Goal: Information Seeking & Learning: Compare options

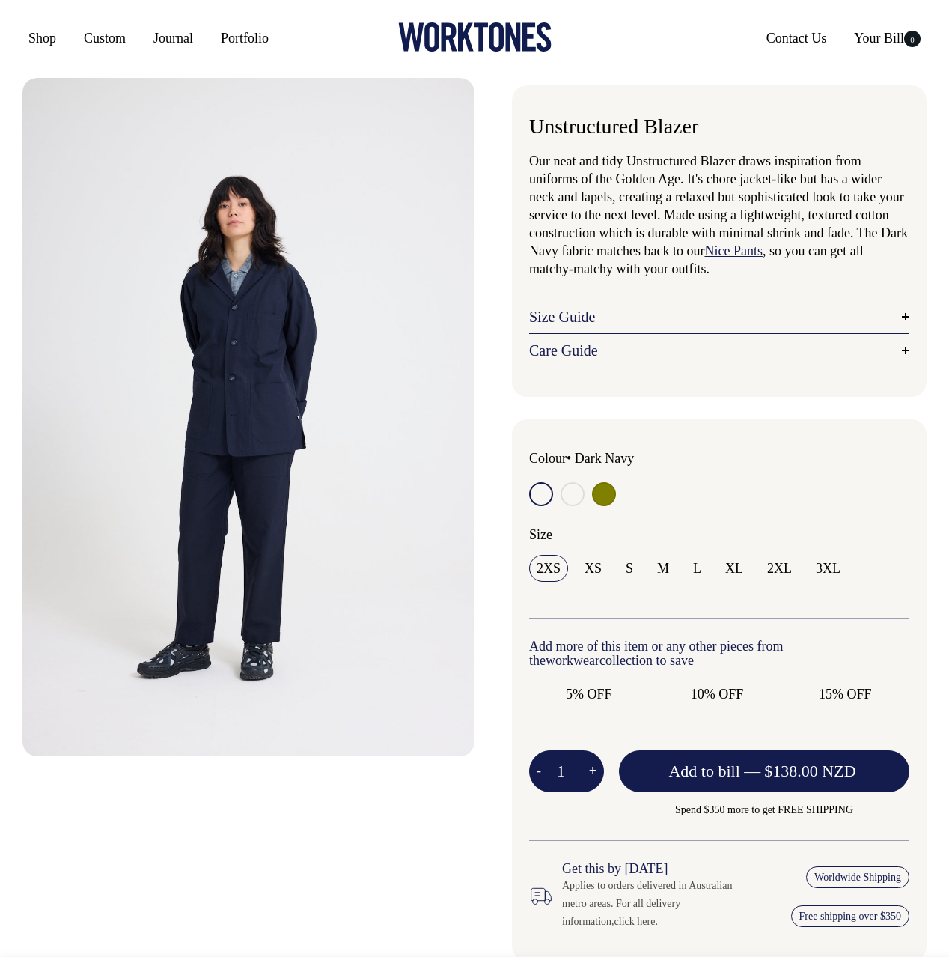
radio input "true"
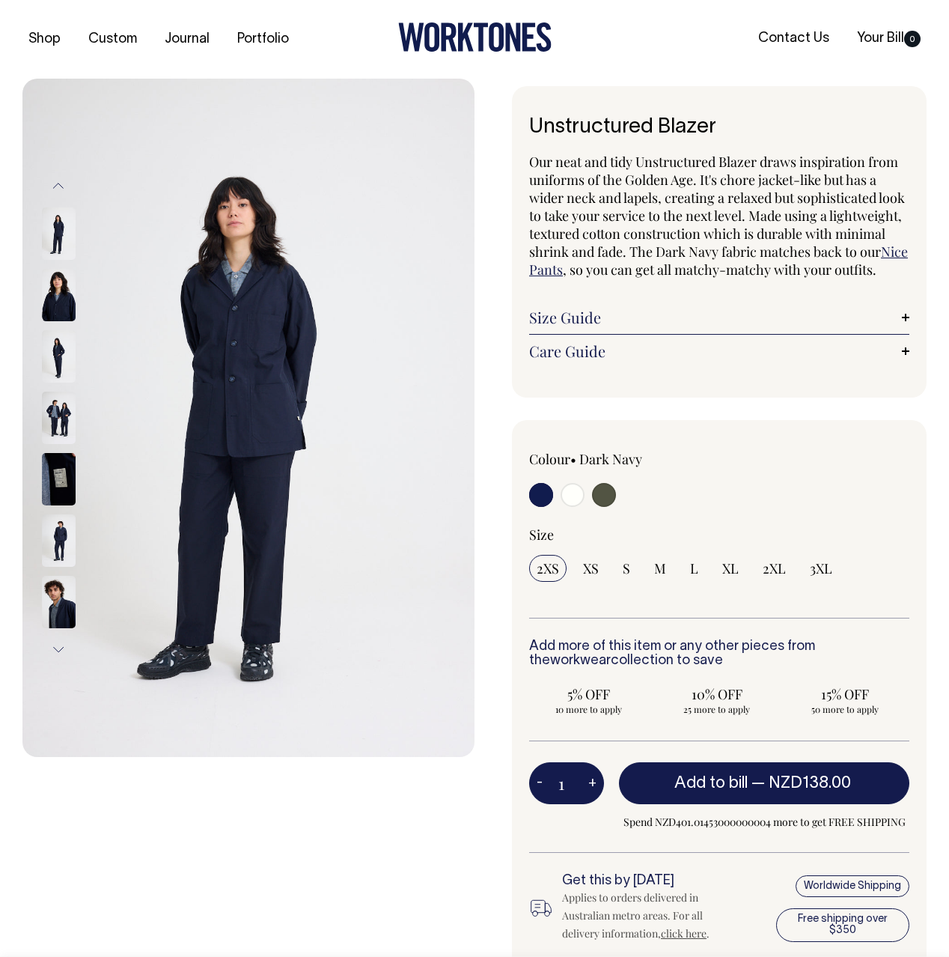
click at [70, 294] on img at bounding box center [59, 295] width 34 height 52
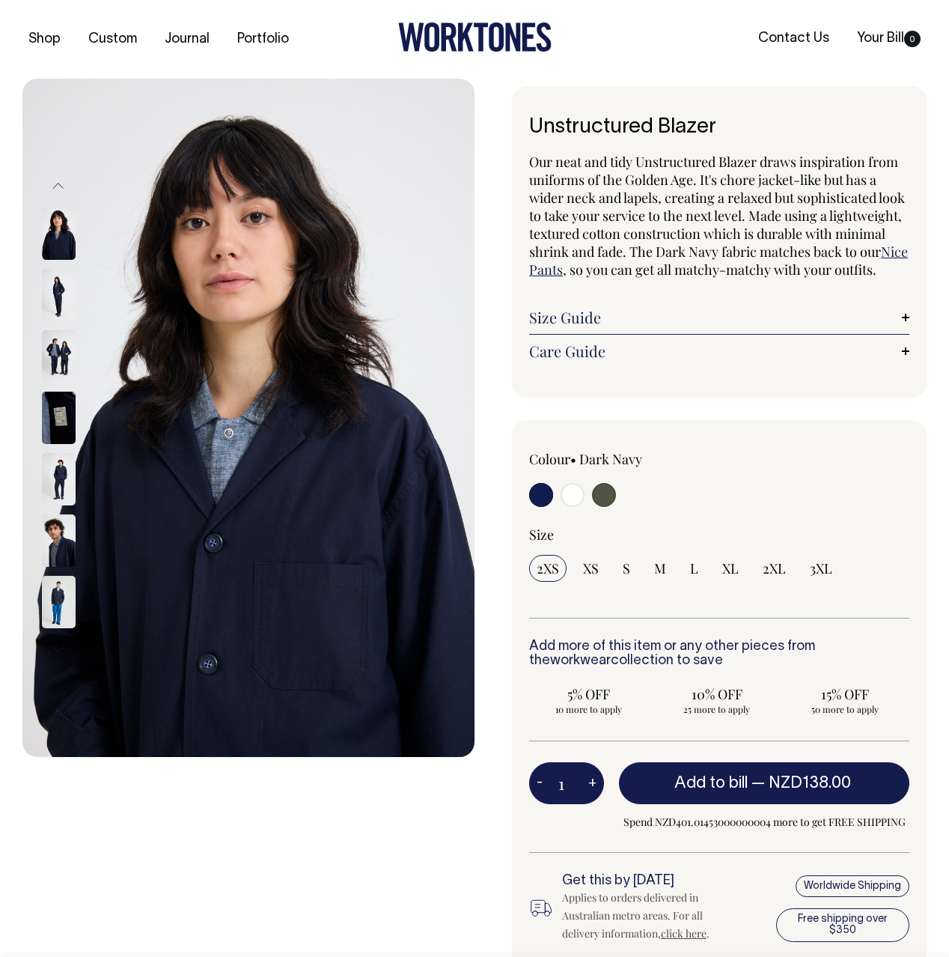
click at [68, 359] on img at bounding box center [59, 356] width 34 height 52
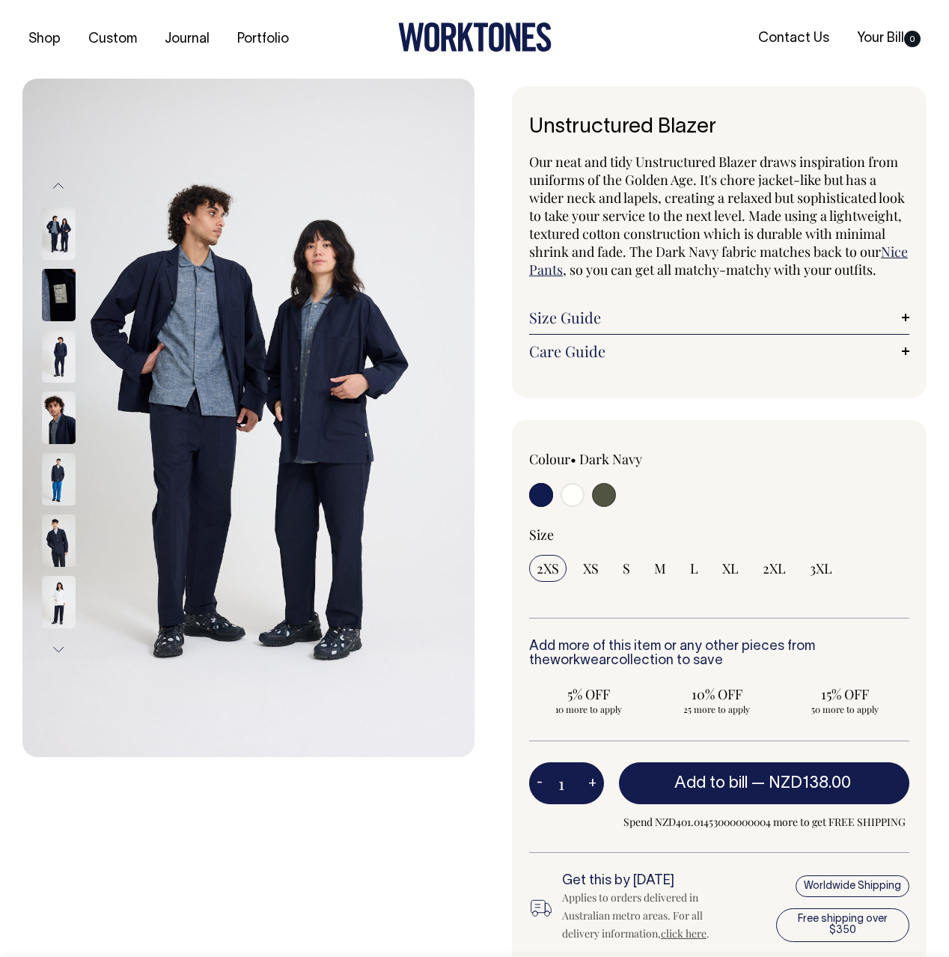
click at [62, 363] on img at bounding box center [59, 356] width 34 height 52
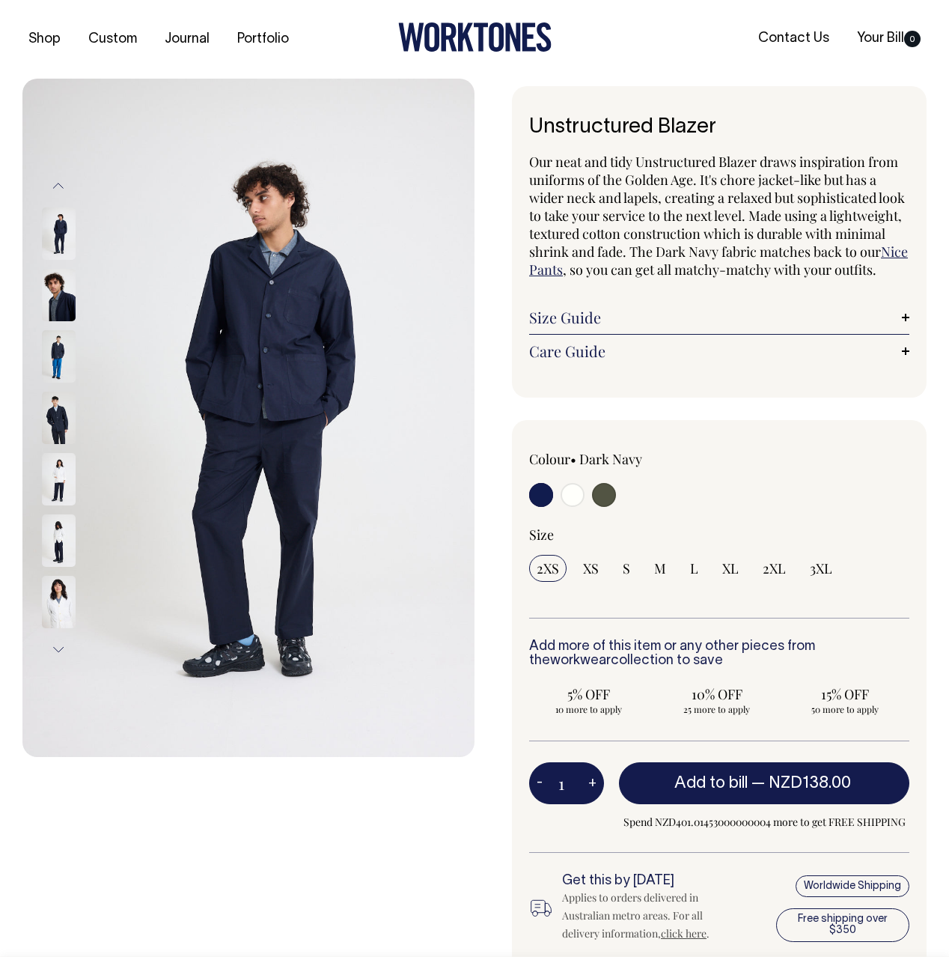
click at [61, 410] on img at bounding box center [59, 418] width 34 height 52
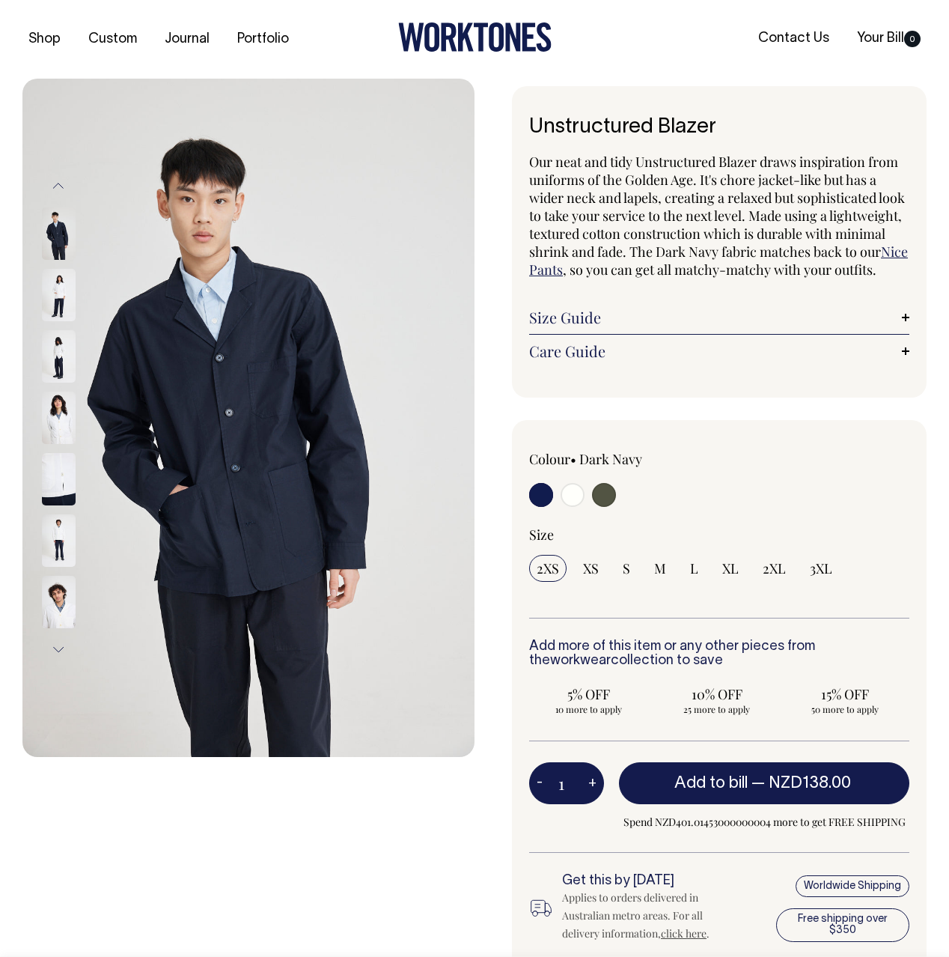
click at [56, 347] on img at bounding box center [59, 356] width 34 height 52
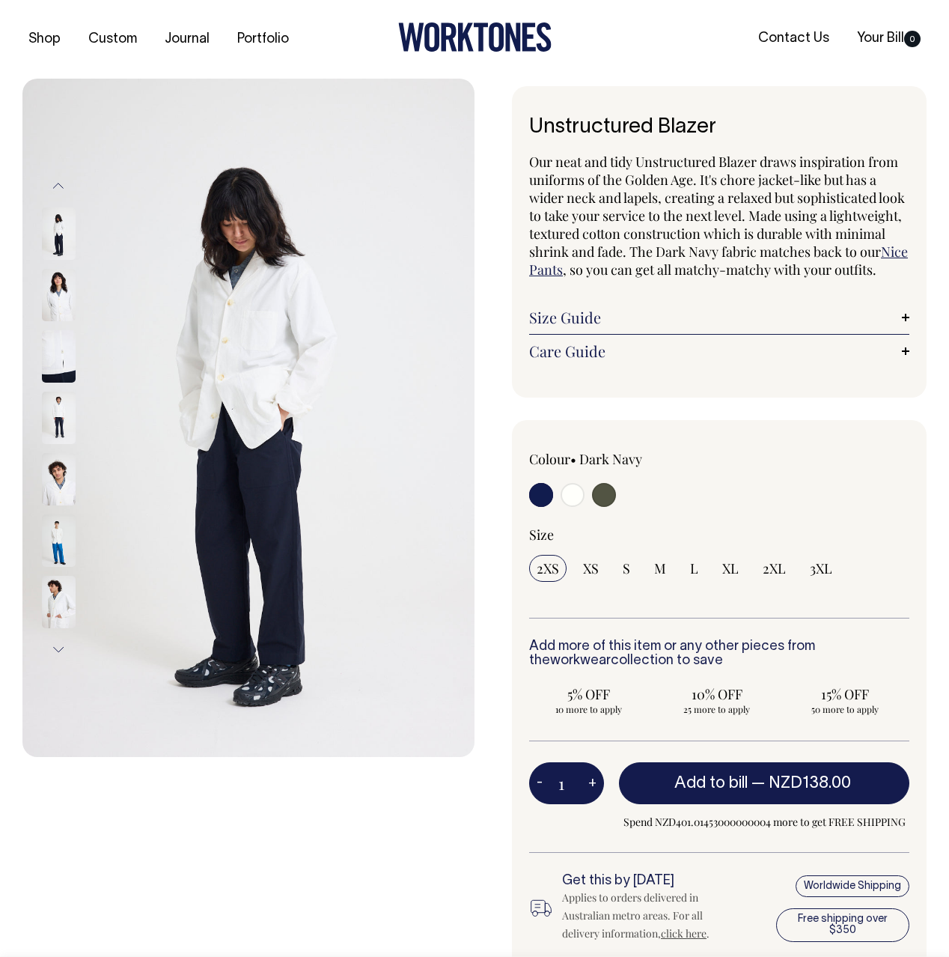
click at [56, 356] on img at bounding box center [59, 356] width 34 height 52
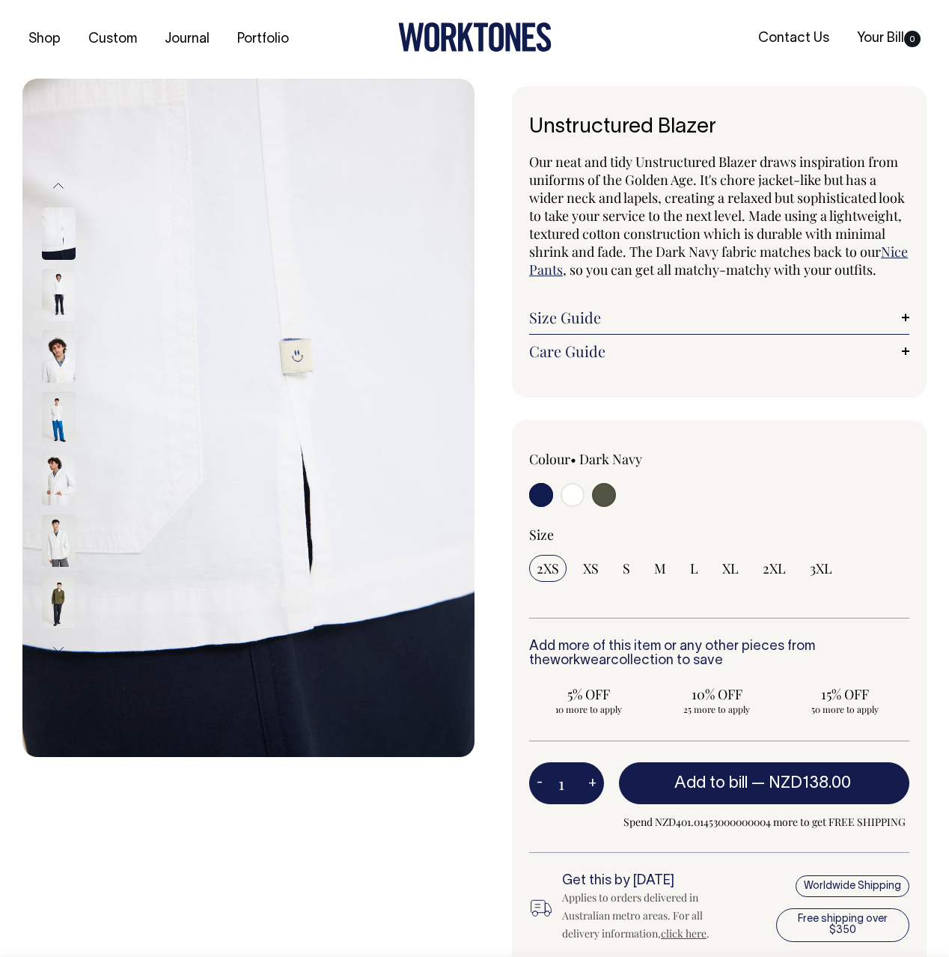
click at [58, 370] on img at bounding box center [59, 356] width 34 height 52
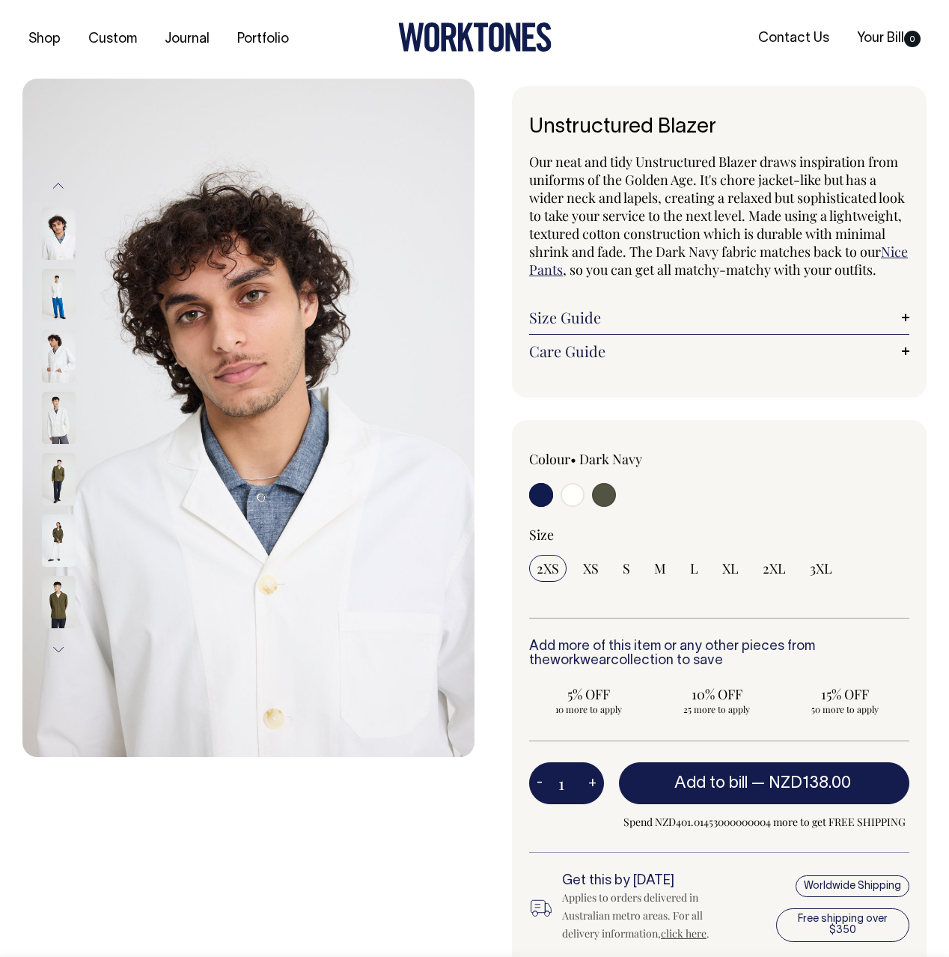
click at [58, 370] on img at bounding box center [59, 356] width 34 height 52
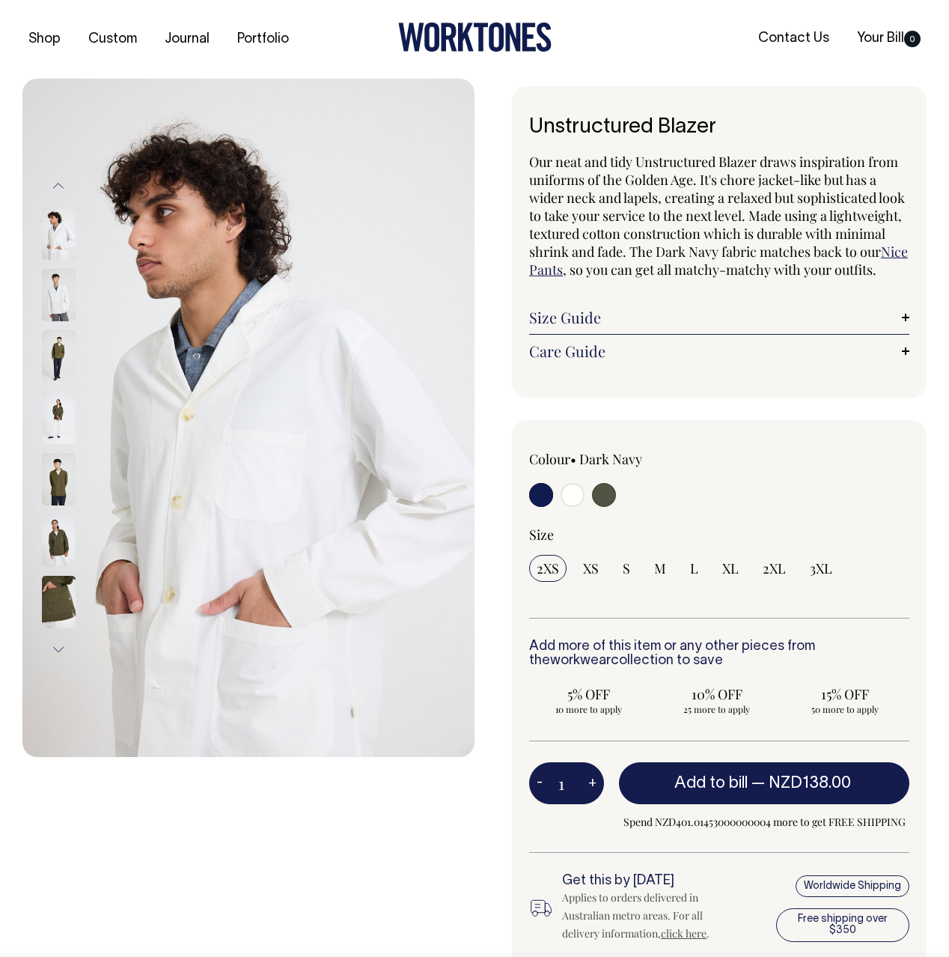
click at [63, 361] on img at bounding box center [59, 356] width 34 height 52
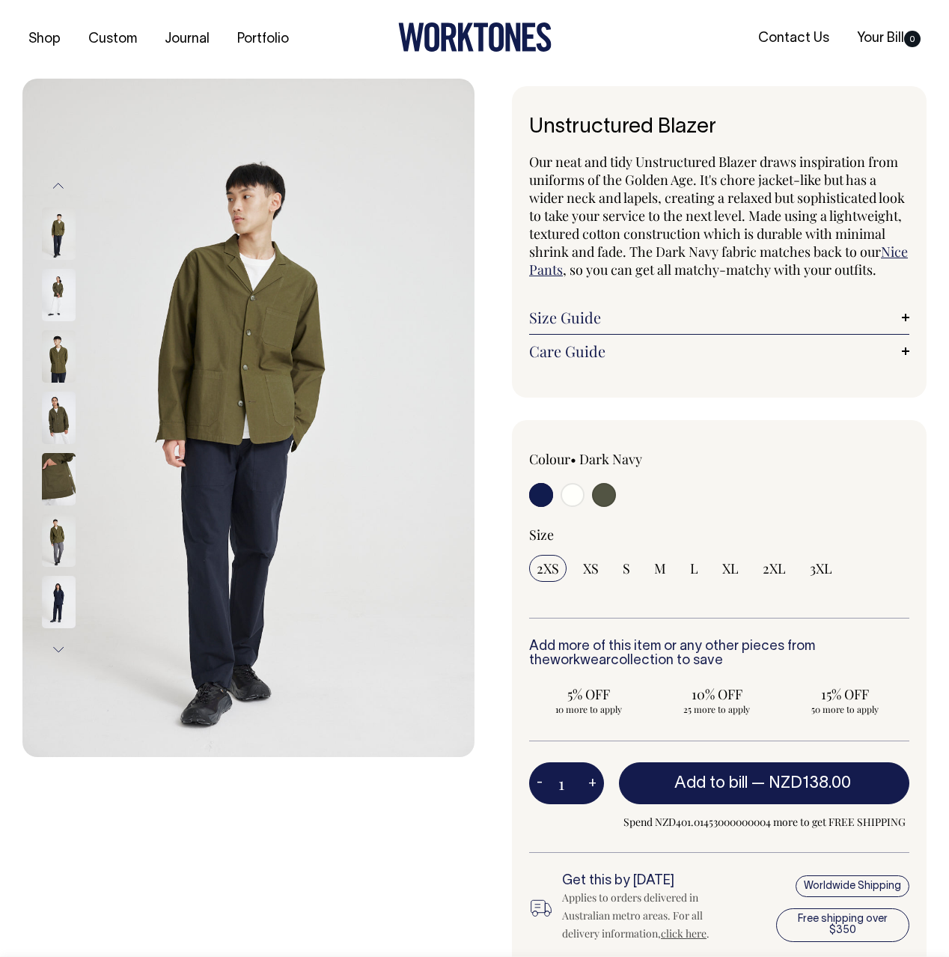
click at [58, 359] on img at bounding box center [59, 356] width 34 height 52
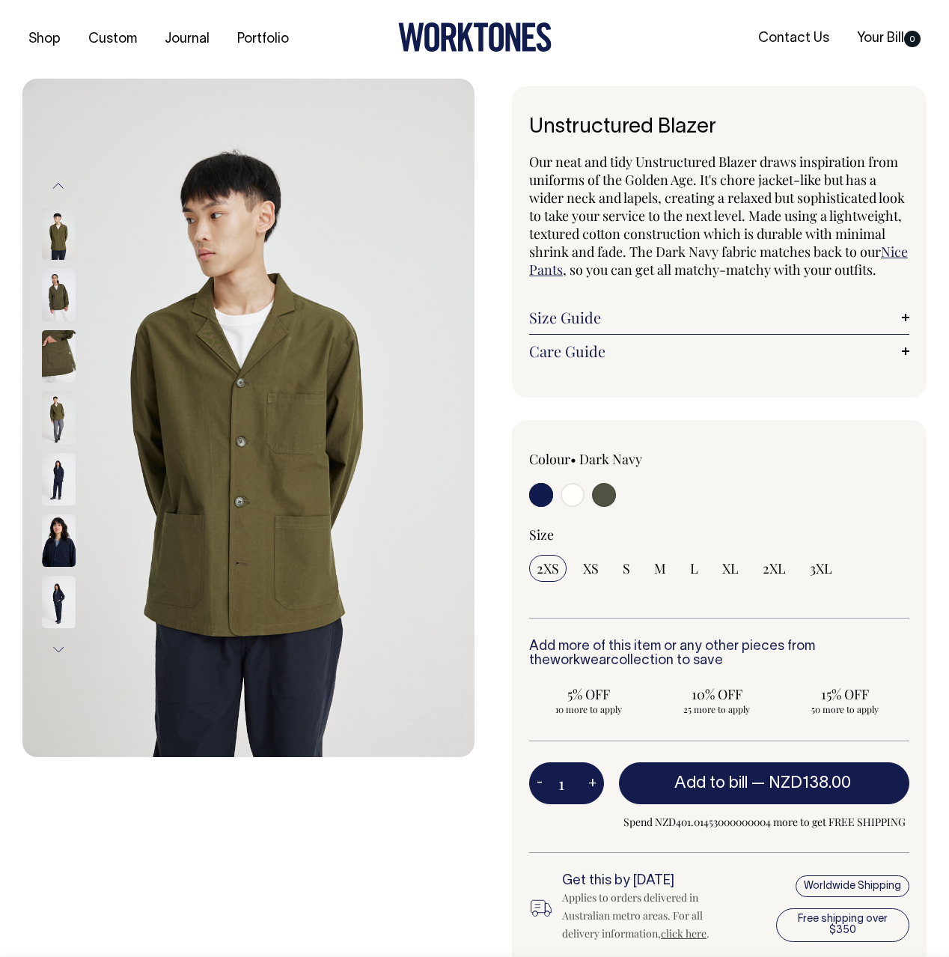
click at [59, 410] on img at bounding box center [59, 418] width 34 height 52
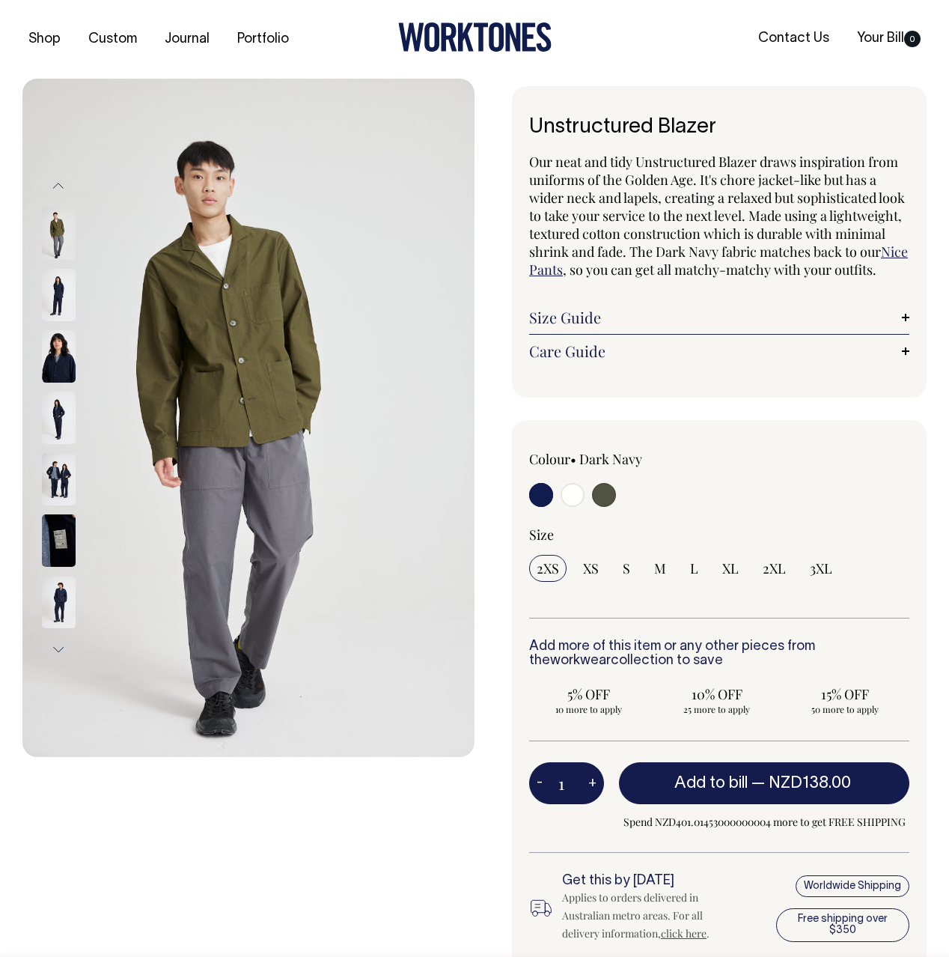
click at [59, 410] on img at bounding box center [59, 418] width 34 height 52
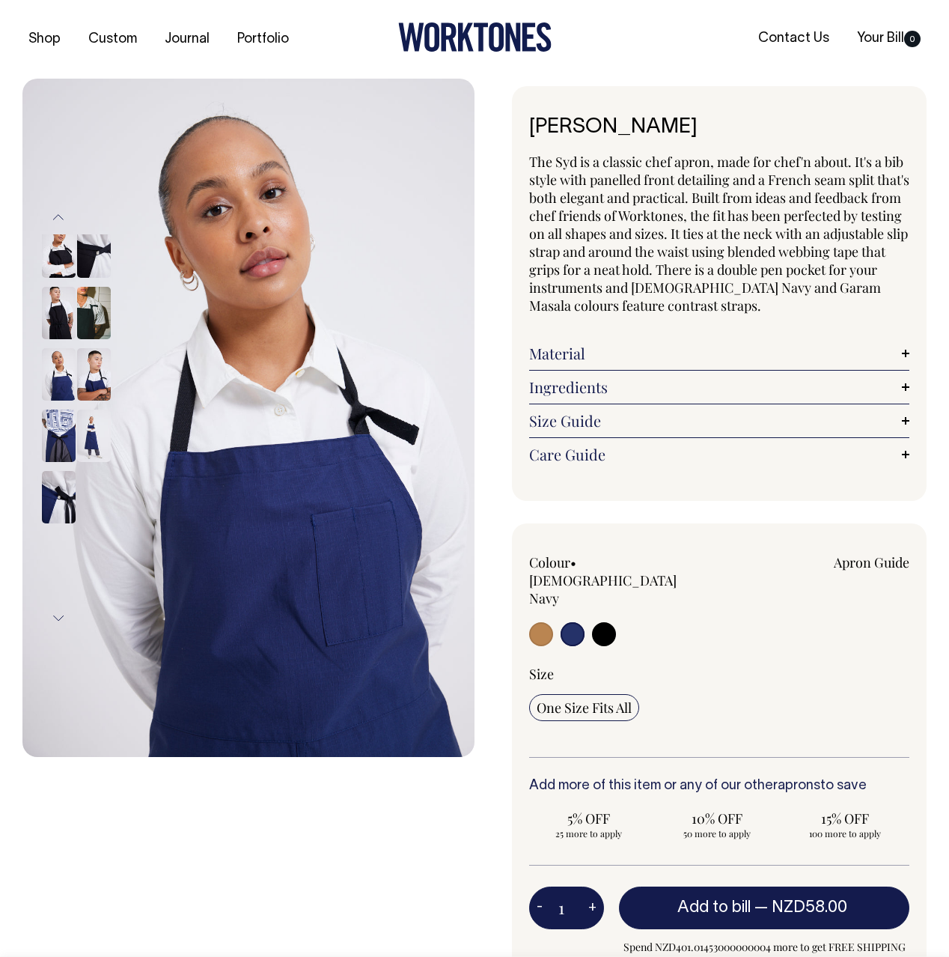
select select "[DEMOGRAPHIC_DATA] Navy"
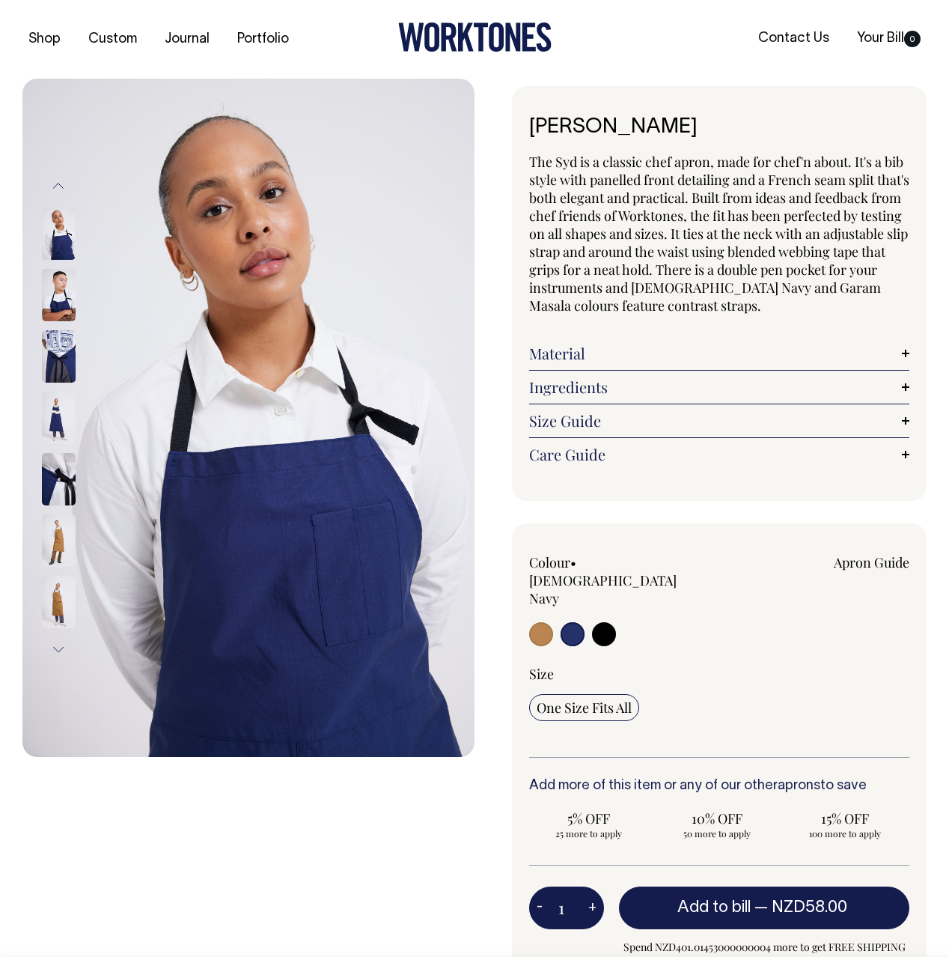
click at [598, 622] on input "radio" at bounding box center [604, 634] width 24 height 24
radio input "true"
select select "Black"
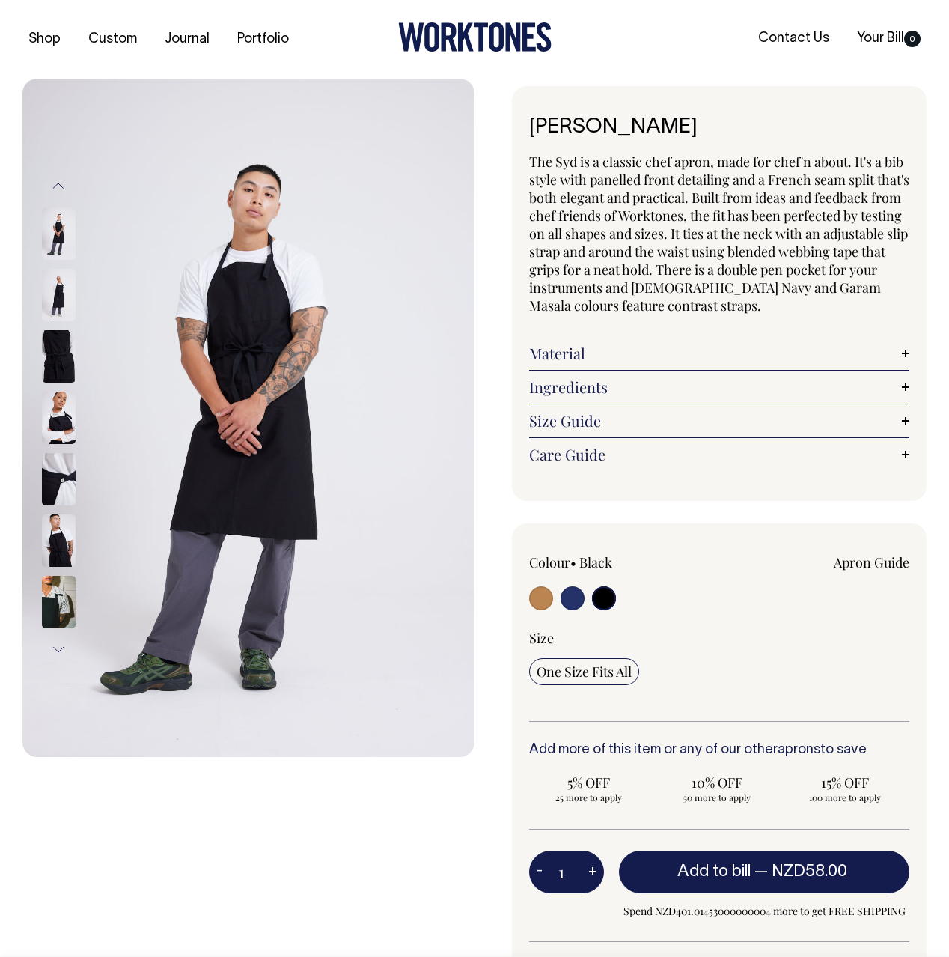
click at [717, 174] on span "The Syd is a classic chef apron, made for chef'n about. It's a bib style with p…" at bounding box center [719, 234] width 380 height 162
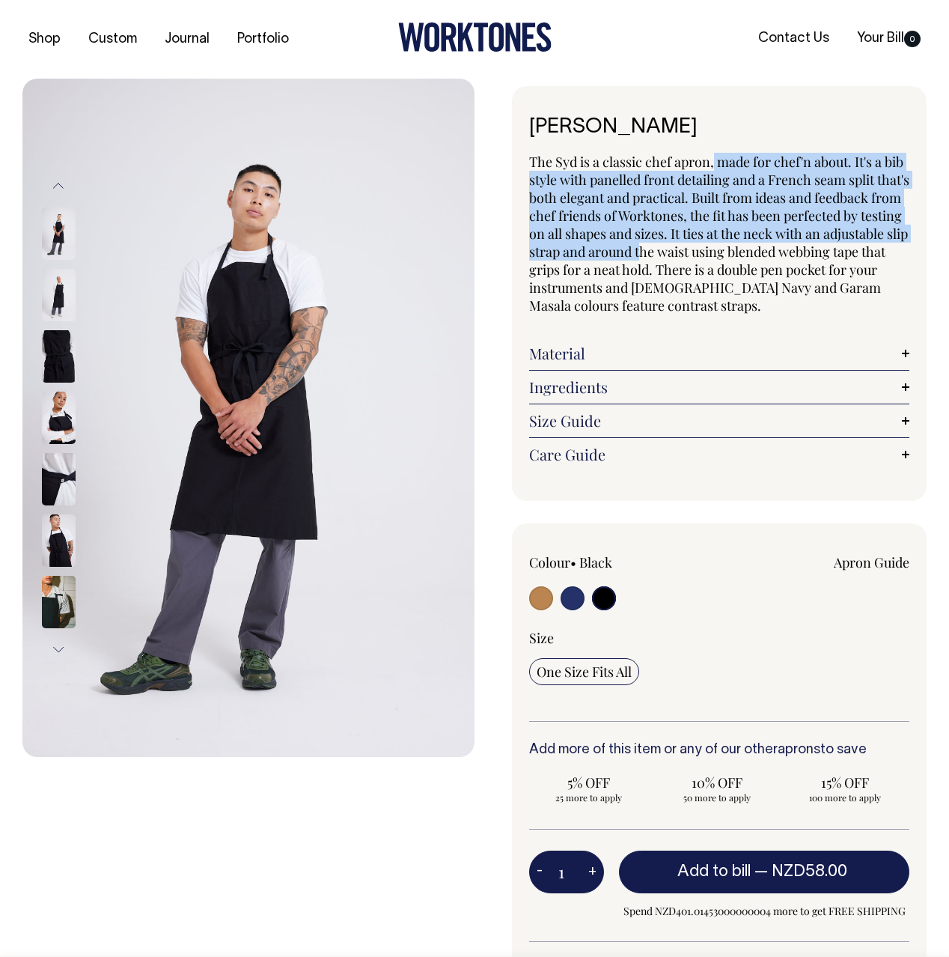
drag, startPoint x: 715, startPoint y: 157, endPoint x: 733, endPoint y: 241, distance: 85.8
click at [732, 243] on span "The Syd is a classic chef apron, made for chef'n about. It's a bib style with p…" at bounding box center [719, 234] width 380 height 162
click at [733, 241] on span "The Syd is a classic chef apron, made for chef'n about. It's a bib style with p…" at bounding box center [719, 234] width 380 height 162
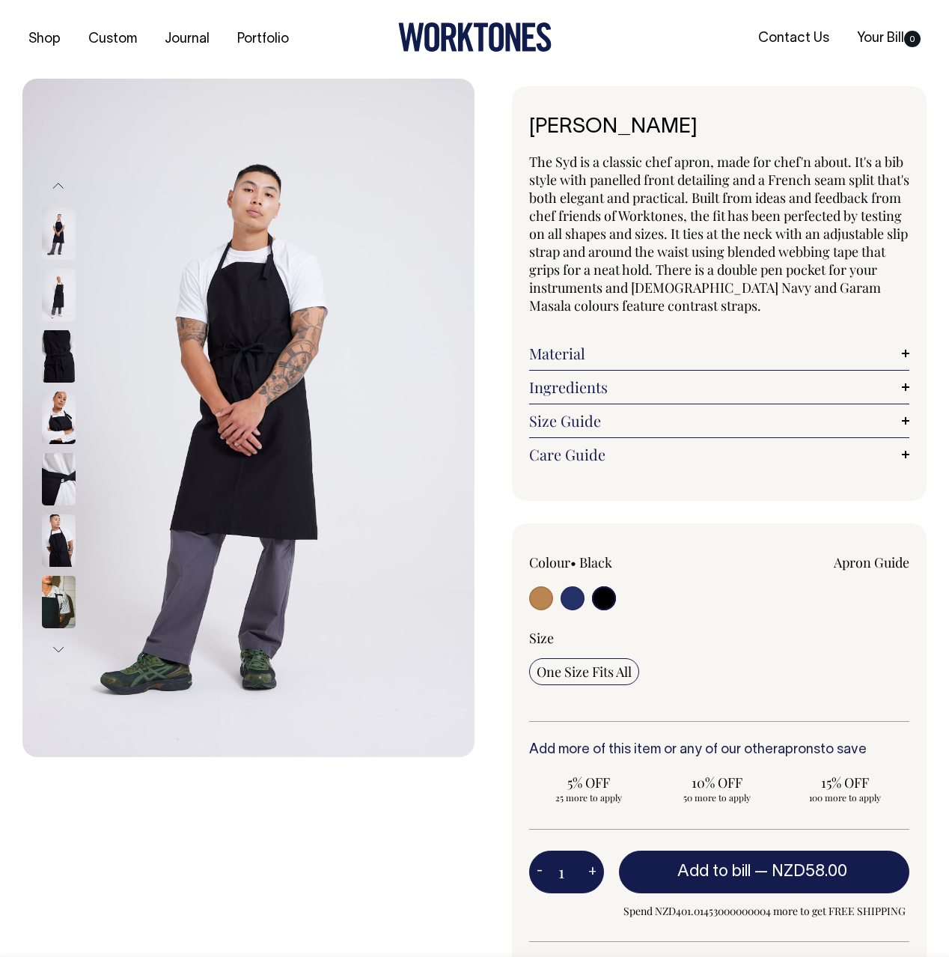
click at [52, 197] on button "Previous" at bounding box center [58, 186] width 22 height 34
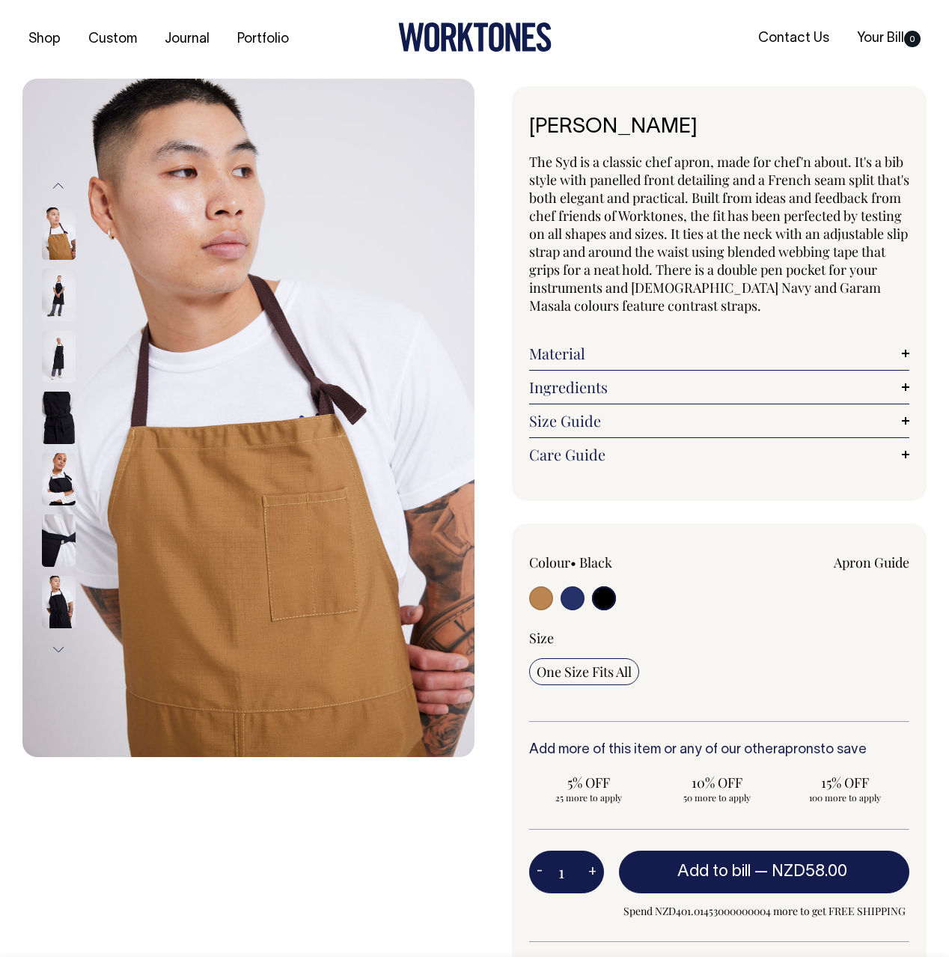
click at [53, 224] on img at bounding box center [59, 233] width 34 height 52
click at [69, 186] on button "Previous" at bounding box center [58, 186] width 22 height 34
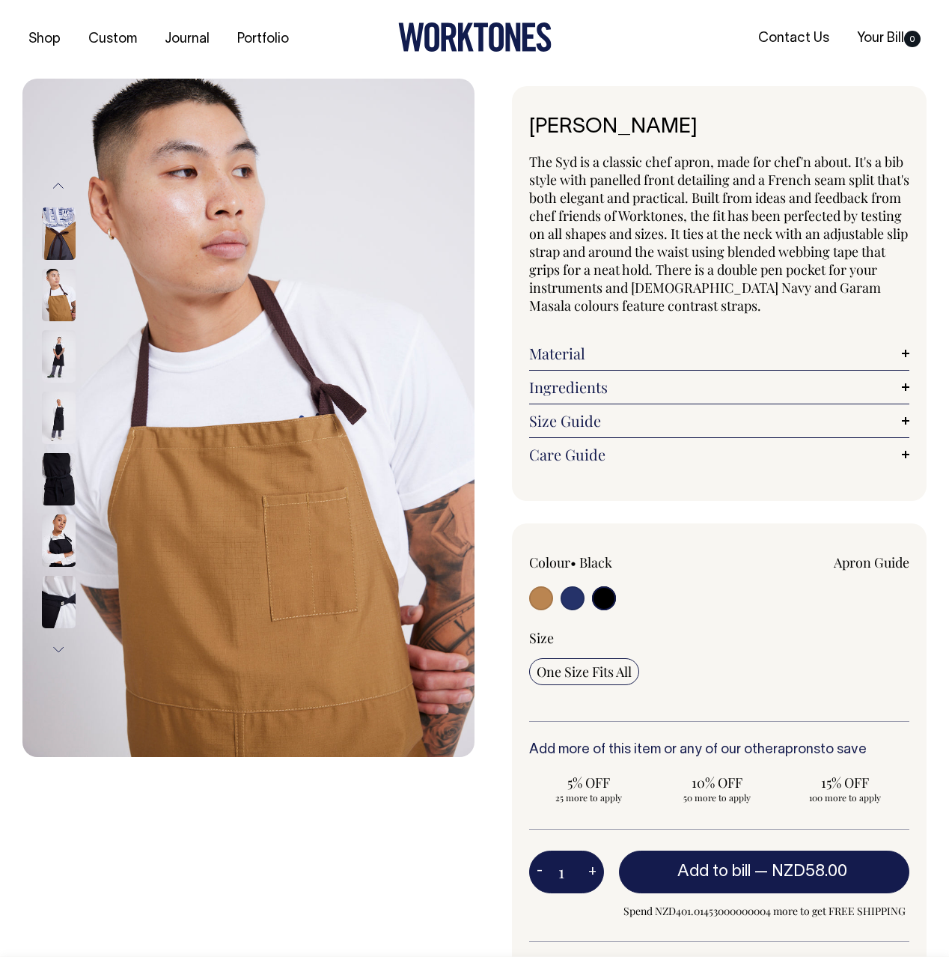
click at [69, 186] on button "Previous" at bounding box center [58, 186] width 22 height 34
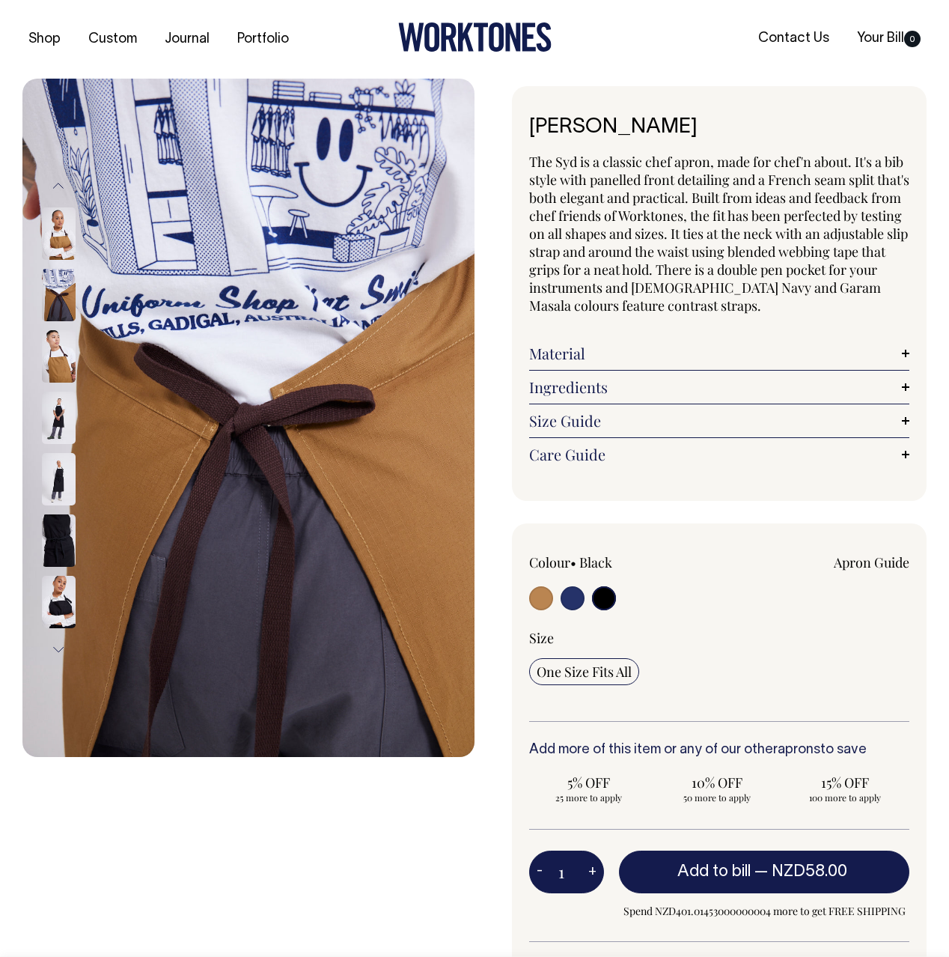
click at [69, 186] on button "Previous" at bounding box center [58, 186] width 22 height 34
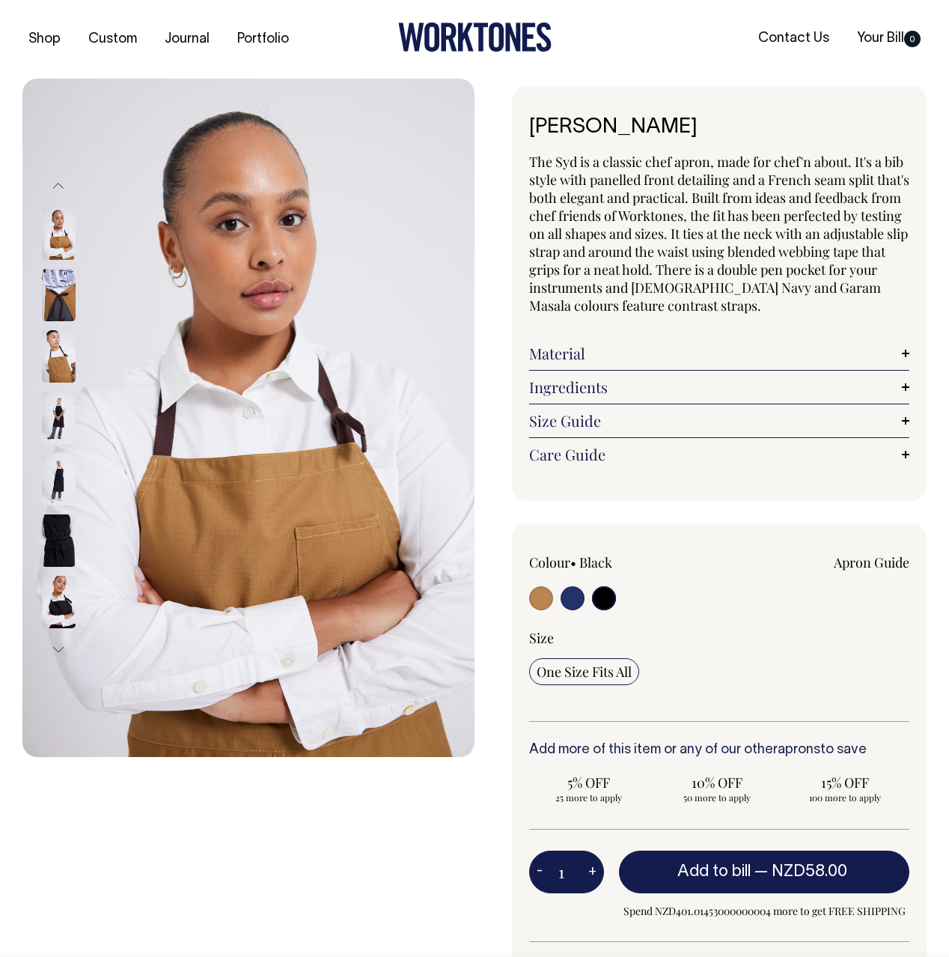
click at [69, 186] on button "Previous" at bounding box center [58, 186] width 22 height 34
click at [48, 271] on img at bounding box center [59, 295] width 34 height 52
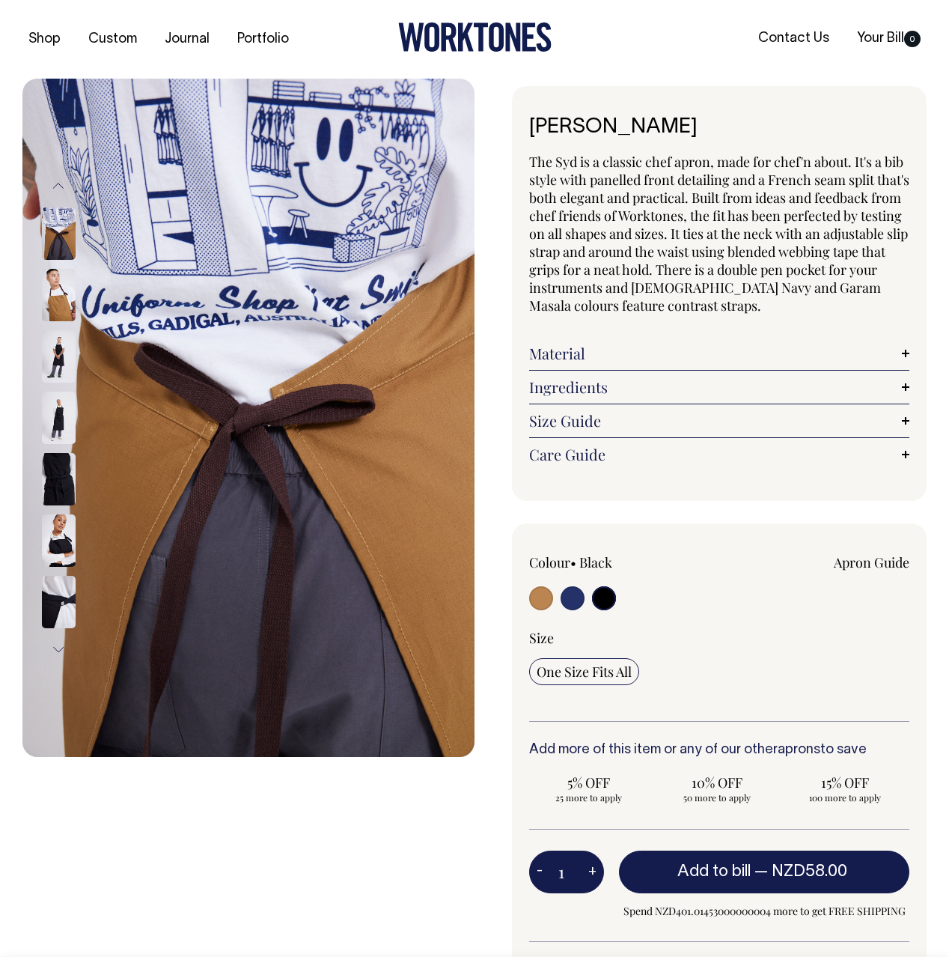
click at [48, 620] on img at bounding box center [59, 602] width 34 height 52
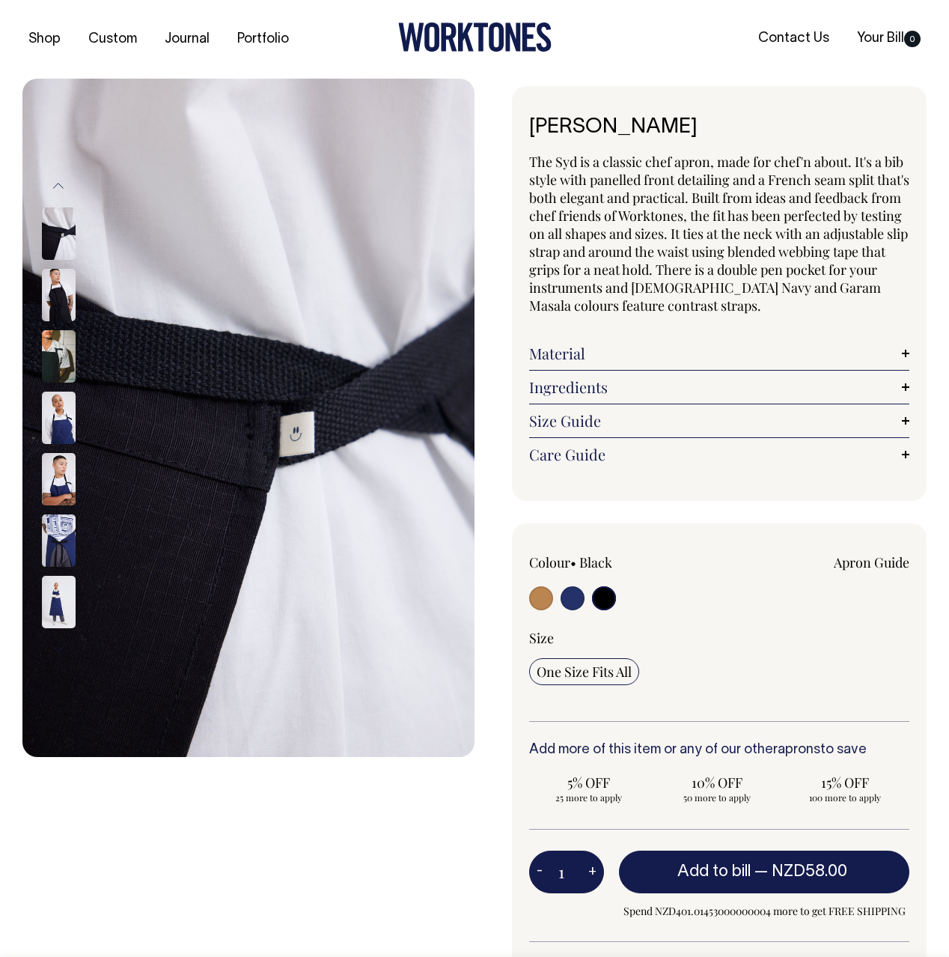
click at [57, 417] on img at bounding box center [59, 418] width 34 height 52
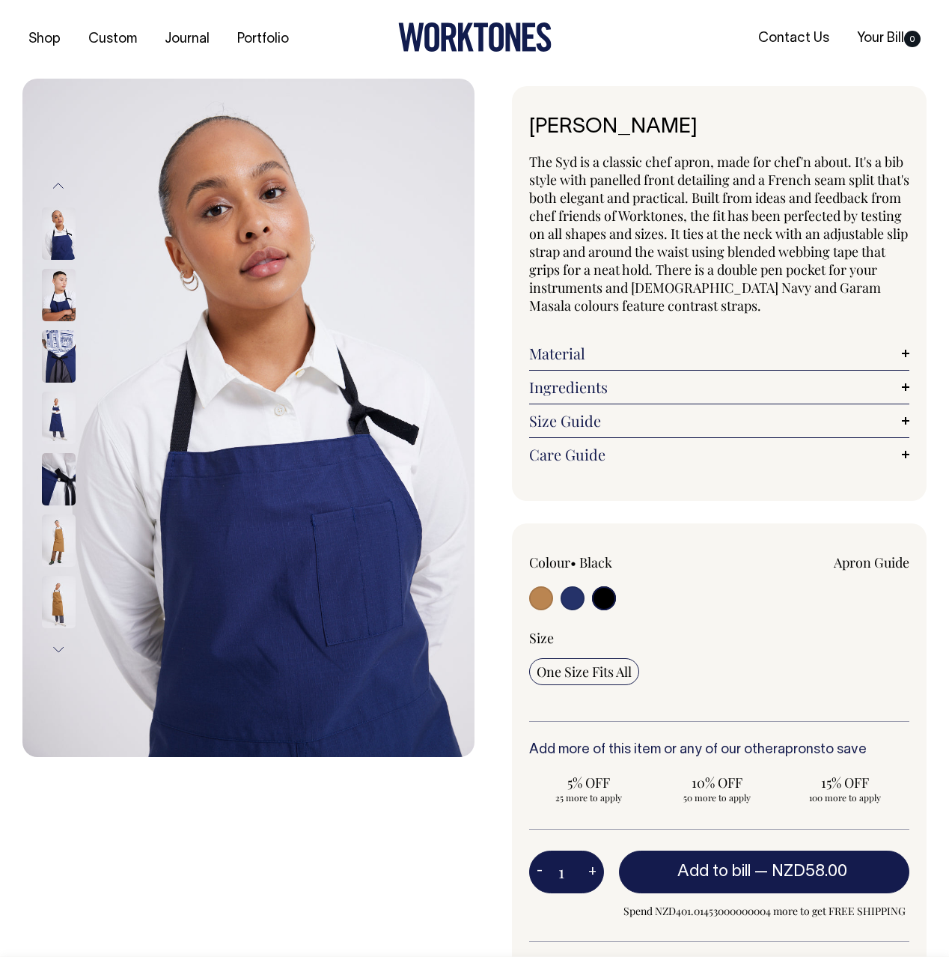
click at [62, 365] on img at bounding box center [59, 356] width 34 height 52
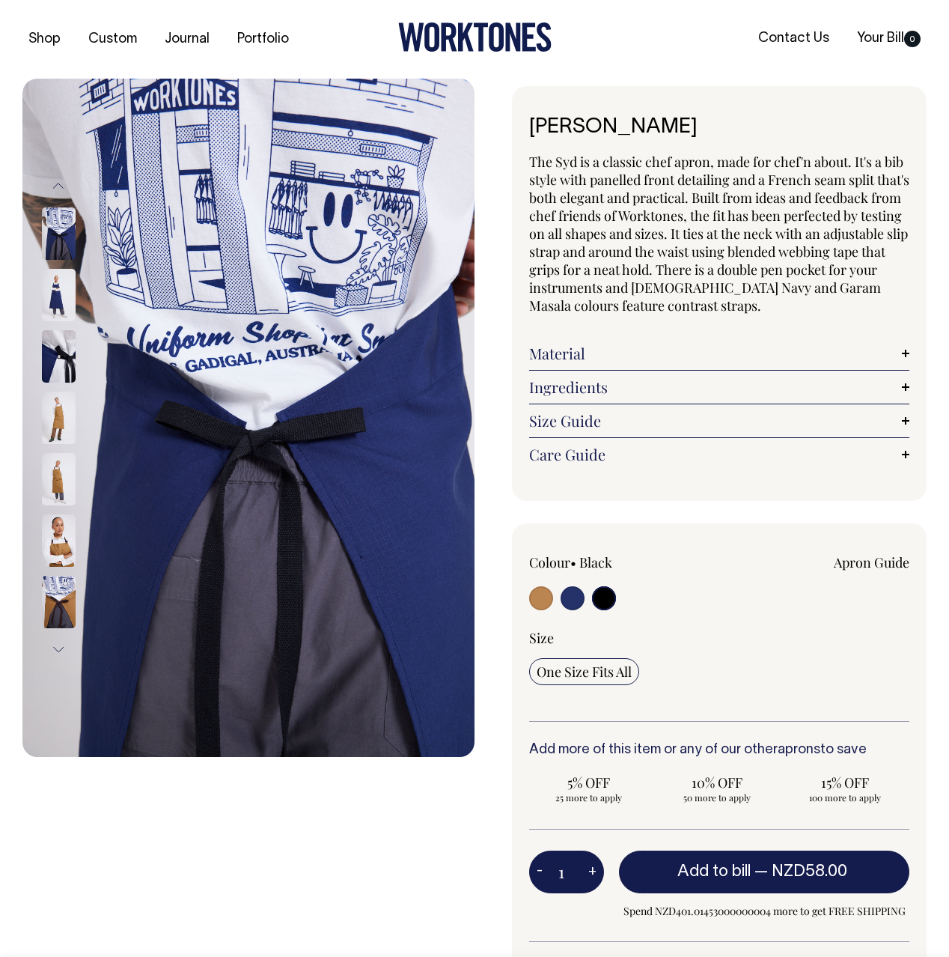
click at [62, 365] on img at bounding box center [59, 356] width 34 height 52
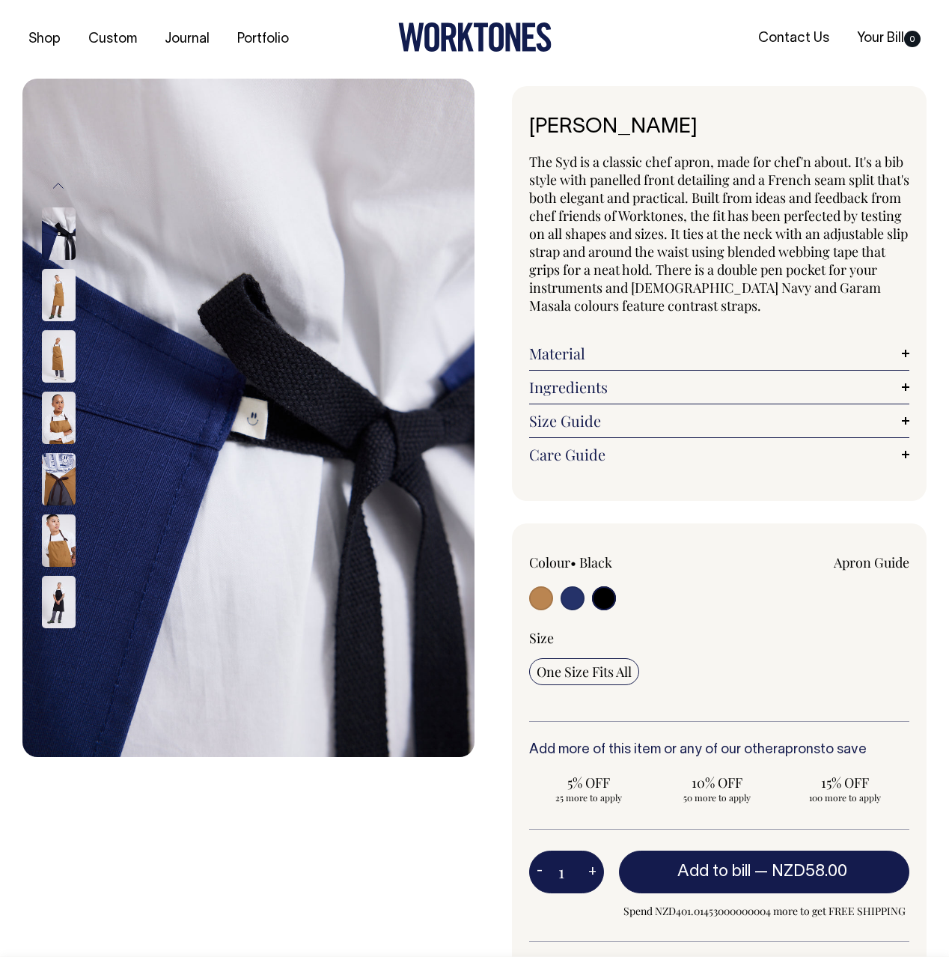
click at [62, 365] on img at bounding box center [59, 356] width 34 height 52
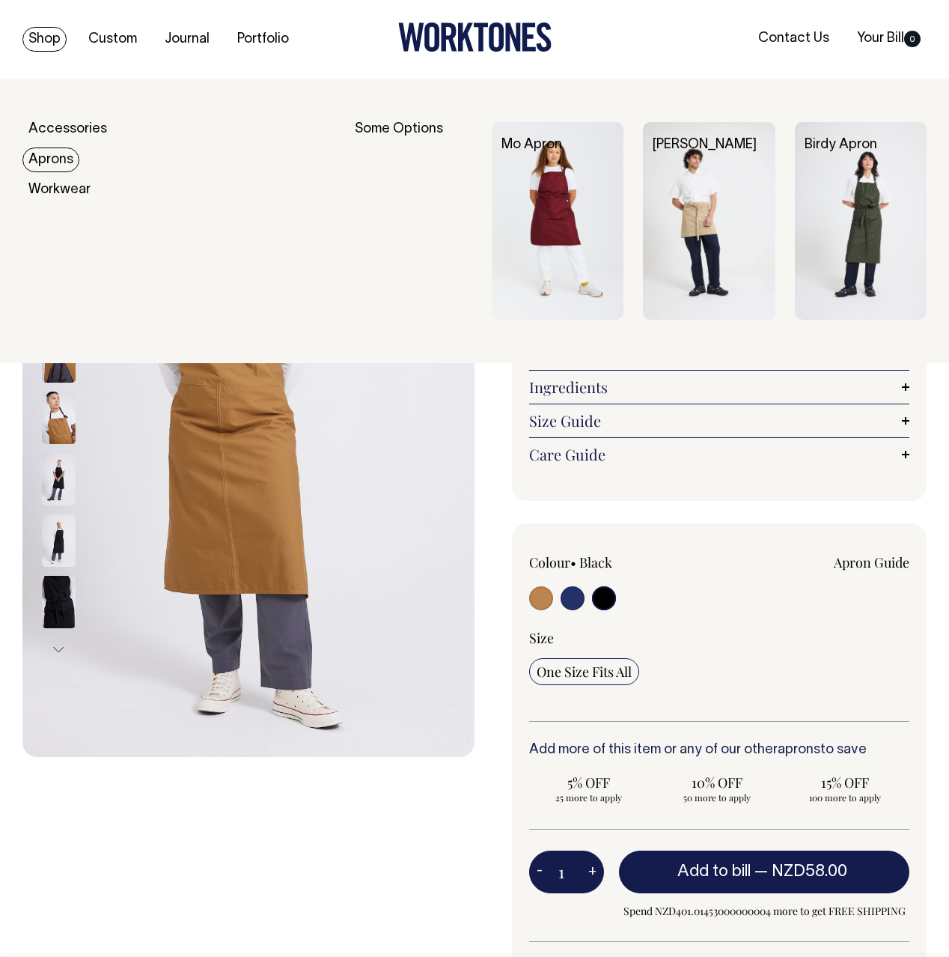
click at [51, 152] on link "Aprons" at bounding box center [50, 160] width 57 height 25
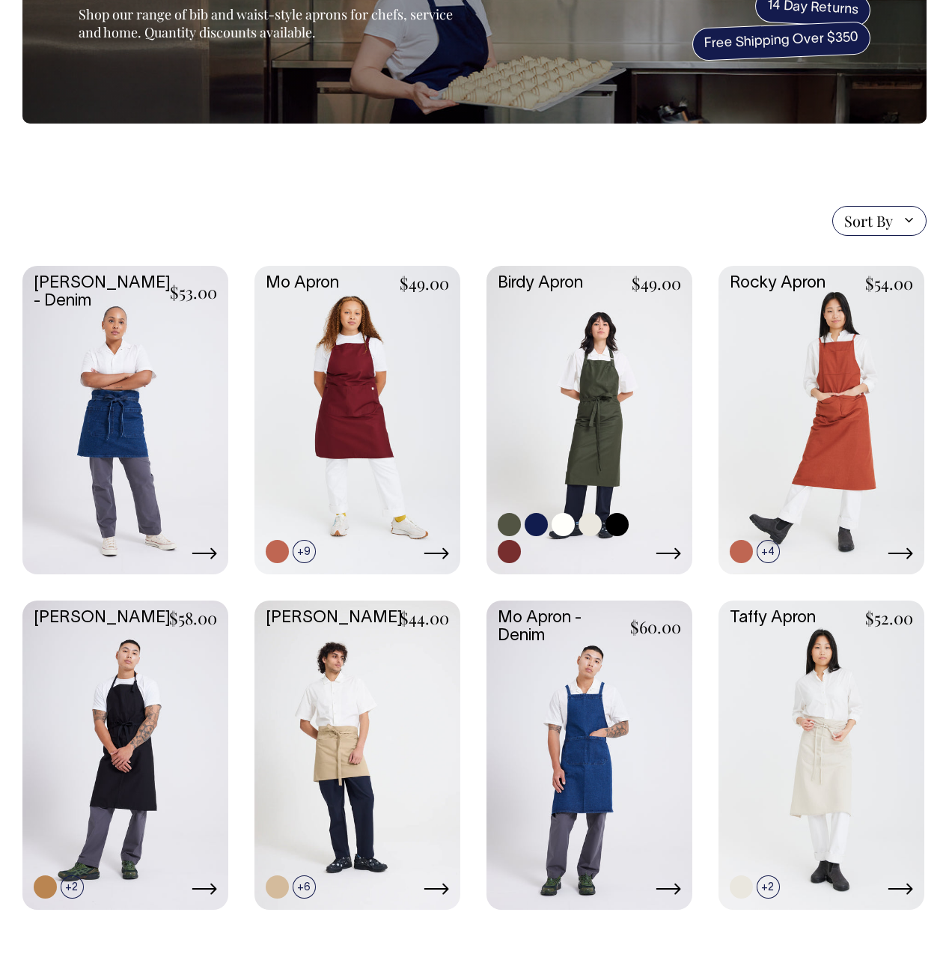
scroll to position [184, 0]
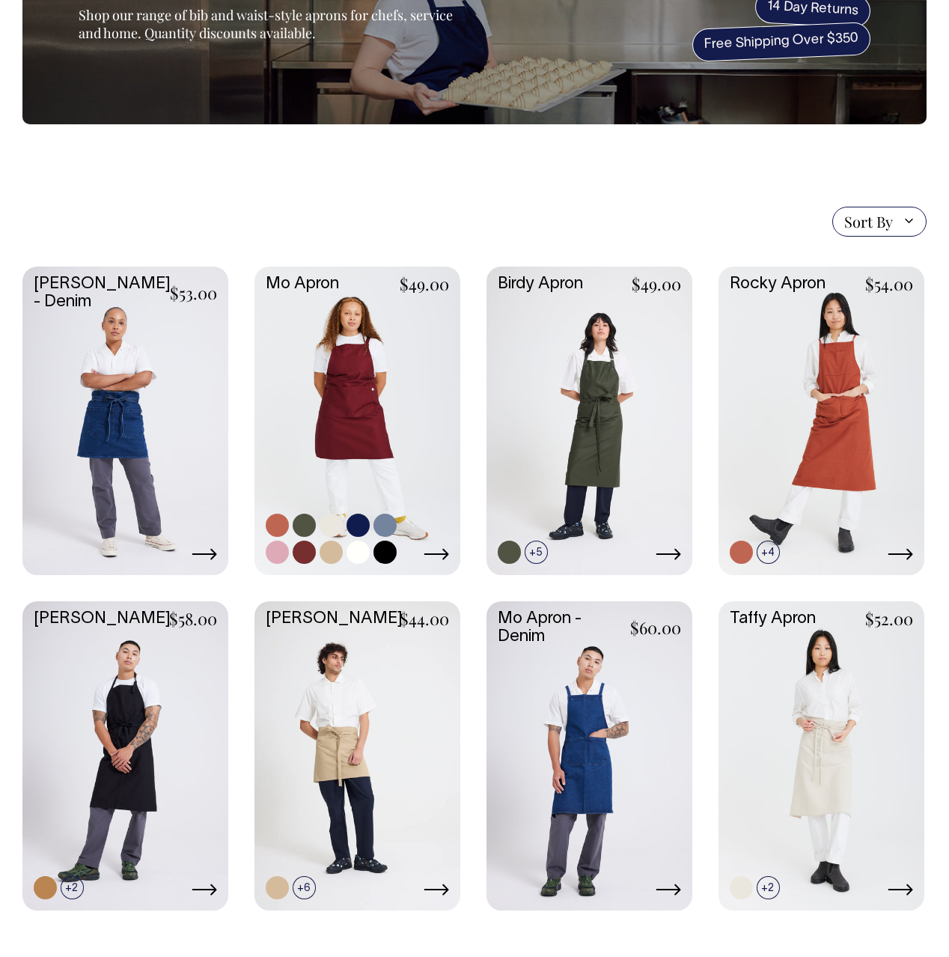
click at [326, 309] on link at bounding box center [358, 420] width 206 height 306
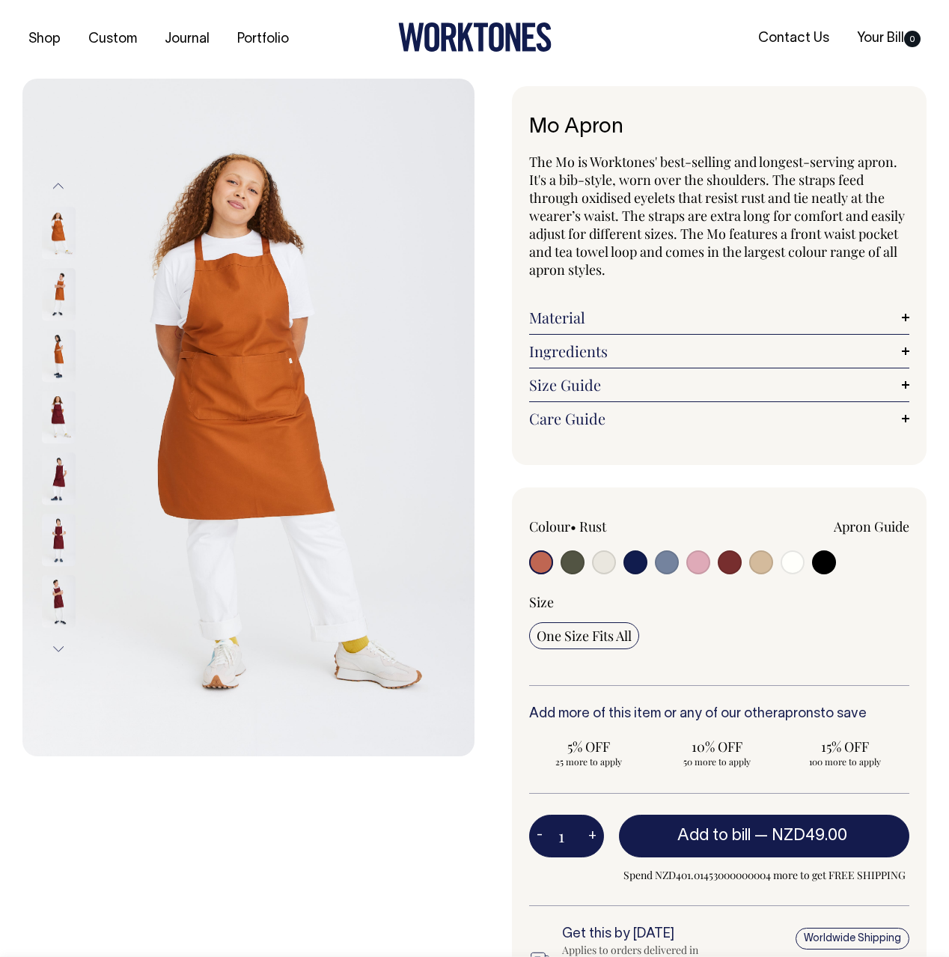
click at [696, 561] on input "radio" at bounding box center [699, 562] width 24 height 24
radio input "true"
select select "Pink"
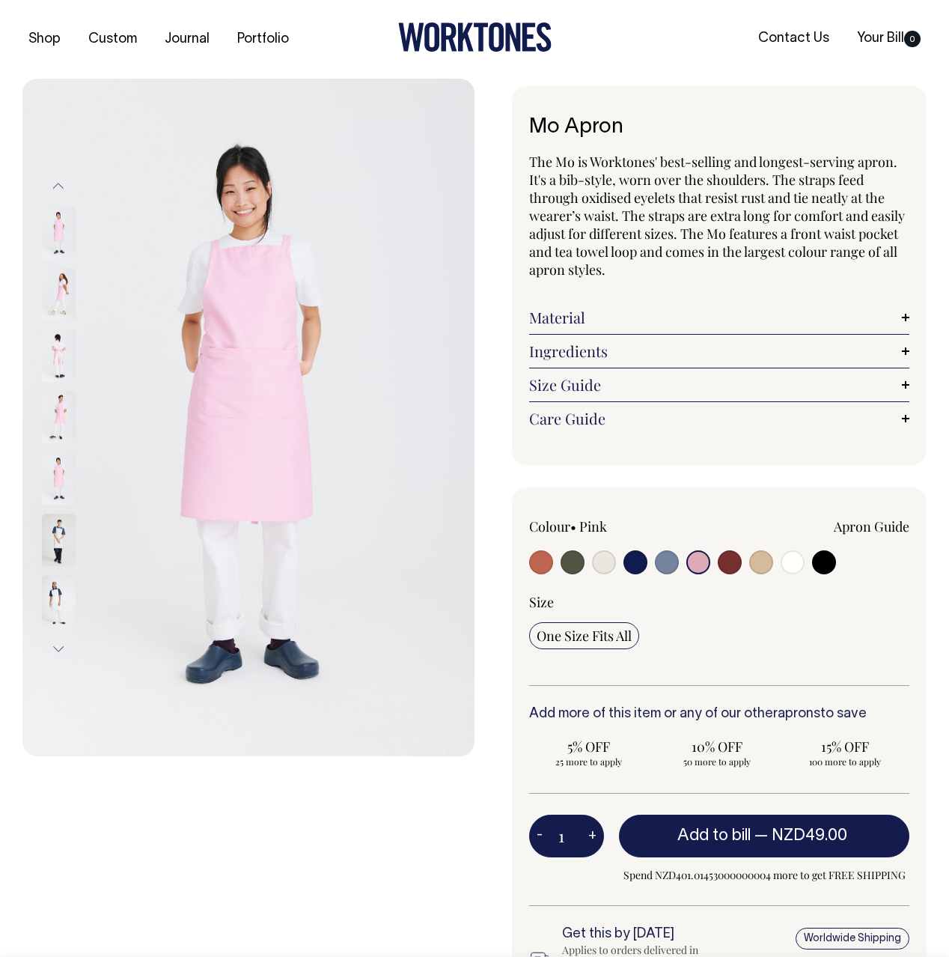
click at [670, 566] on input "radio" at bounding box center [667, 562] width 24 height 24
radio input "true"
select select "Blue/Grey"
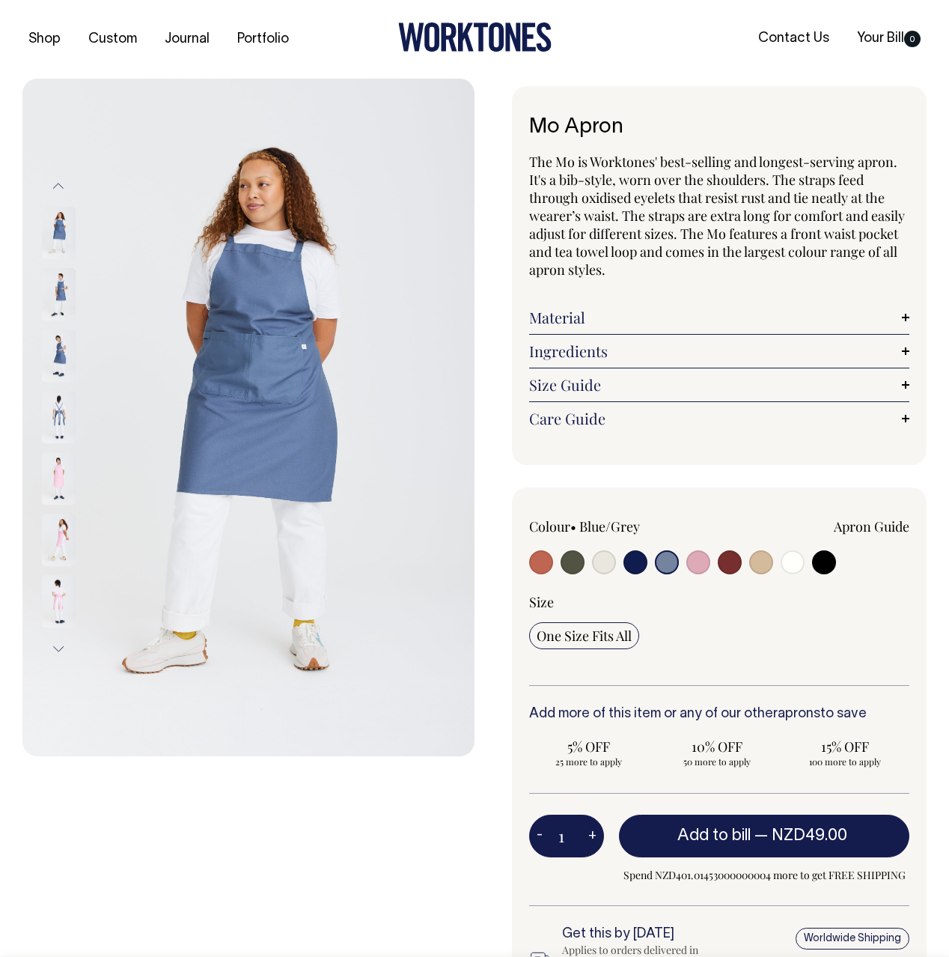
click at [591, 560] on div at bounding box center [605, 564] width 152 height 28
click at [599, 560] on input "radio" at bounding box center [604, 562] width 24 height 24
radio input "true"
select select "Natural"
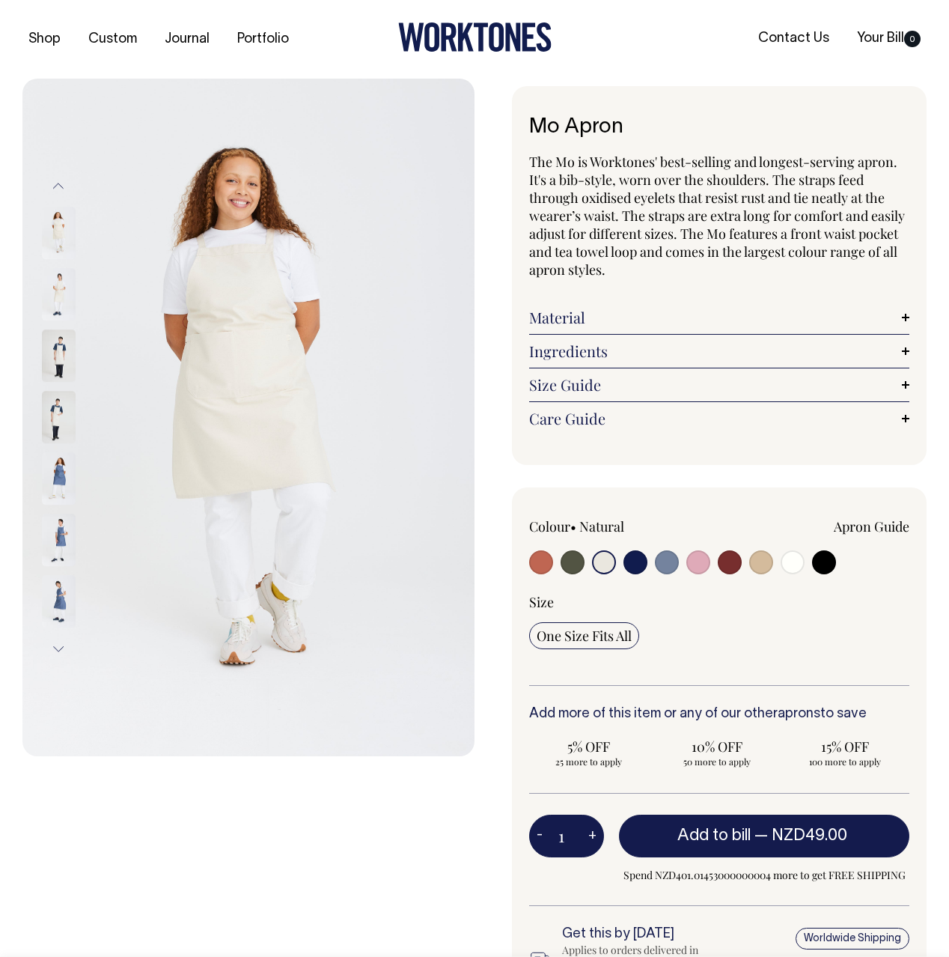
click at [726, 567] on input "radio" at bounding box center [730, 562] width 24 height 24
radio input "true"
select select "Burgundy"
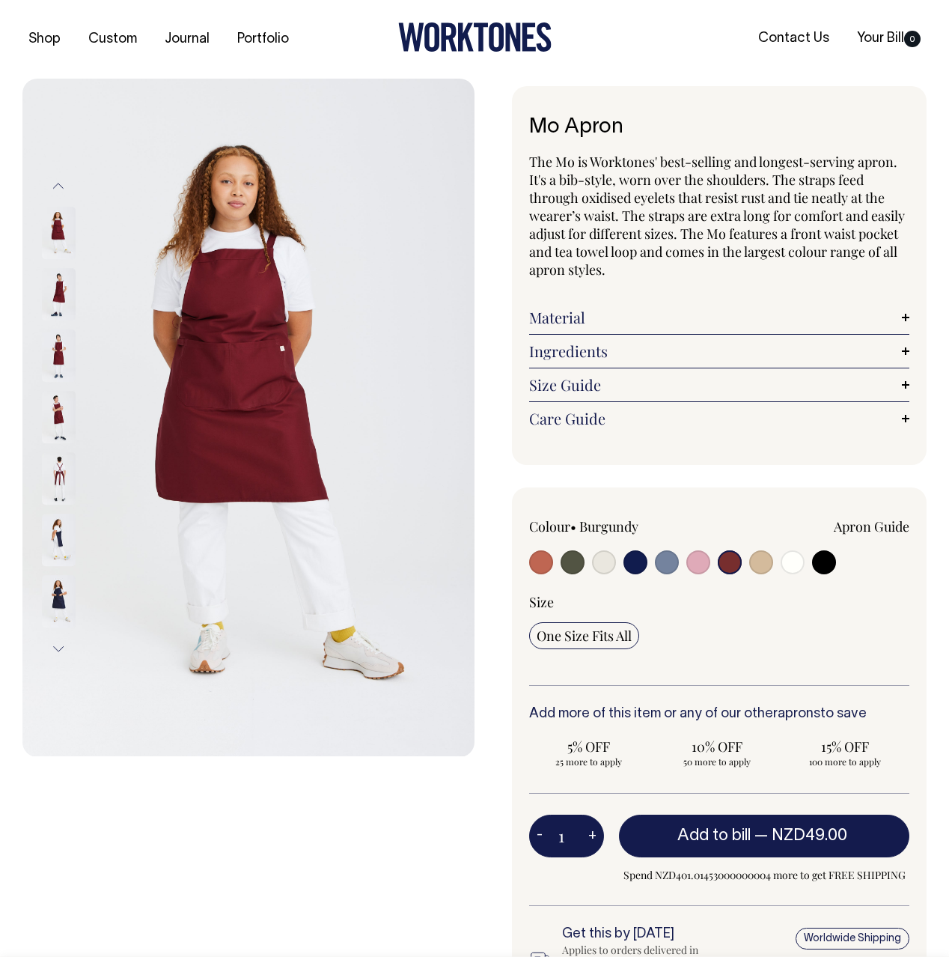
click at [761, 568] on input "radio" at bounding box center [762, 562] width 24 height 24
radio input "true"
select select "Khaki"
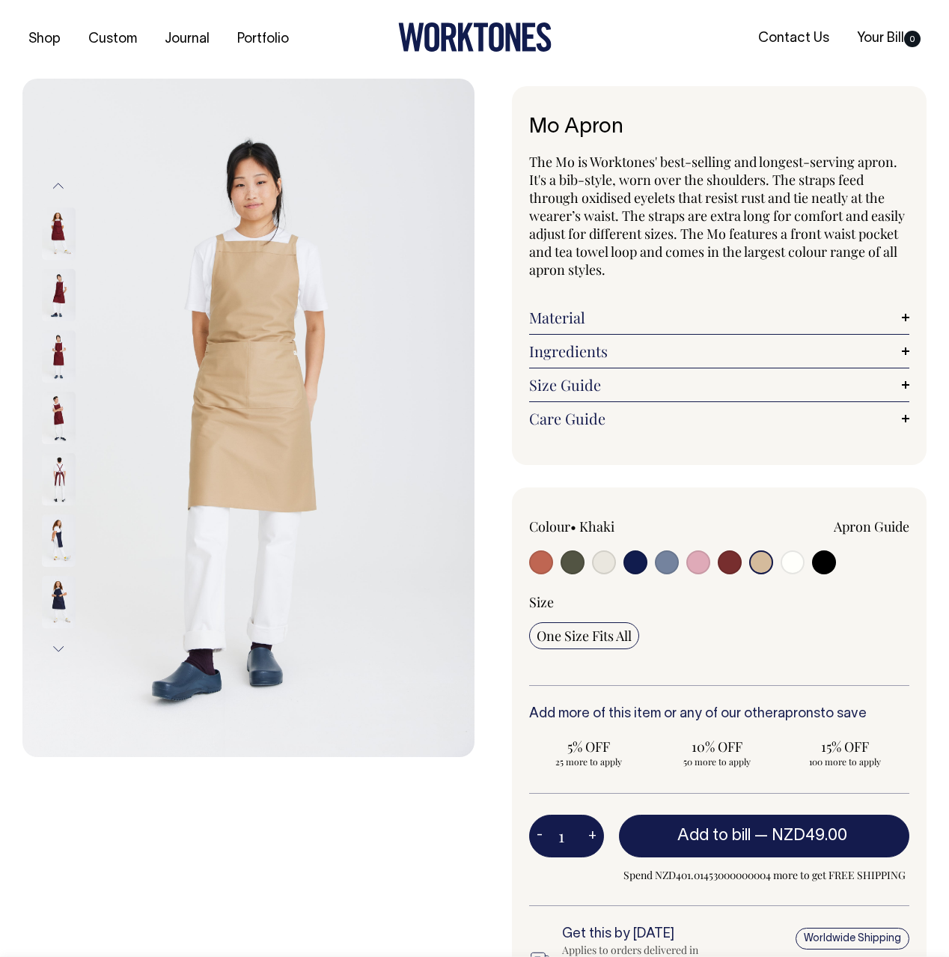
click at [791, 569] on input "radio" at bounding box center [793, 562] width 24 height 24
radio input "true"
select select "Off-White"
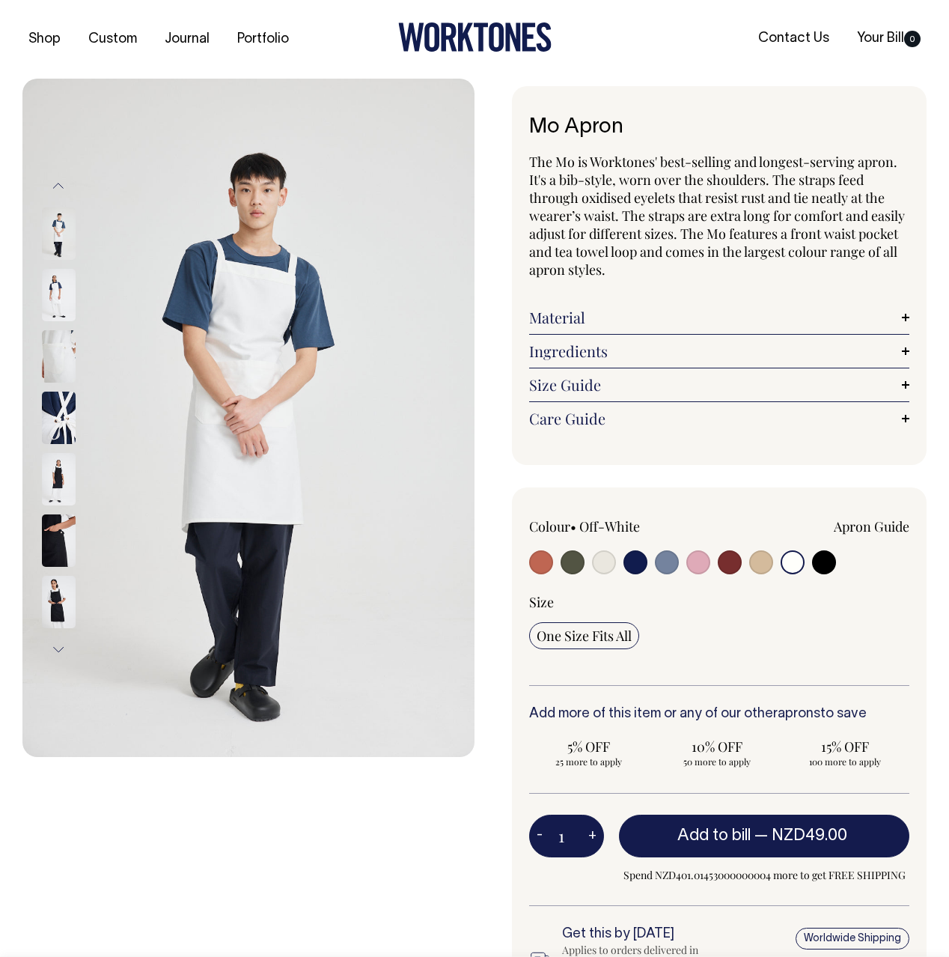
click at [824, 568] on input "radio" at bounding box center [824, 562] width 24 height 24
radio input "true"
select select "Black"
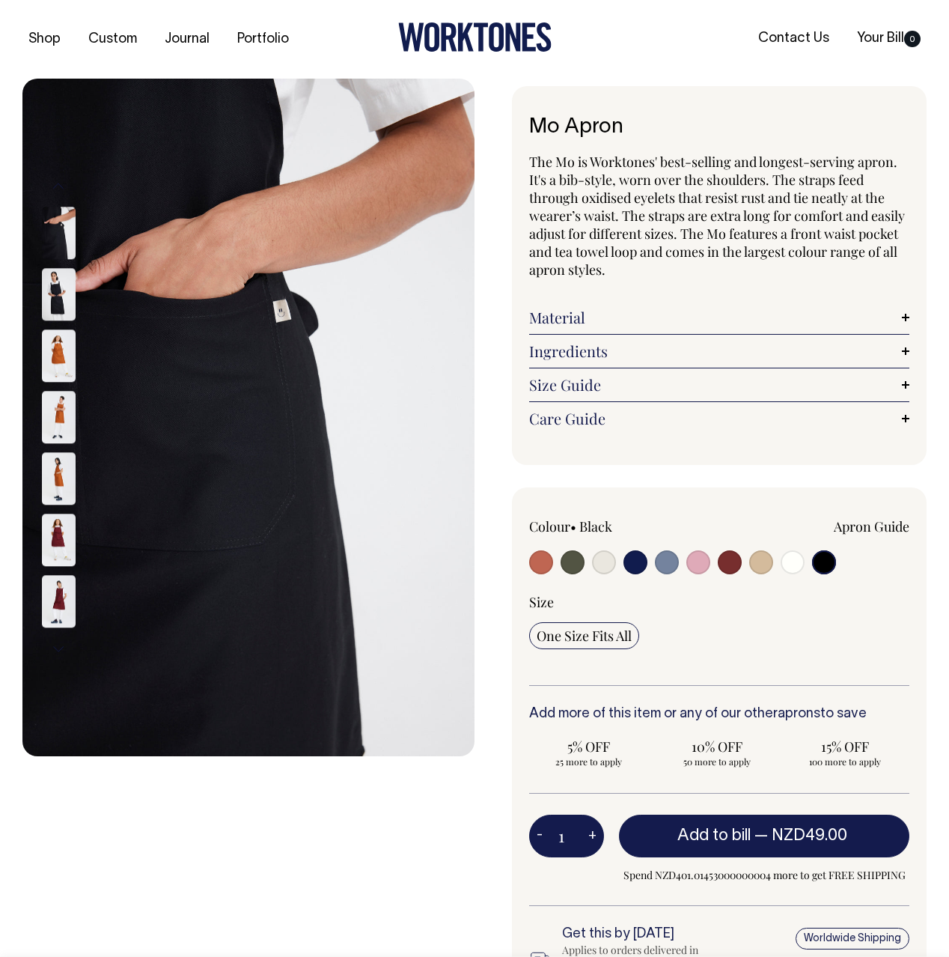
click at [545, 563] on input "radio" at bounding box center [541, 562] width 24 height 24
radio input "true"
select select "Rust"
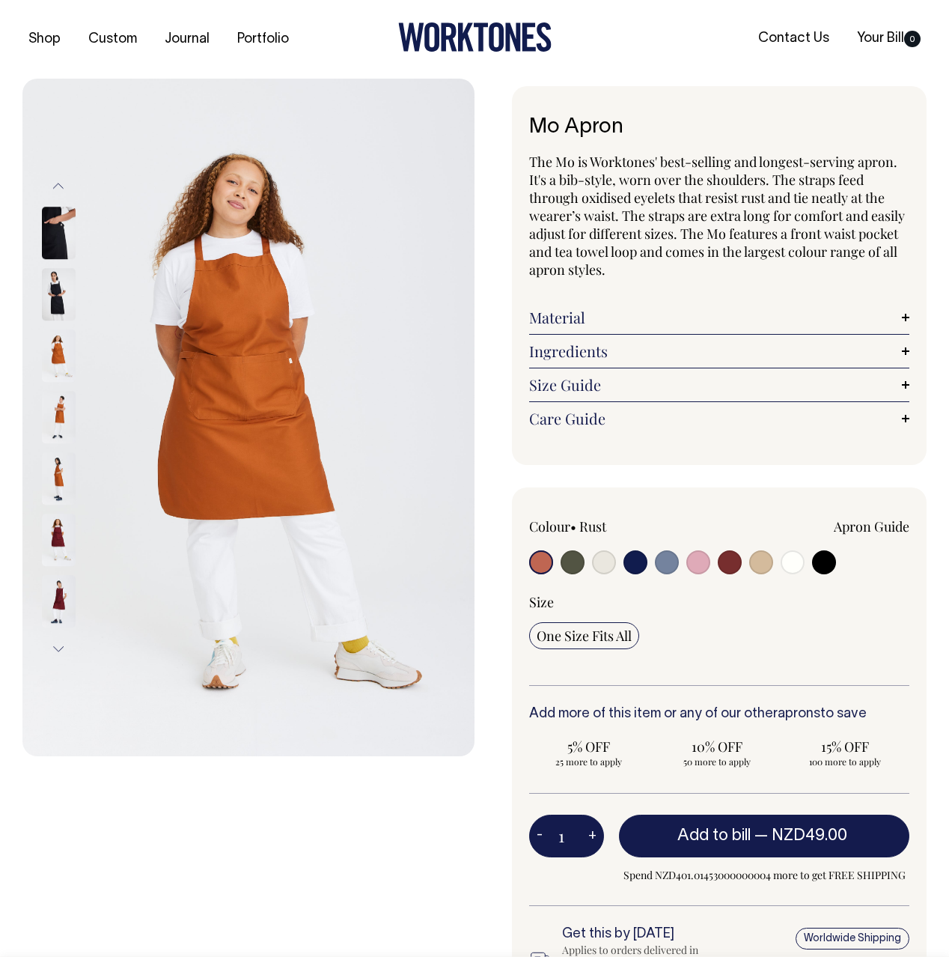
click at [631, 563] on input "radio" at bounding box center [636, 562] width 24 height 24
radio input "true"
select select "Dark Navy"
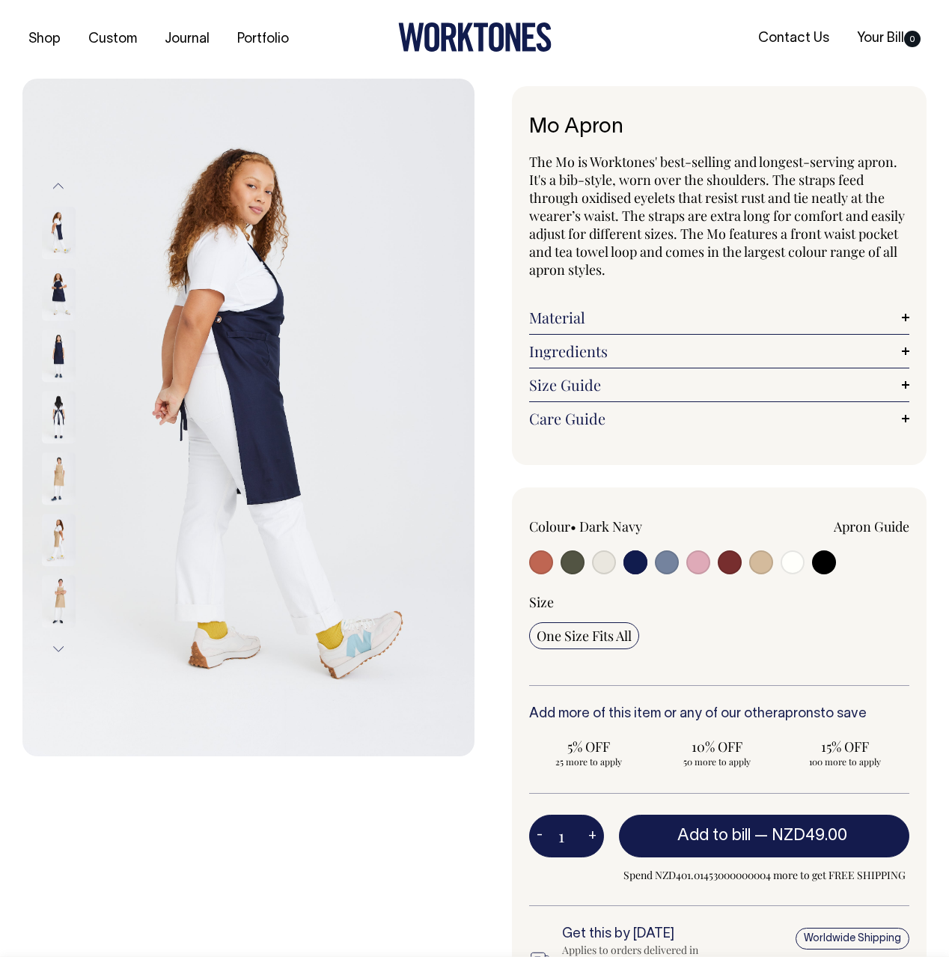
click at [556, 563] on div at bounding box center [605, 564] width 152 height 28
click at [690, 566] on input "radio" at bounding box center [699, 562] width 24 height 24
radio input "true"
select select "Pink"
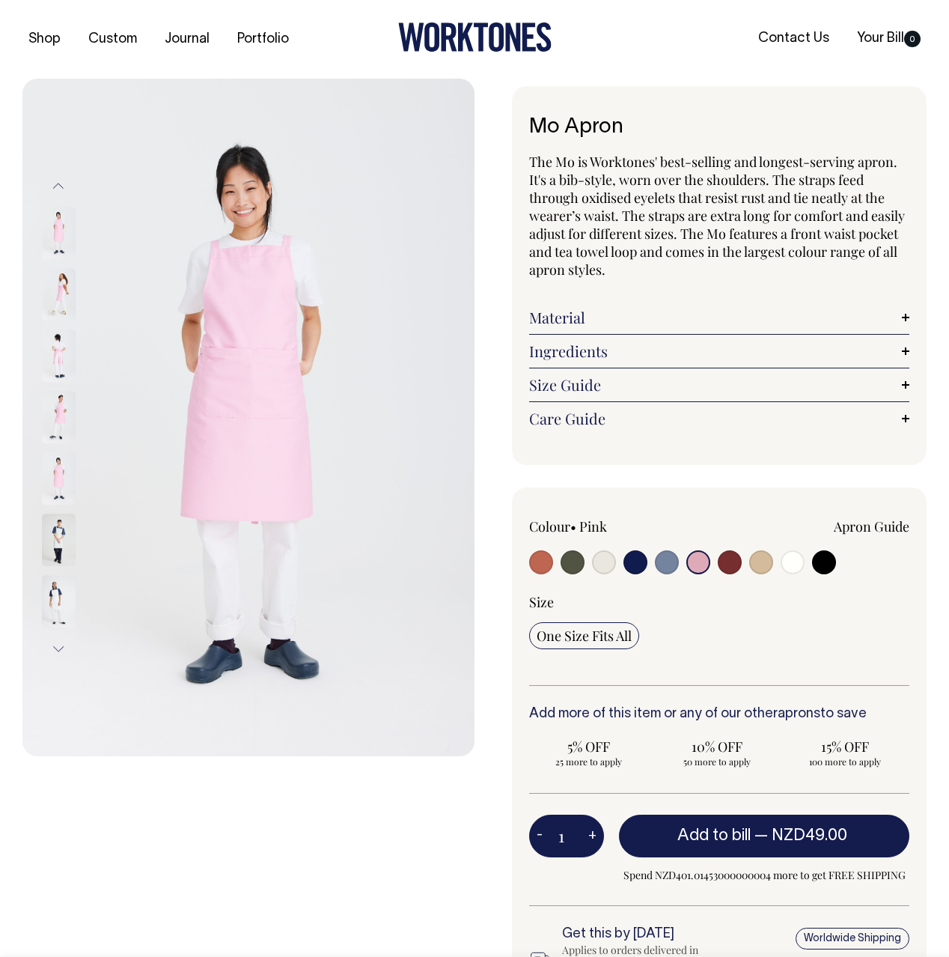
click at [536, 560] on input "radio" at bounding box center [541, 562] width 24 height 24
radio input "true"
select select "Rust"
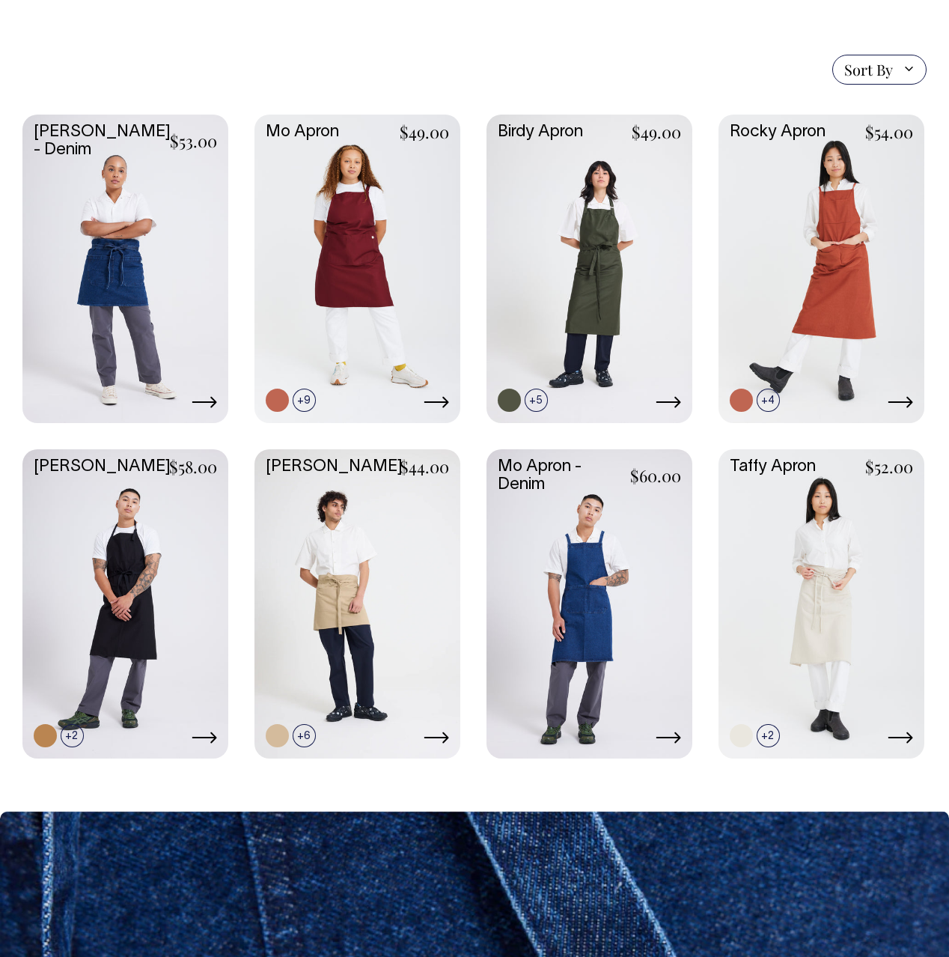
scroll to position [337, 0]
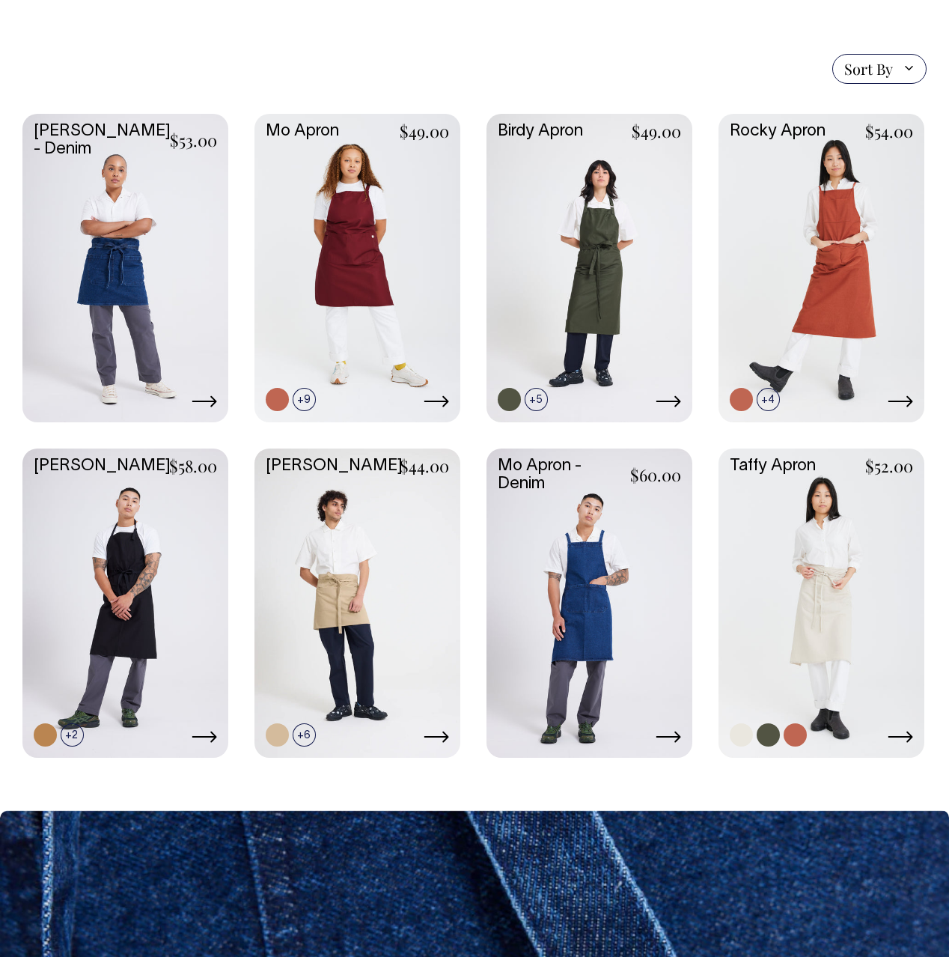
click at [774, 472] on link at bounding box center [822, 602] width 206 height 306
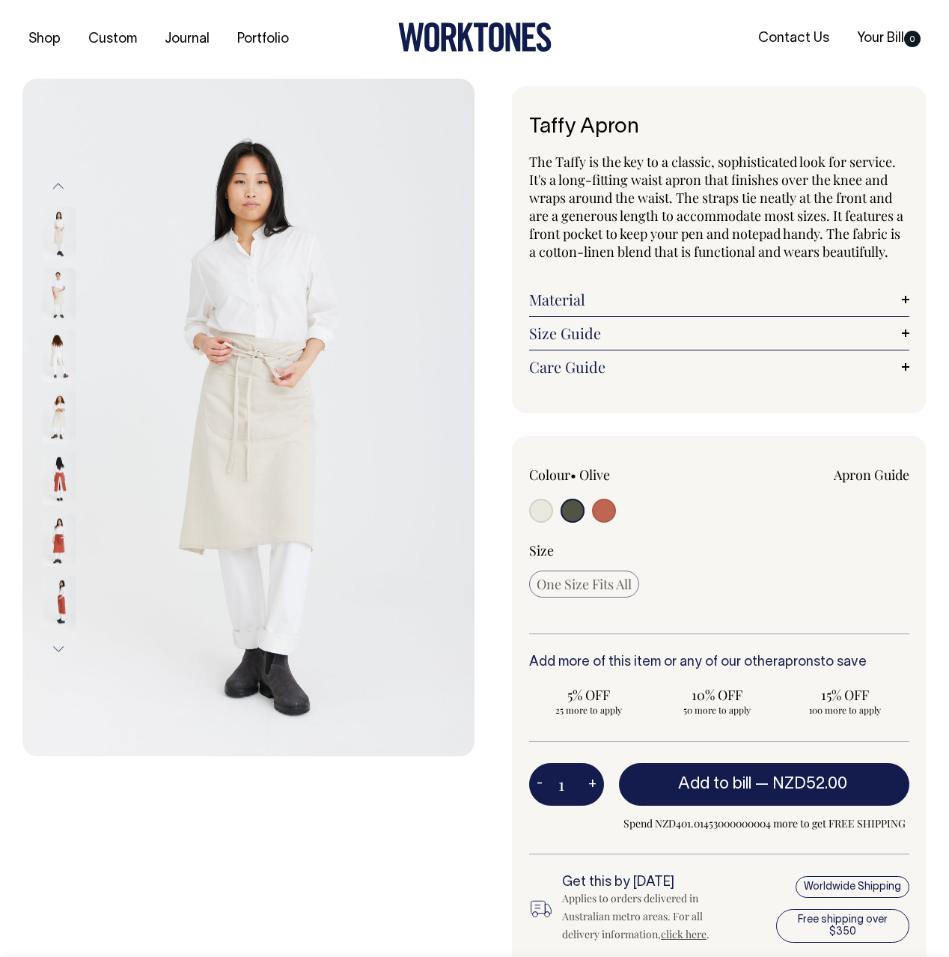
click at [60, 273] on img at bounding box center [59, 294] width 34 height 52
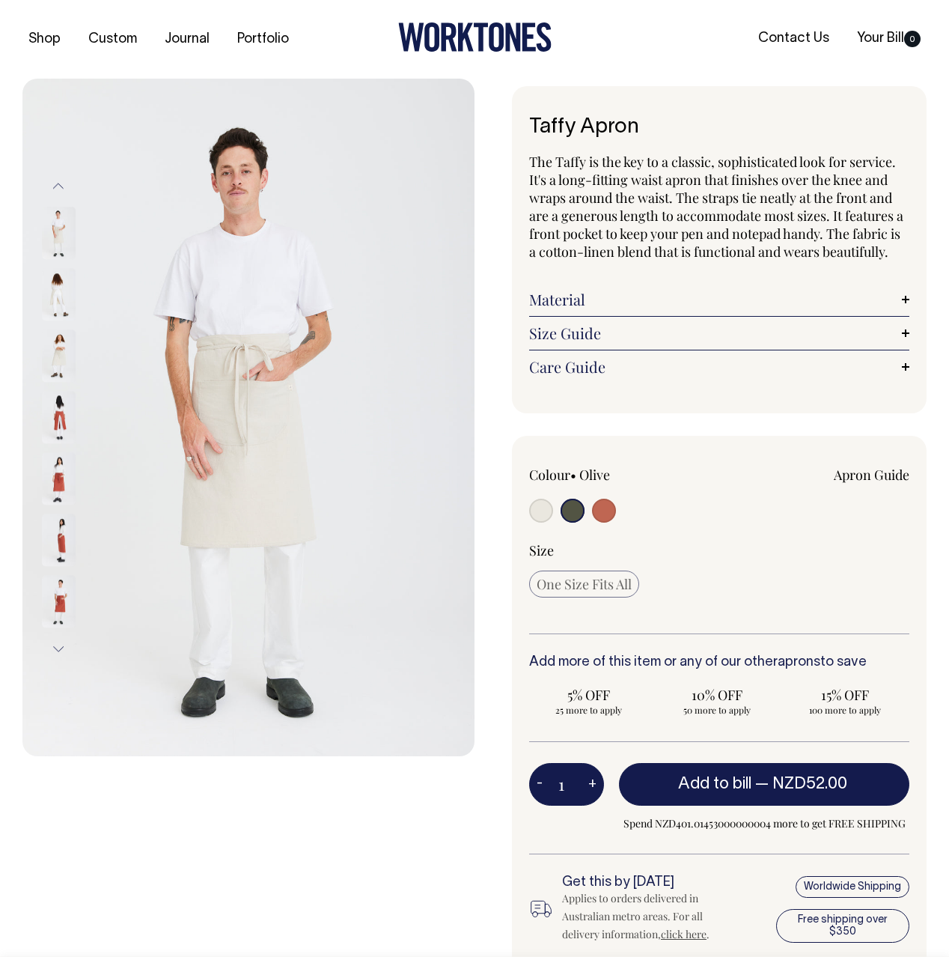
click at [52, 323] on div at bounding box center [78, 294] width 75 height 61
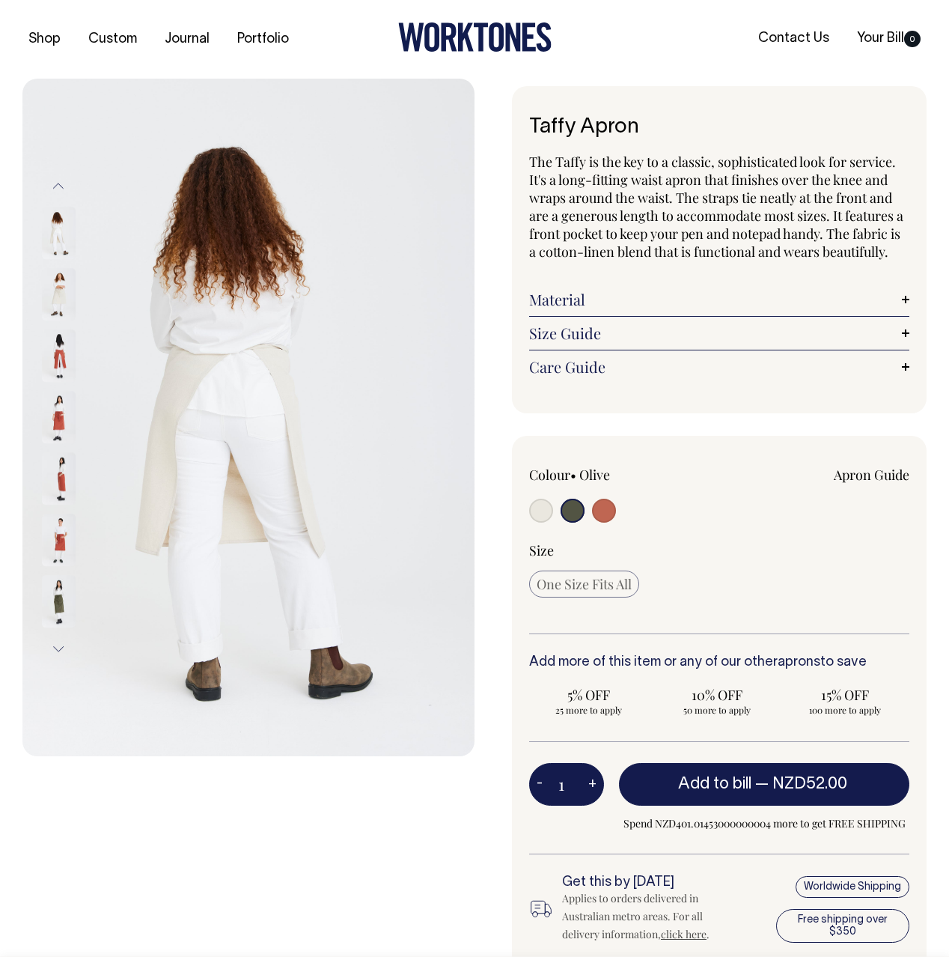
click at [51, 336] on img at bounding box center [59, 356] width 34 height 52
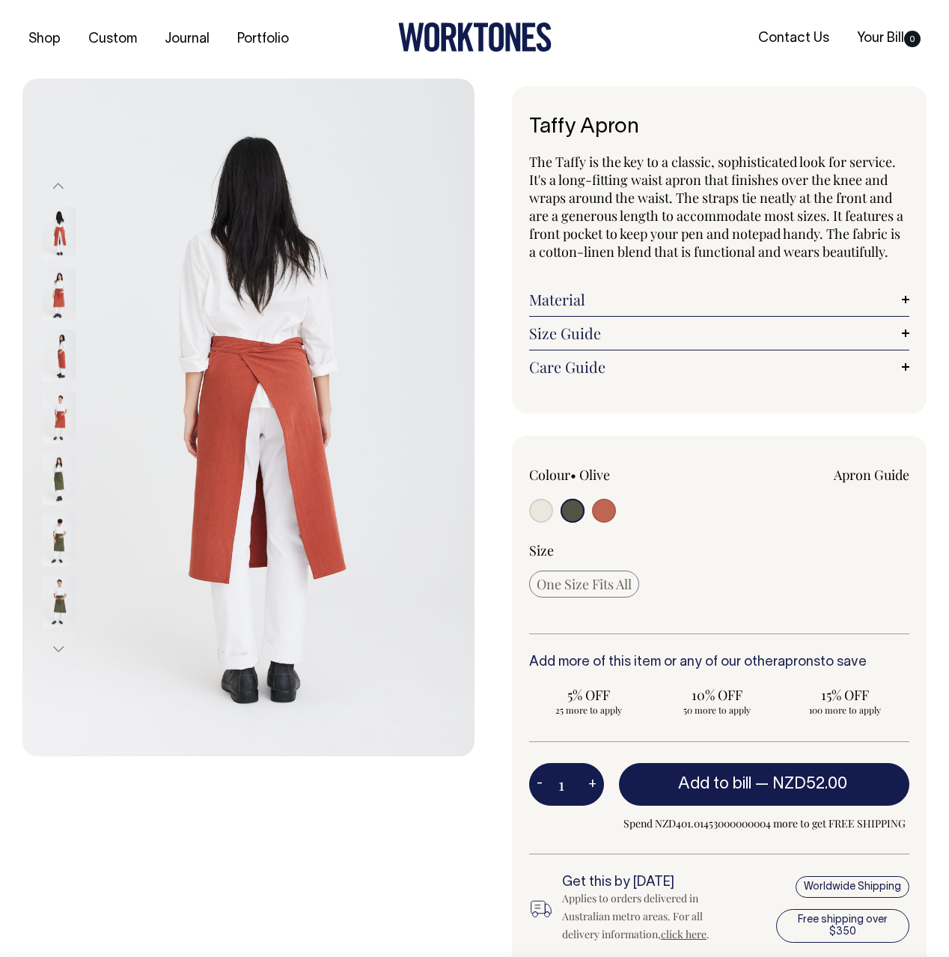
click at [58, 422] on img at bounding box center [59, 417] width 34 height 52
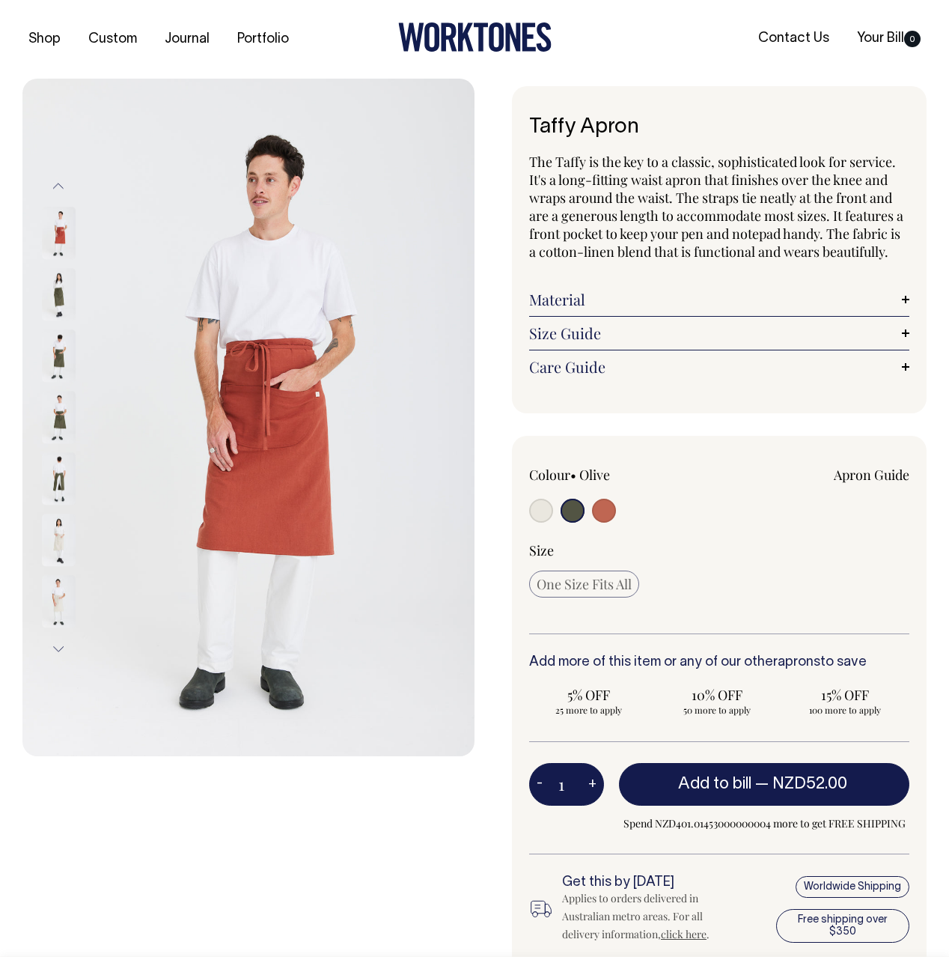
click at [563, 513] on input "radio" at bounding box center [573, 511] width 24 height 24
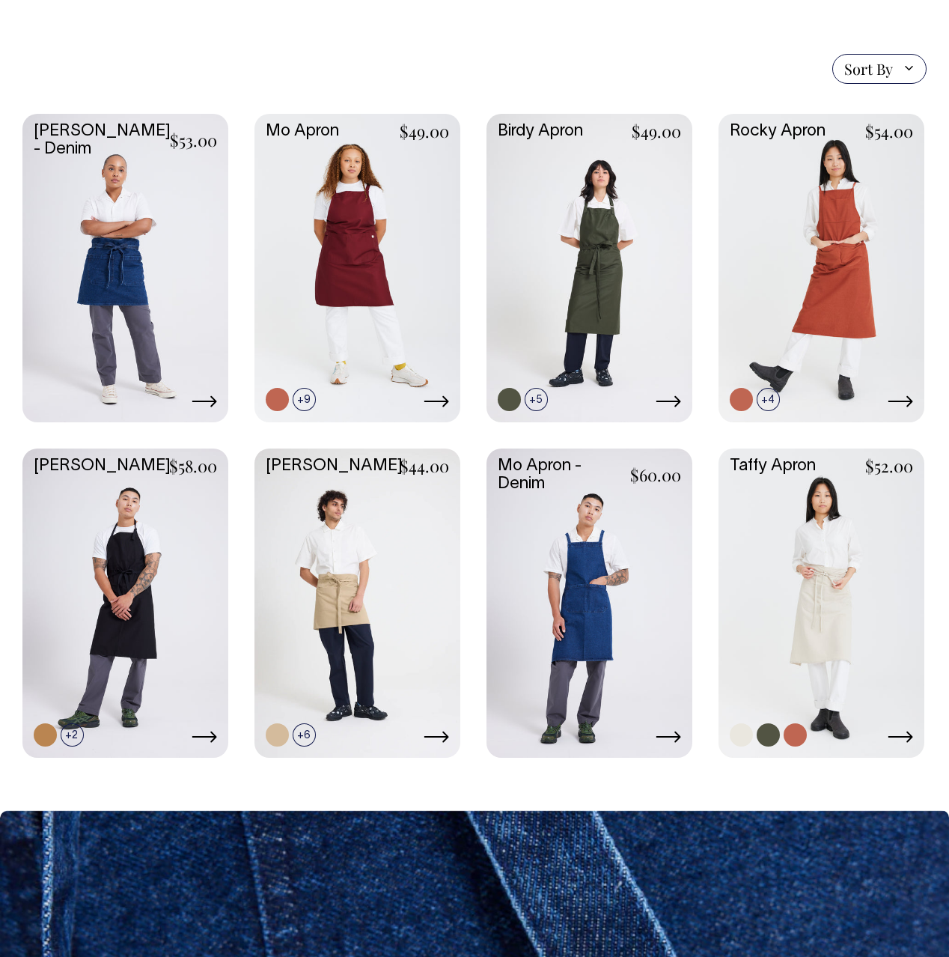
click at [755, 469] on link at bounding box center [822, 602] width 206 height 306
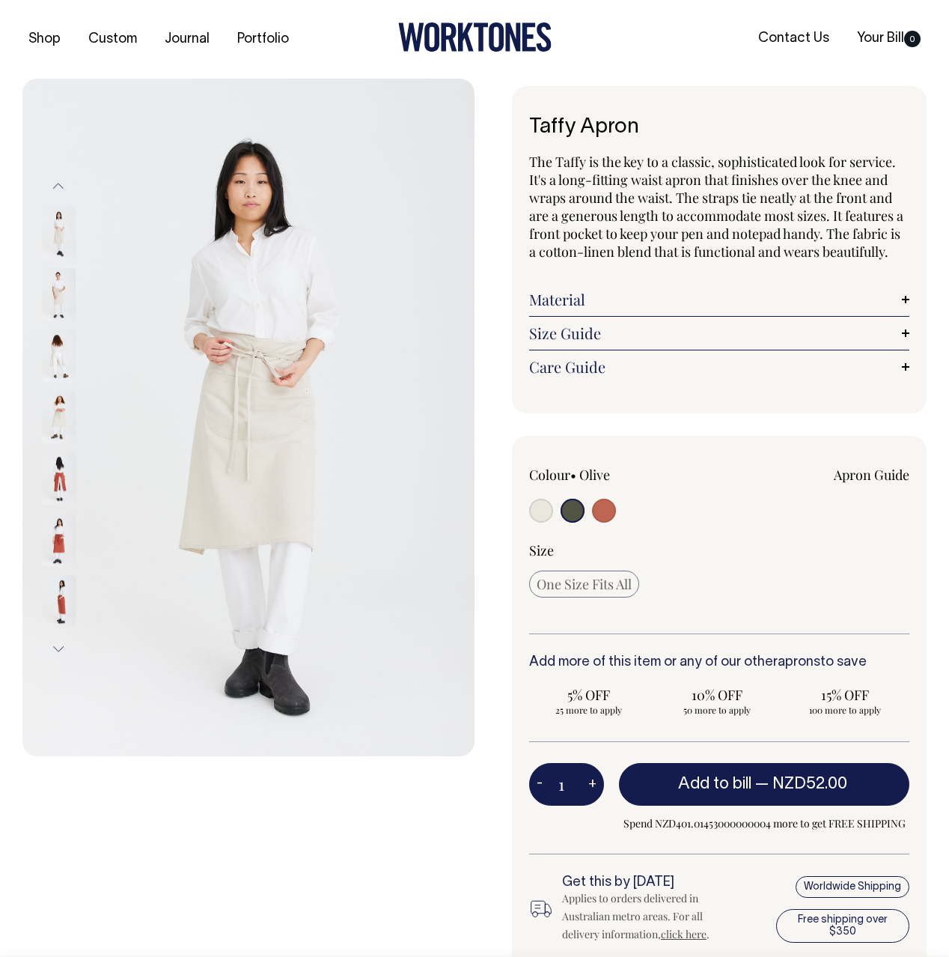
click at [601, 502] on input "radio" at bounding box center [604, 511] width 24 height 24
radio input "true"
select select "Rust"
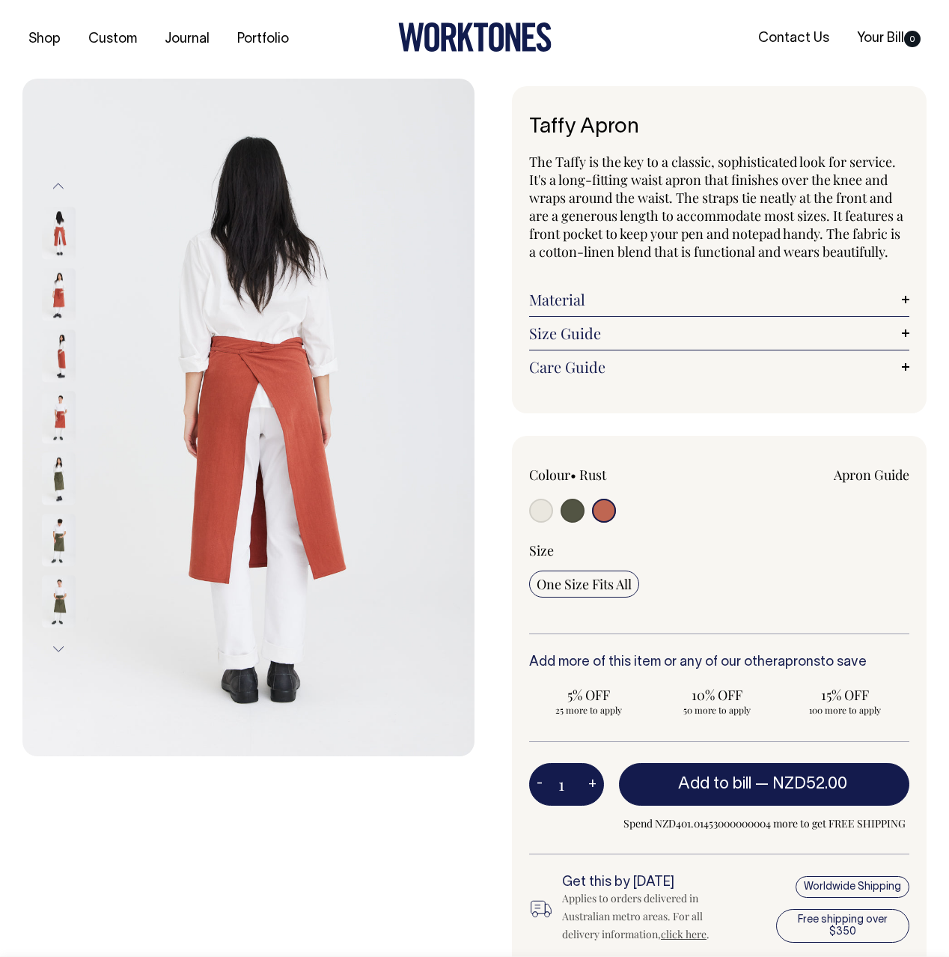
click at [567, 511] on input "radio" at bounding box center [573, 511] width 24 height 24
radio input "true"
select select "Olive"
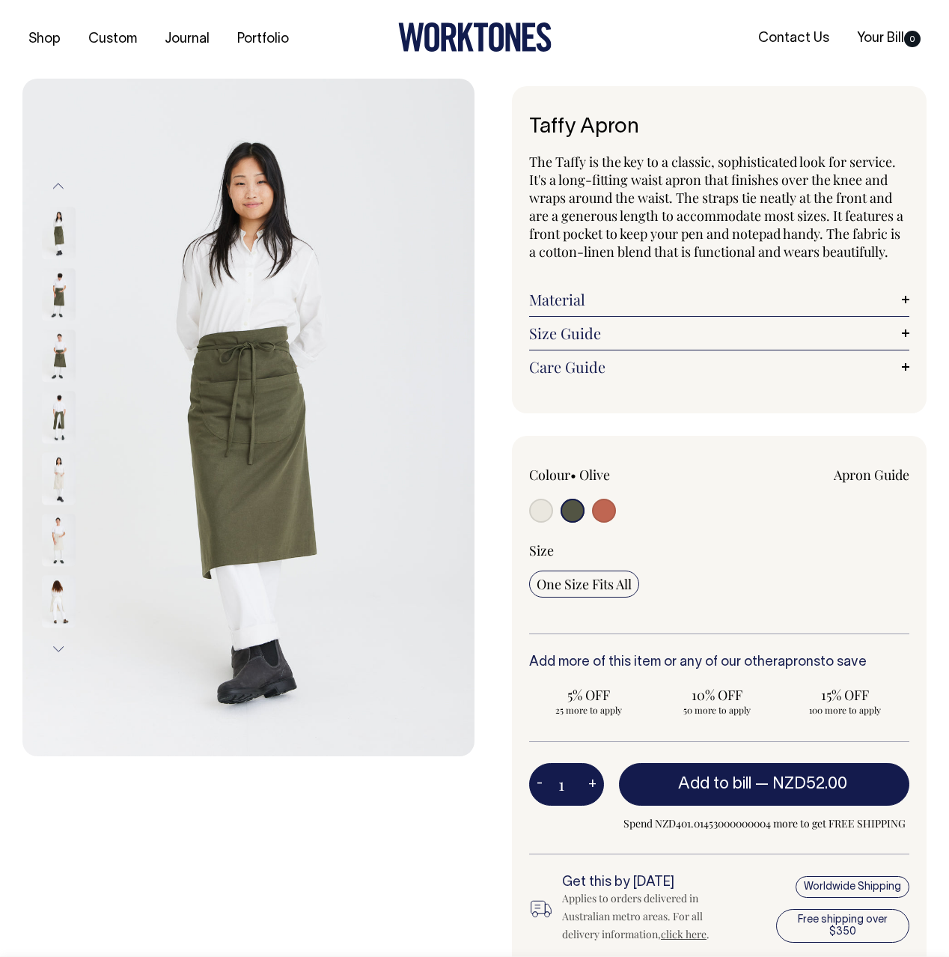
click at [543, 514] on input "radio" at bounding box center [541, 511] width 24 height 24
radio input "true"
radio input "false"
select select "Natural"
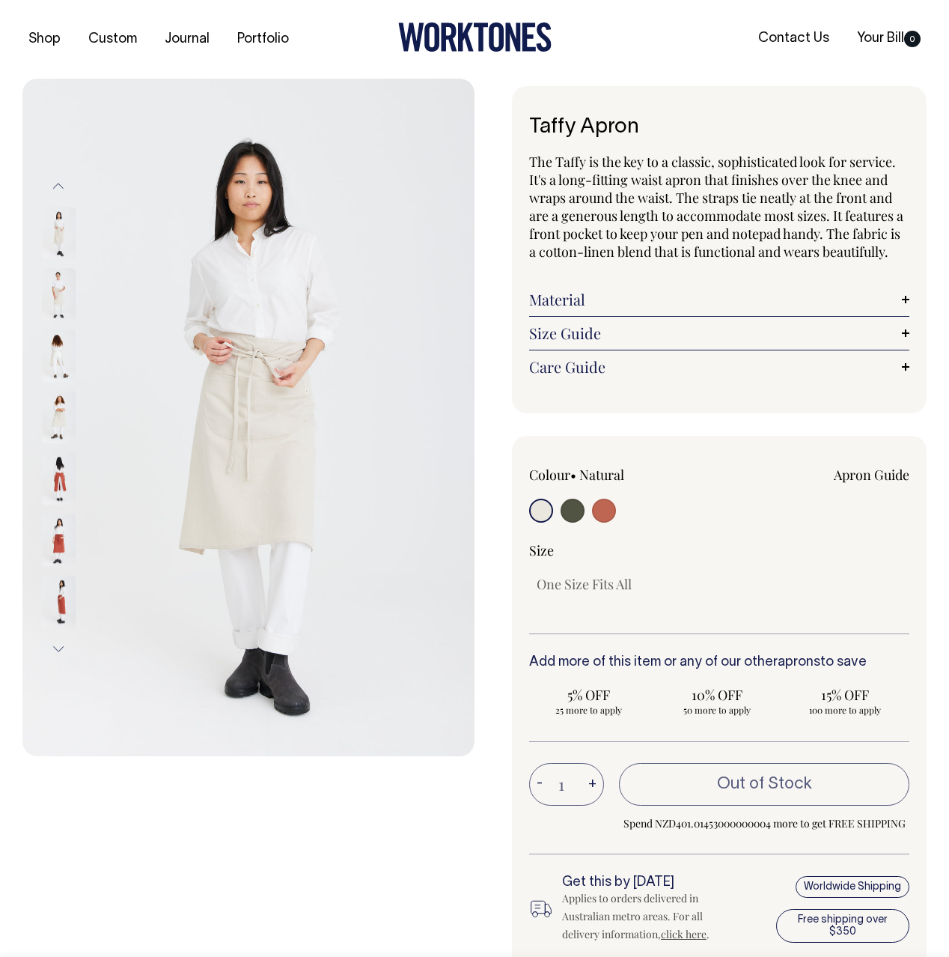
click at [601, 518] on input "radio" at bounding box center [604, 511] width 24 height 24
radio input "true"
select select "Rust"
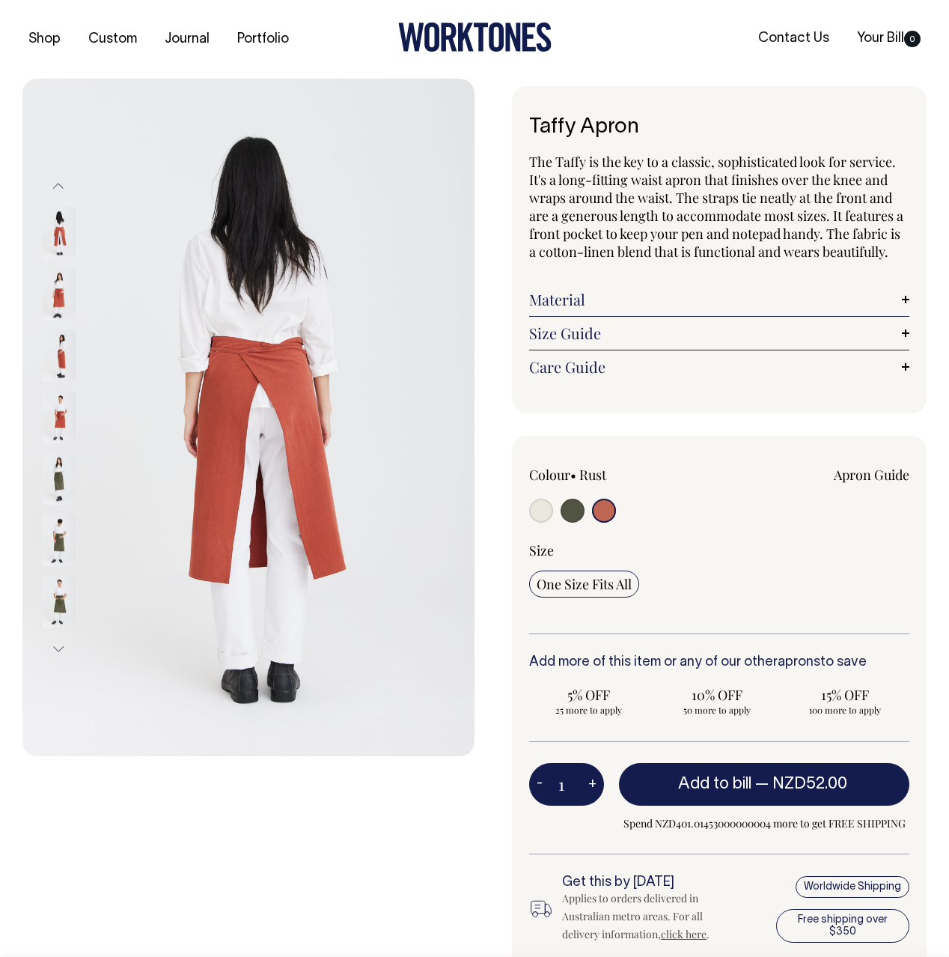
click at [541, 513] on input "radio" at bounding box center [541, 511] width 24 height 24
radio input "true"
radio input "false"
select select "Natural"
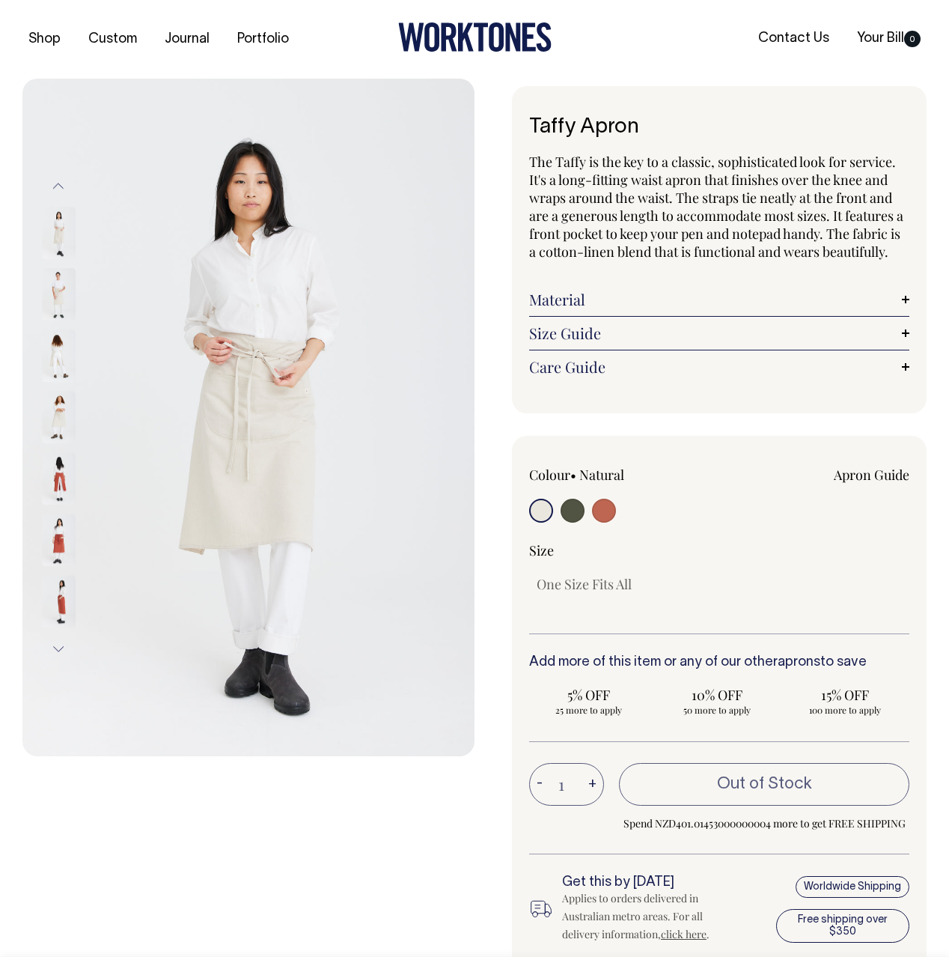
click at [592, 514] on label at bounding box center [604, 513] width 24 height 28
click at [592, 514] on input "radio" at bounding box center [604, 511] width 24 height 24
radio input "true"
select select "Rust"
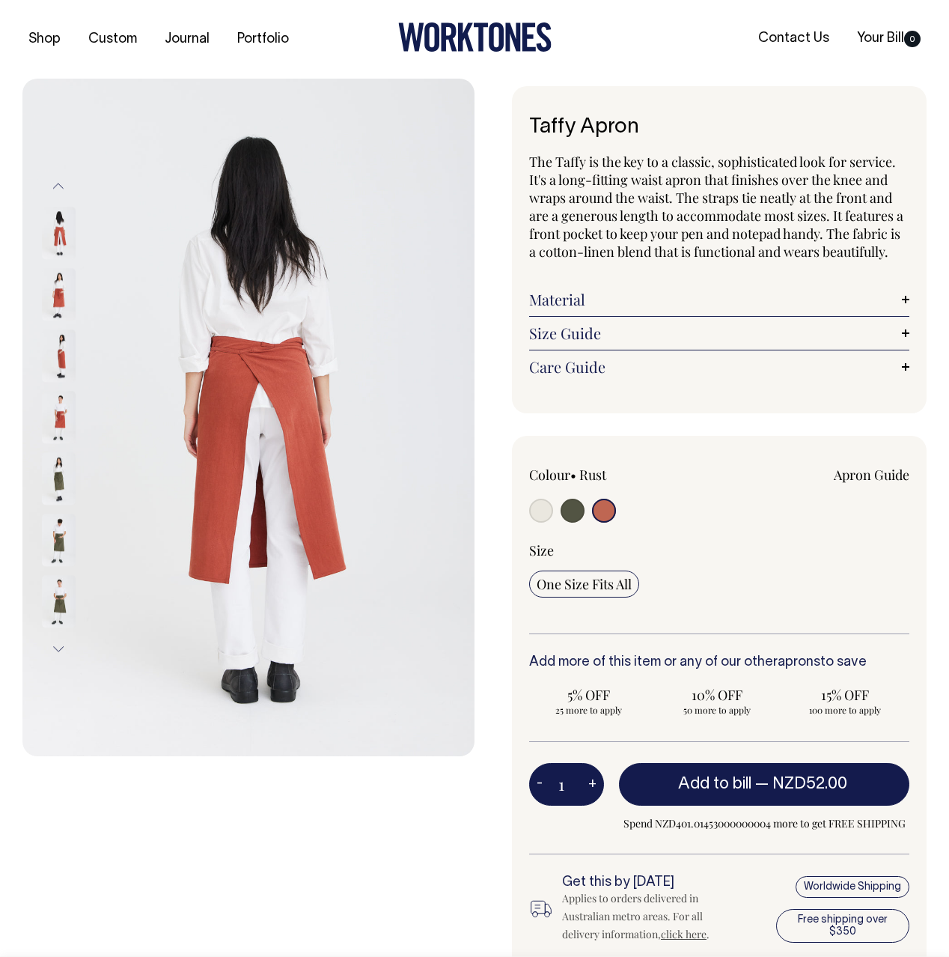
click at [601, 297] on link "Material" at bounding box center [719, 300] width 380 height 18
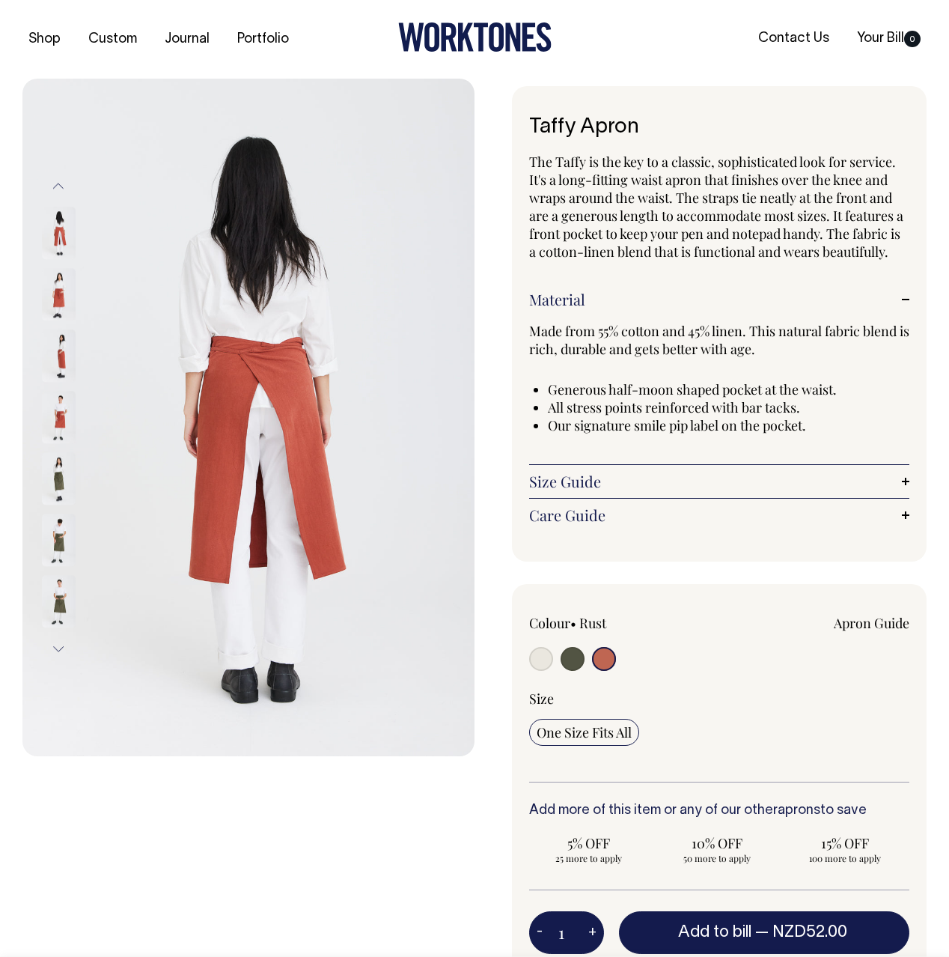
click at [601, 297] on link "Material" at bounding box center [719, 300] width 380 height 18
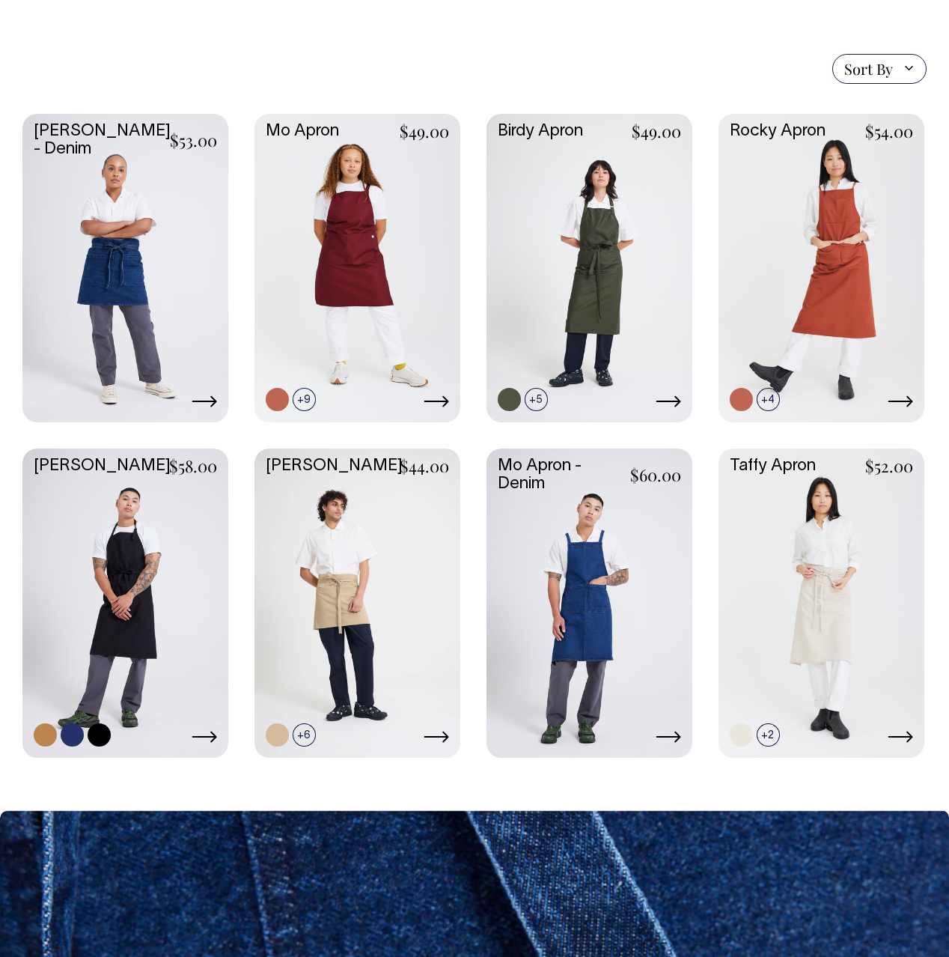
click at [32, 458] on link at bounding box center [125, 602] width 206 height 306
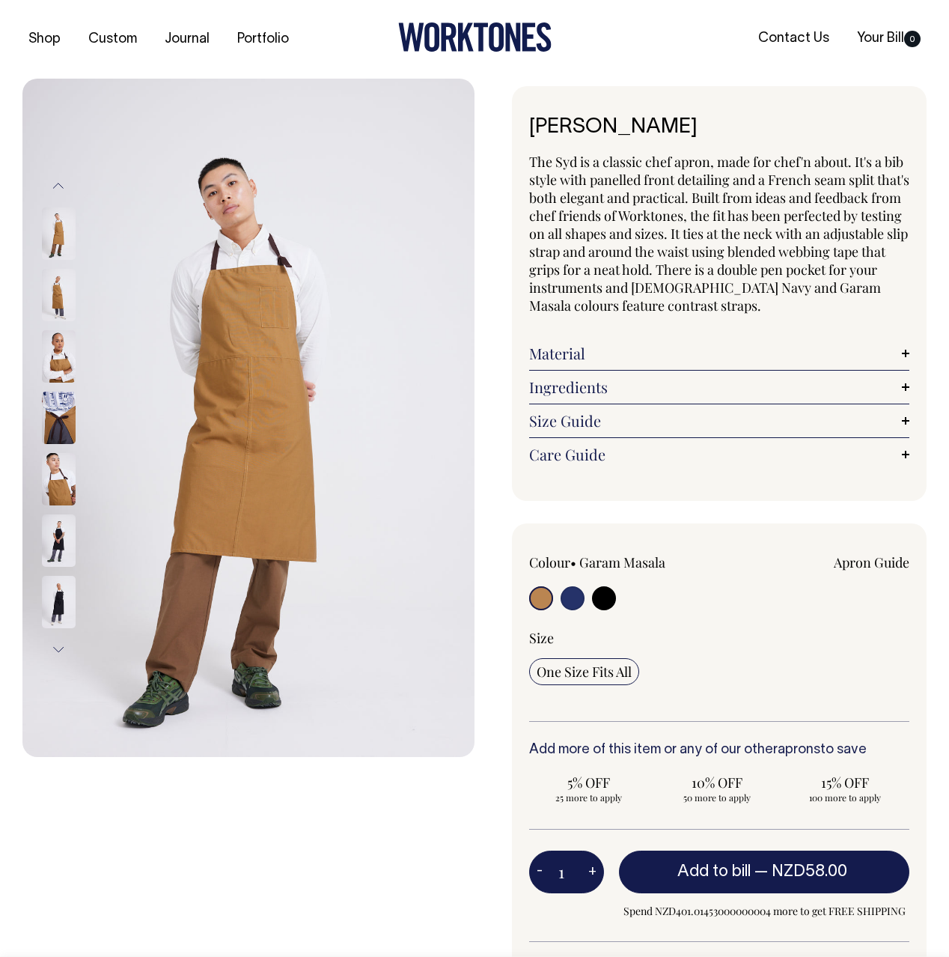
click at [569, 592] on input "radio" at bounding box center [573, 598] width 24 height 24
radio input "true"
select select "[DEMOGRAPHIC_DATA] Navy"
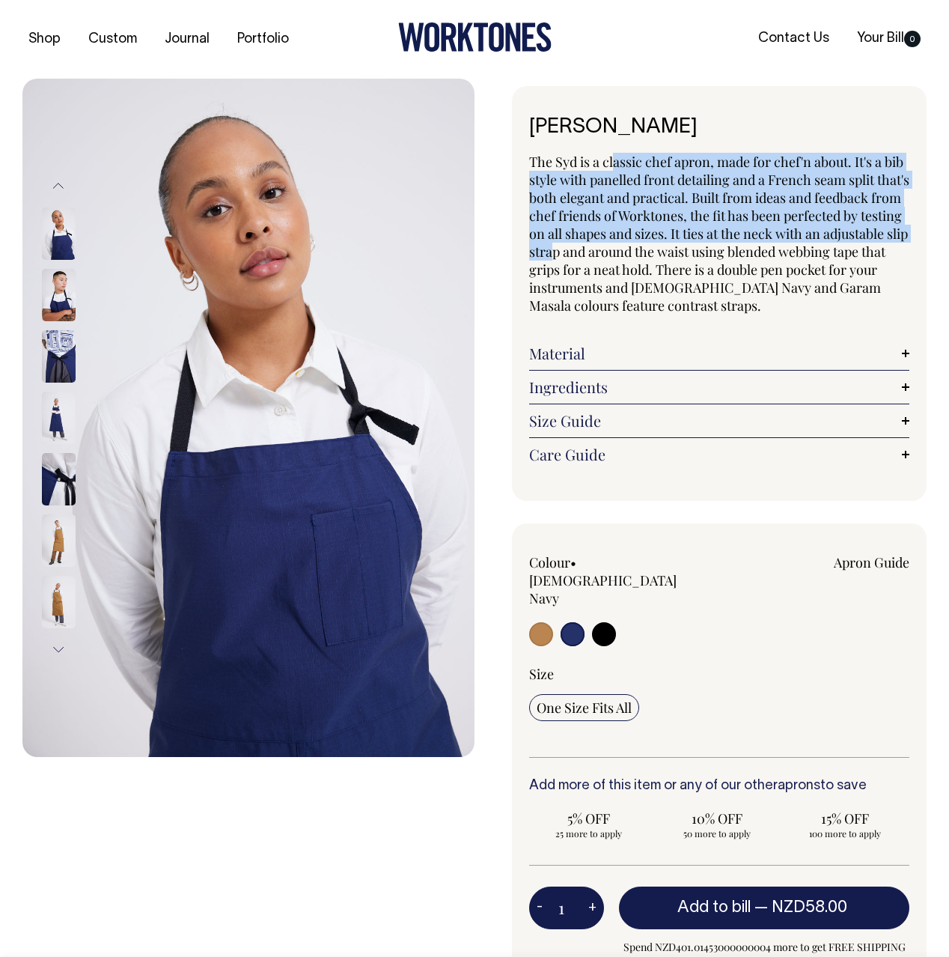
drag, startPoint x: 641, startPoint y: 249, endPoint x: 610, endPoint y: 156, distance: 97.3
click at [610, 156] on span "The Syd is a classic chef apron, made for chef'n about. It's a bib style with p…" at bounding box center [719, 234] width 380 height 162
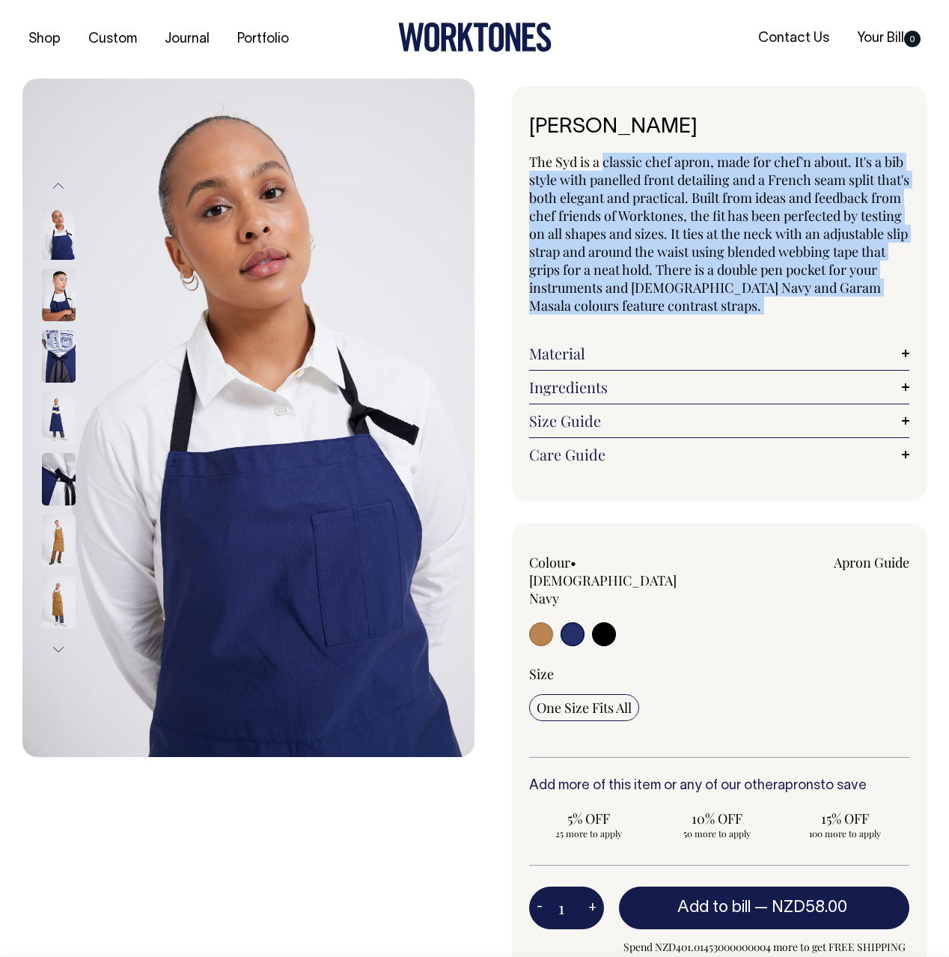
drag, startPoint x: 610, startPoint y: 156, endPoint x: 797, endPoint y: 308, distance: 241.7
click at [797, 308] on p "The Syd is a classic chef apron, made for chef'n about. It's a bib style with p…" at bounding box center [719, 234] width 380 height 162
drag, startPoint x: 797, startPoint y: 308, endPoint x: 540, endPoint y: 158, distance: 298.3
click at [540, 158] on p "The Syd is a classic chef apron, made for chef'n about. It's a bib style with p…" at bounding box center [719, 234] width 380 height 162
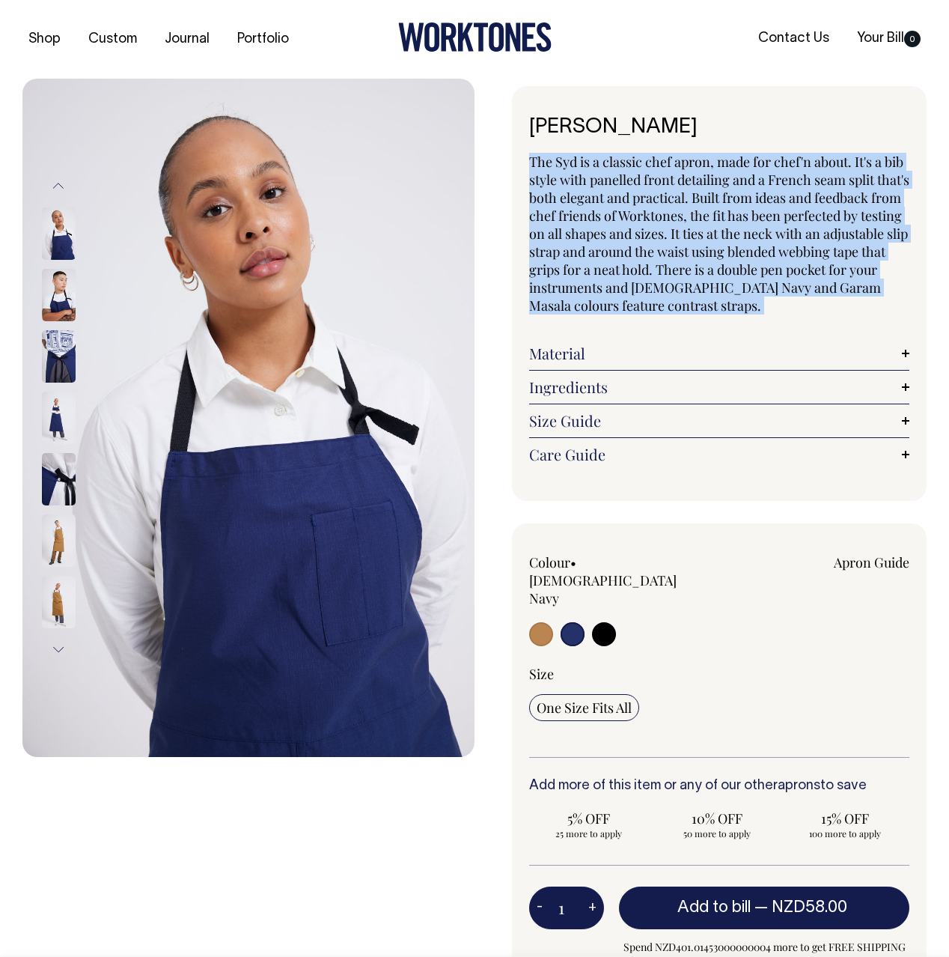
click at [541, 158] on span "The Syd is a classic chef apron, made for chef'n about. It's a bib style with p…" at bounding box center [719, 234] width 380 height 162
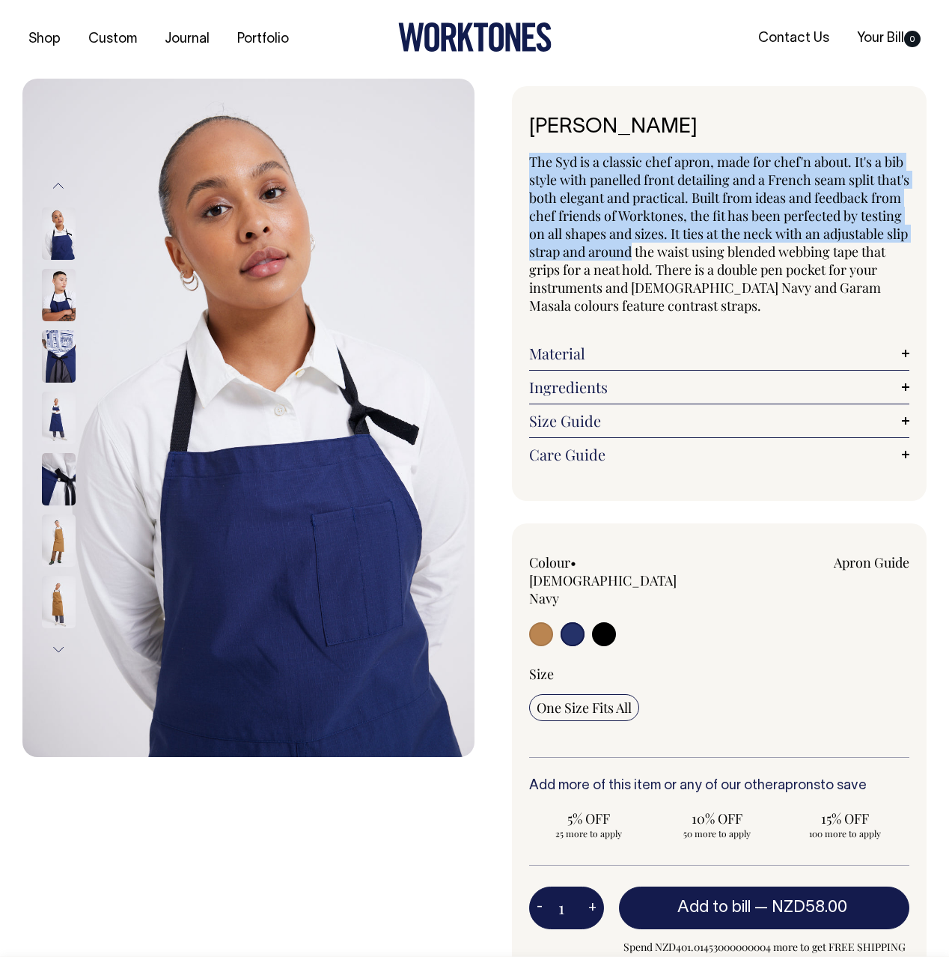
drag, startPoint x: 541, startPoint y: 158, endPoint x: 706, endPoint y: 253, distance: 190.9
click at [707, 254] on span "The Syd is a classic chef apron, made for chef'n about. It's a bib style with p…" at bounding box center [719, 234] width 380 height 162
click at [706, 253] on span "The Syd is a classic chef apron, made for chef'n about. It's a bib style with p…" at bounding box center [719, 234] width 380 height 162
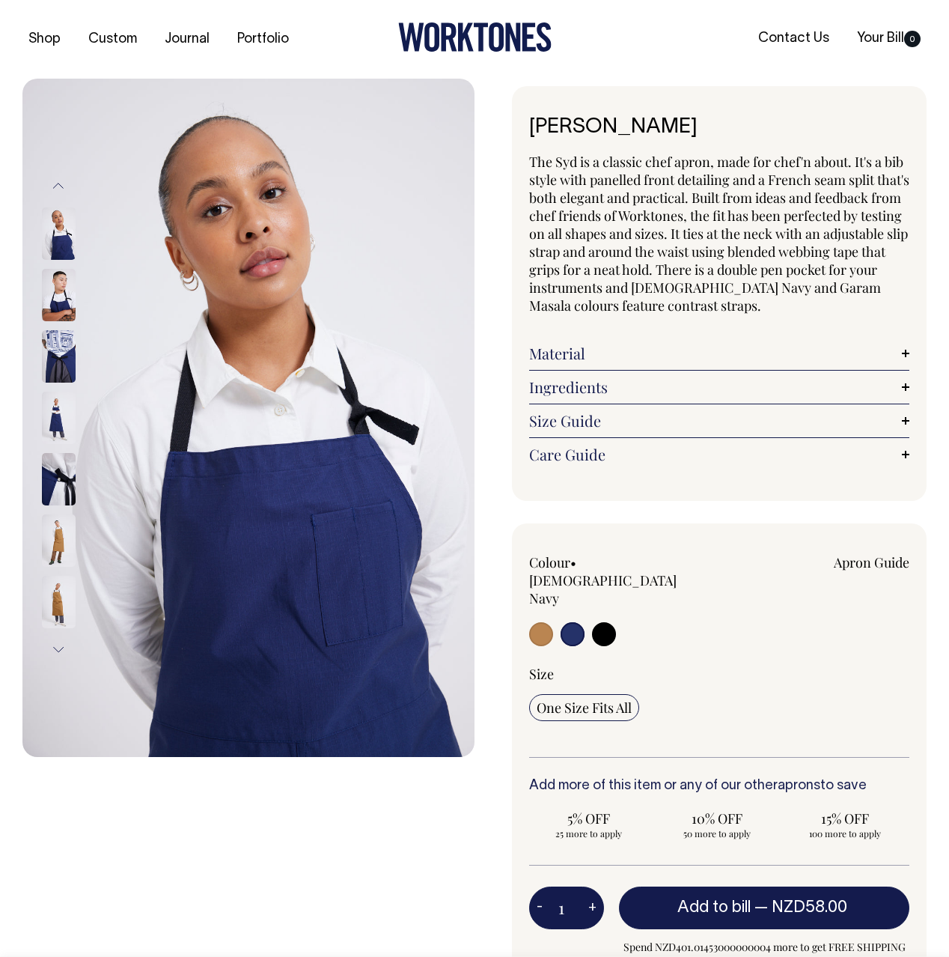
click at [58, 469] on img at bounding box center [59, 479] width 34 height 52
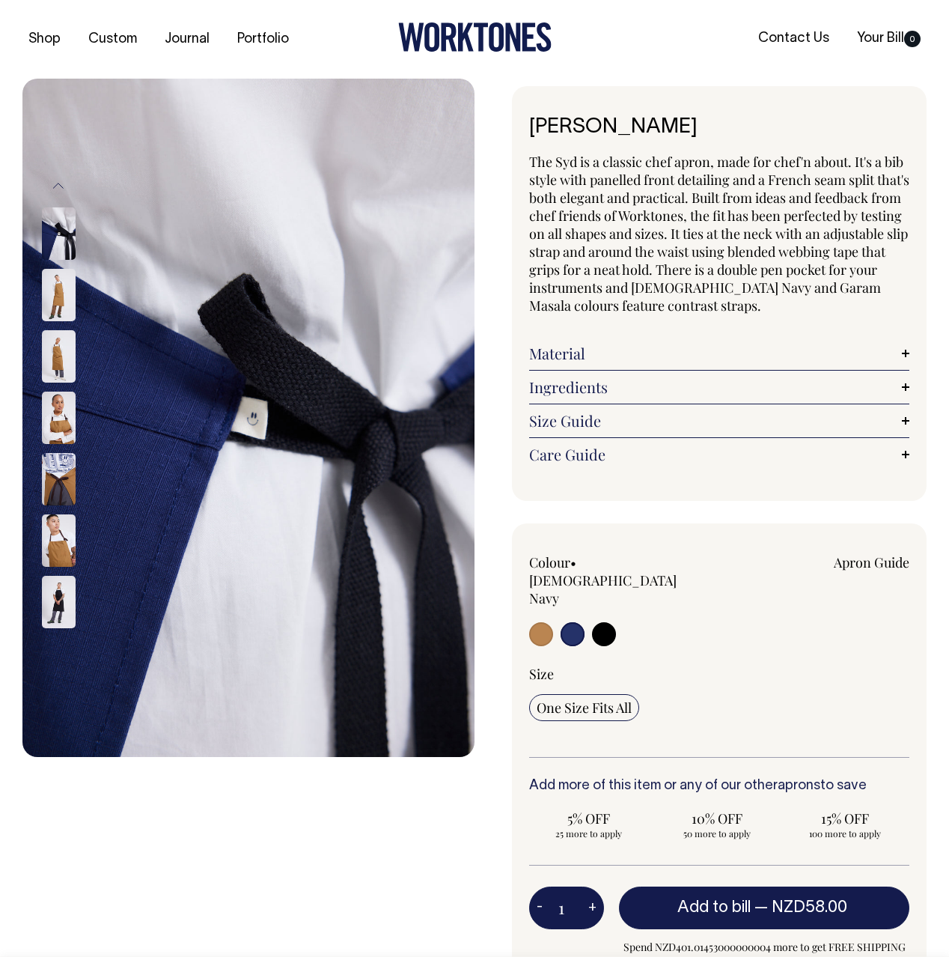
click at [57, 288] on img at bounding box center [59, 295] width 34 height 52
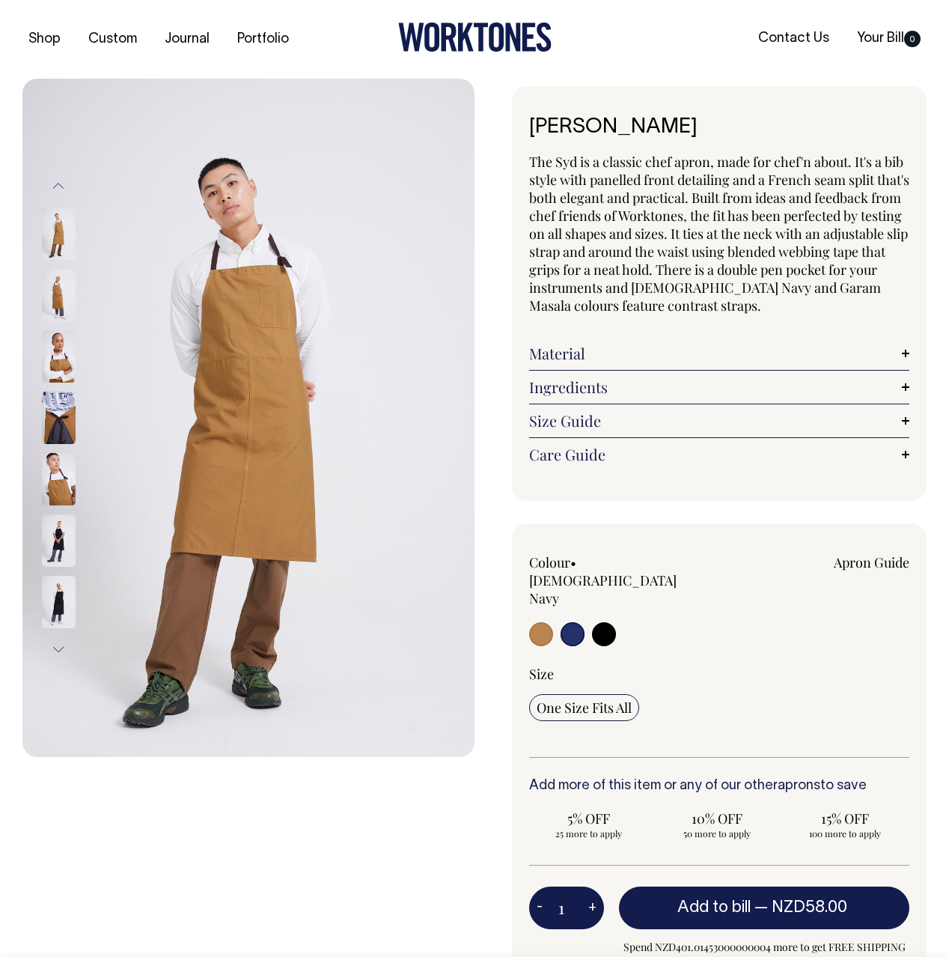
click at [59, 191] on button "Previous" at bounding box center [58, 186] width 22 height 34
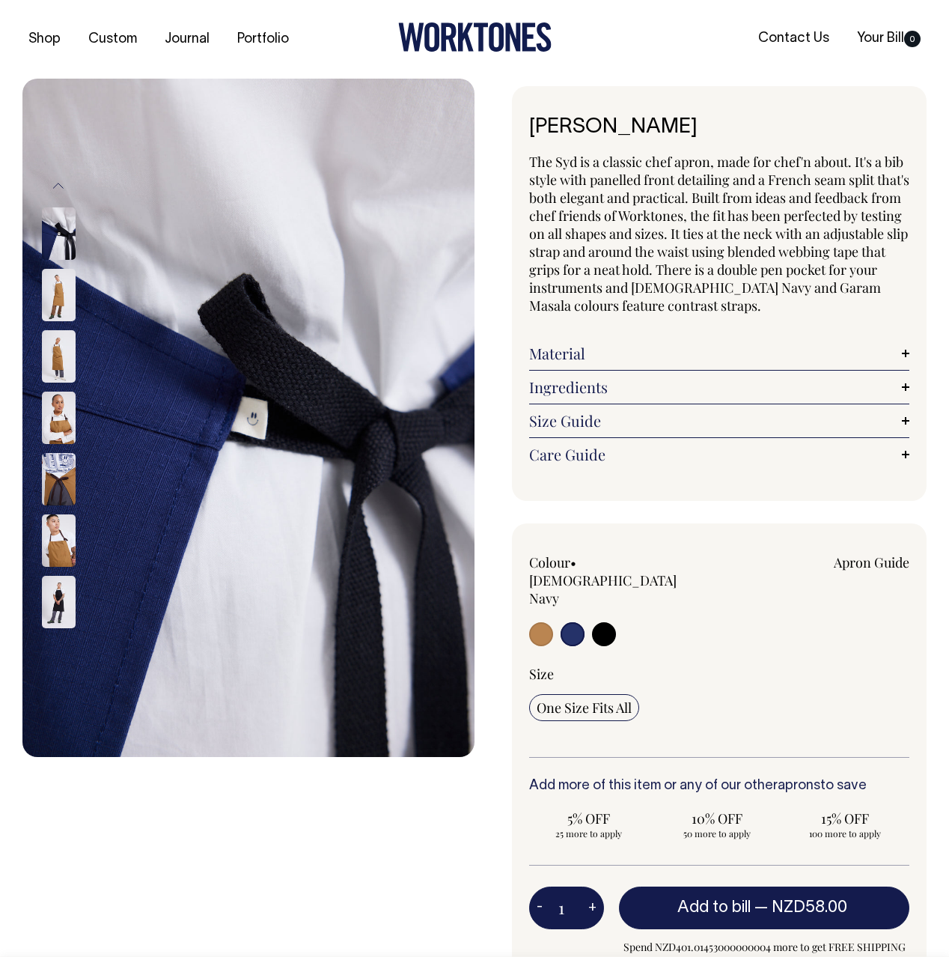
click at [59, 191] on button "Previous" at bounding box center [58, 186] width 22 height 34
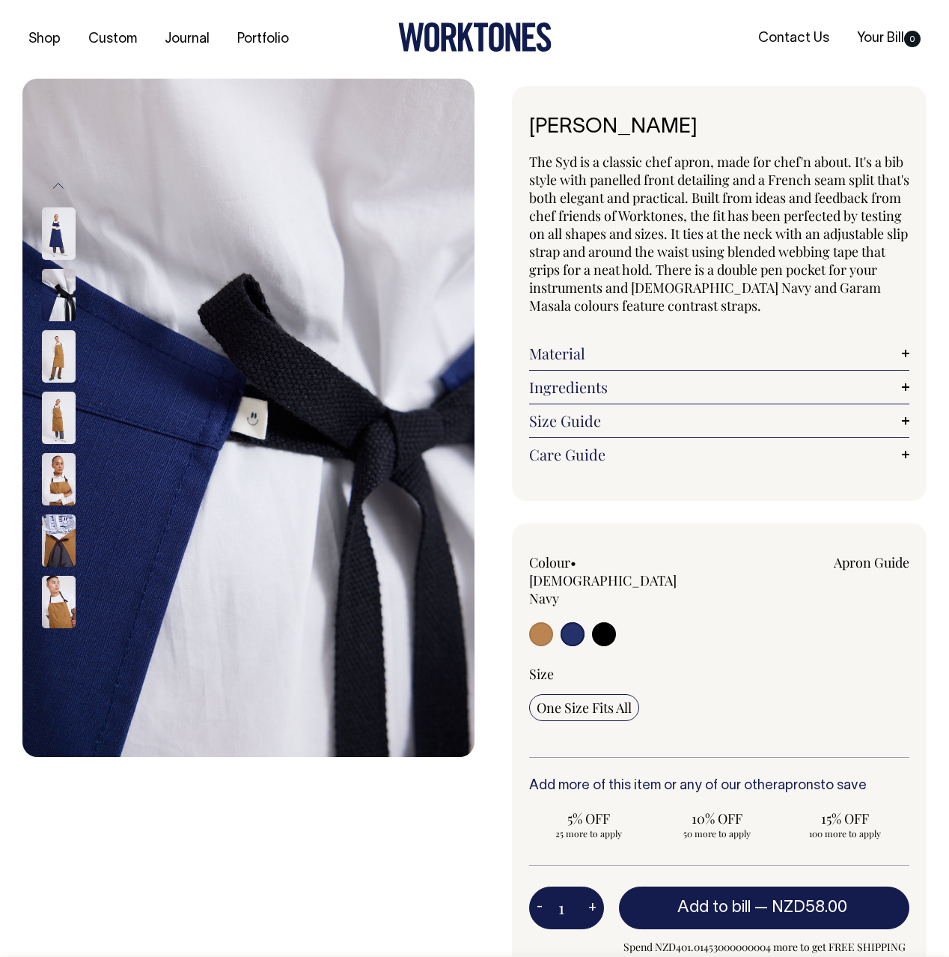
click at [59, 191] on button "Previous" at bounding box center [58, 186] width 22 height 34
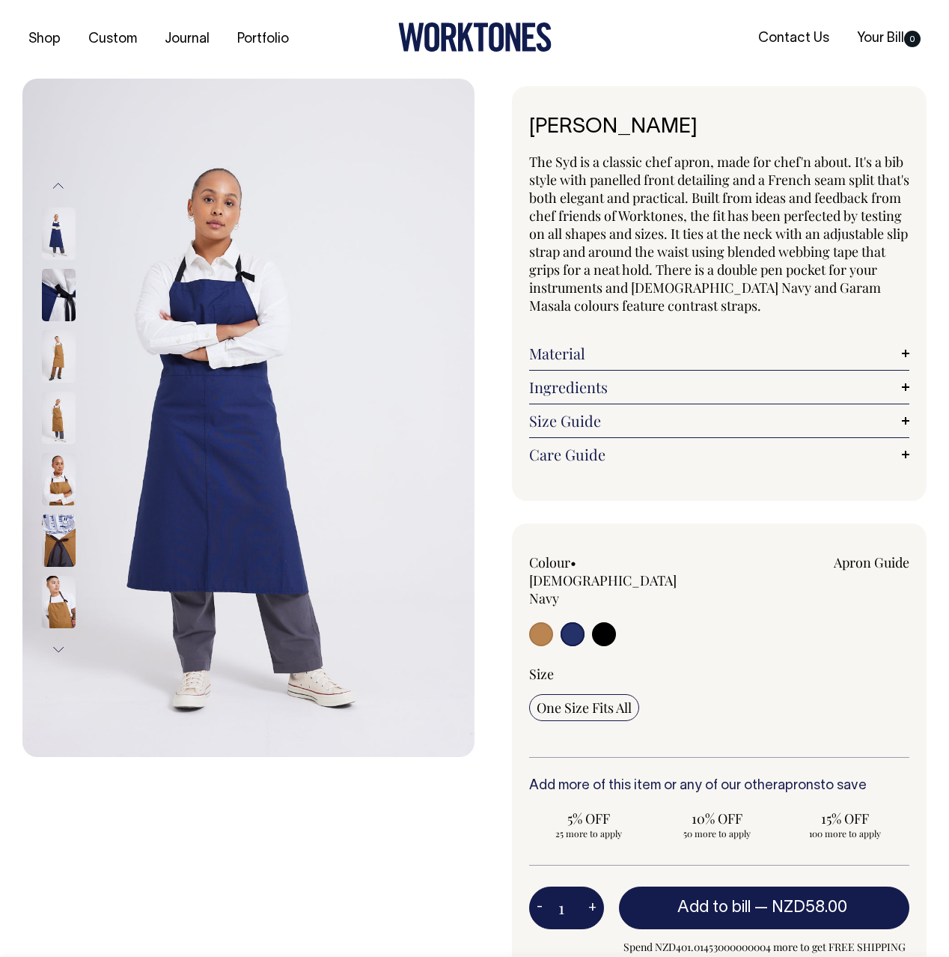
click at [59, 191] on button "Previous" at bounding box center [58, 186] width 22 height 34
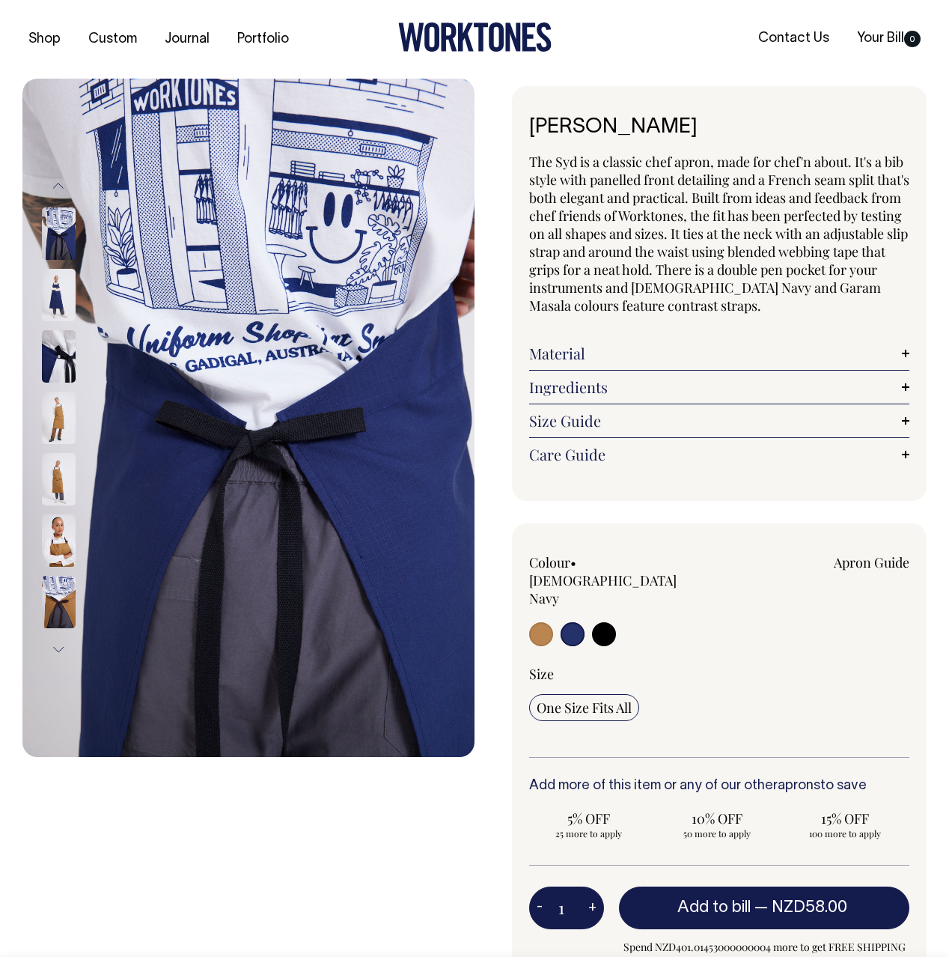
click at [54, 279] on img at bounding box center [59, 295] width 34 height 52
click at [56, 232] on img at bounding box center [59, 233] width 34 height 52
click at [58, 187] on button "Previous" at bounding box center [58, 186] width 22 height 34
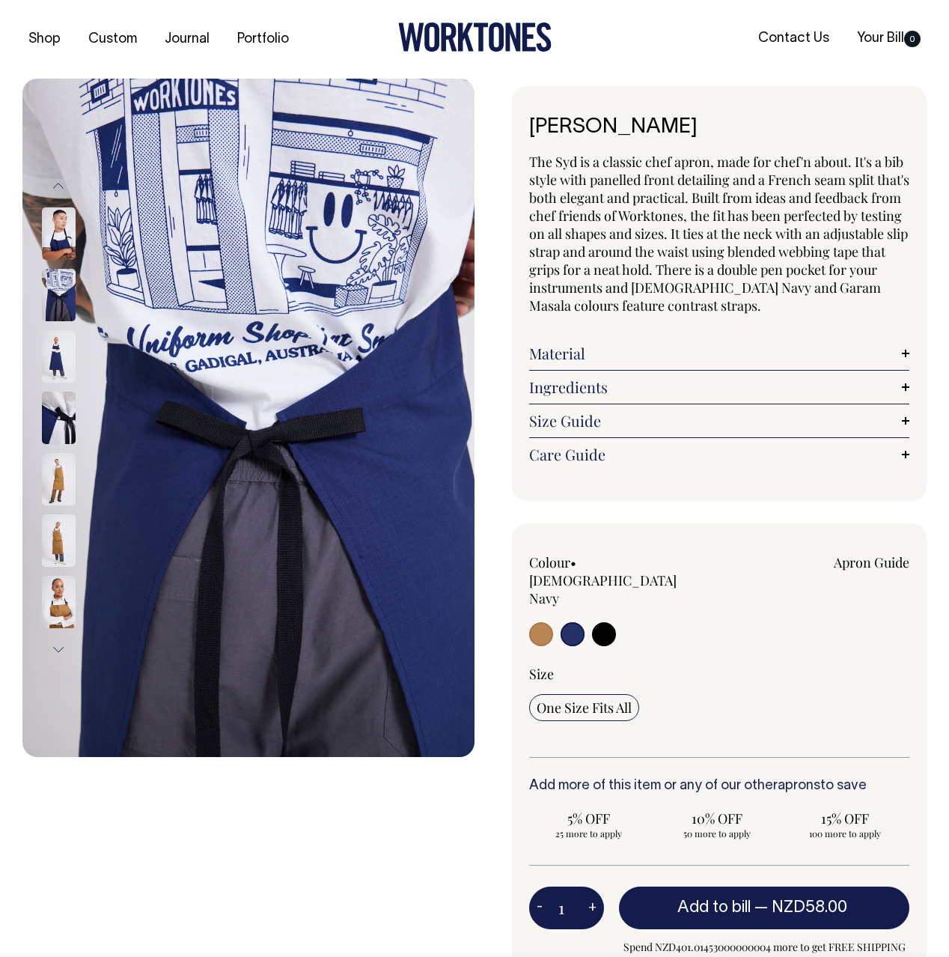
click at [58, 187] on button "Previous" at bounding box center [58, 186] width 22 height 34
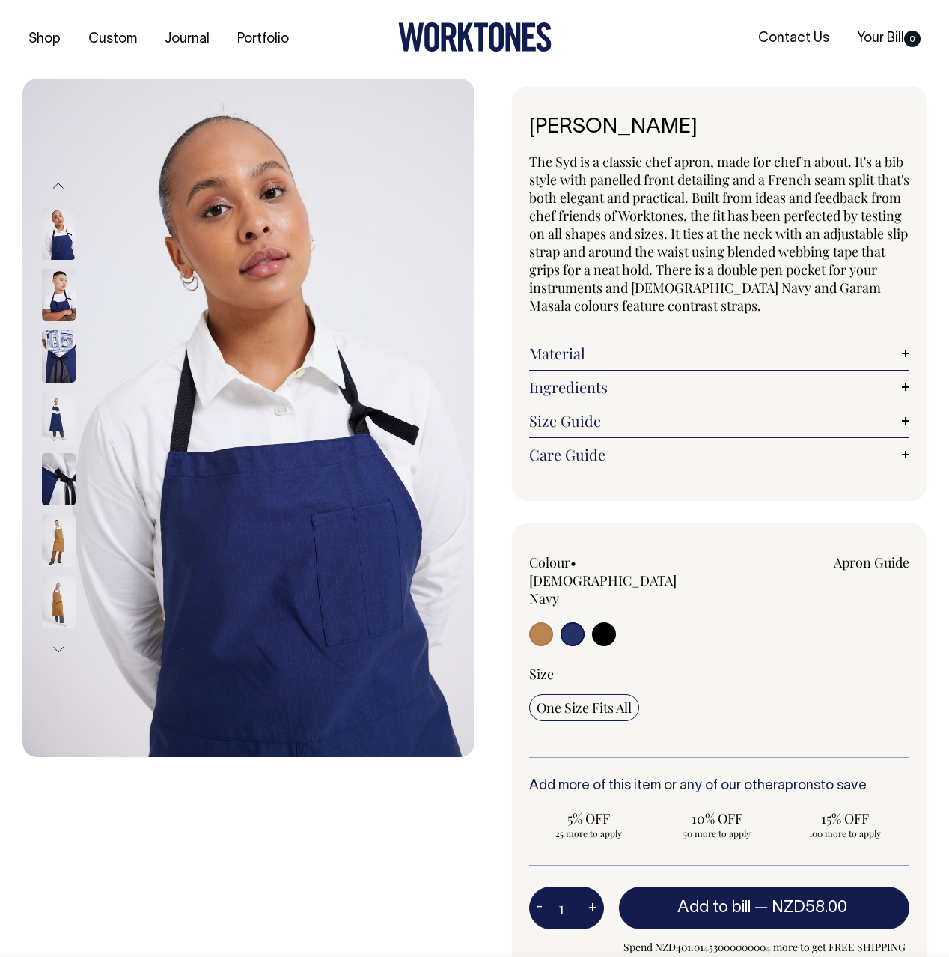
click at [58, 187] on button "Previous" at bounding box center [58, 186] width 22 height 34
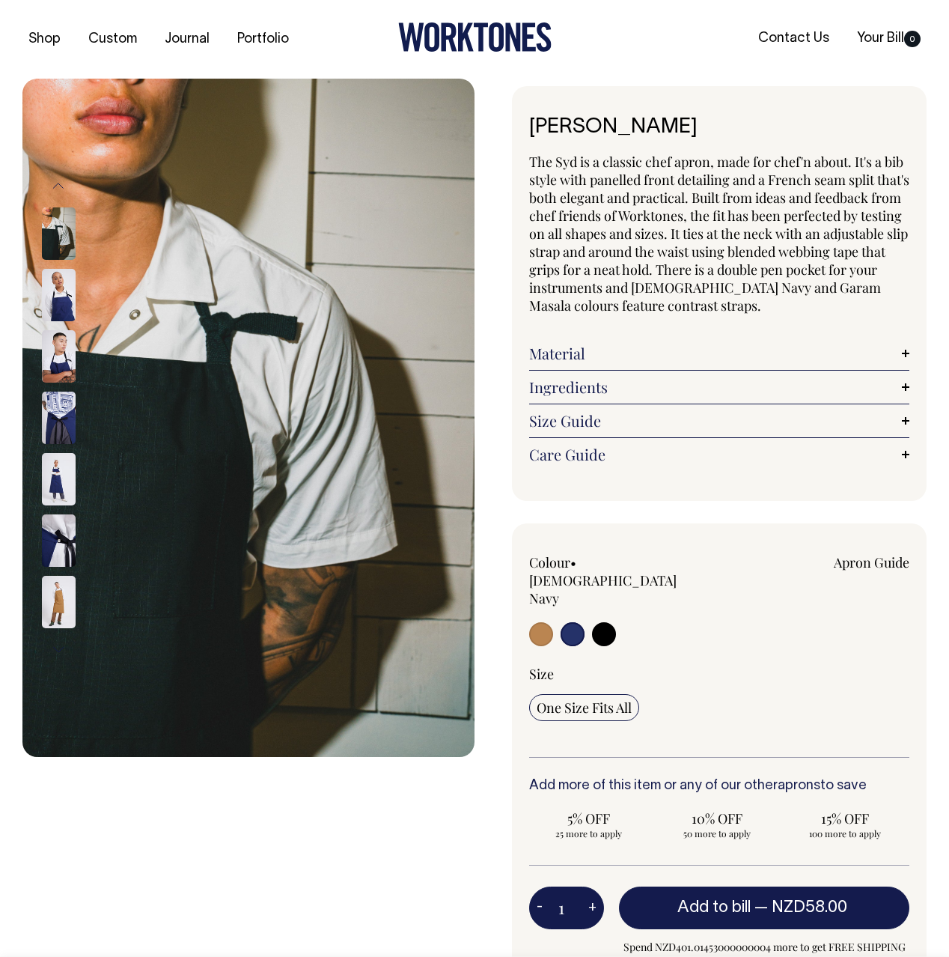
click at [55, 302] on img at bounding box center [59, 295] width 34 height 52
click at [65, 358] on img at bounding box center [59, 356] width 34 height 52
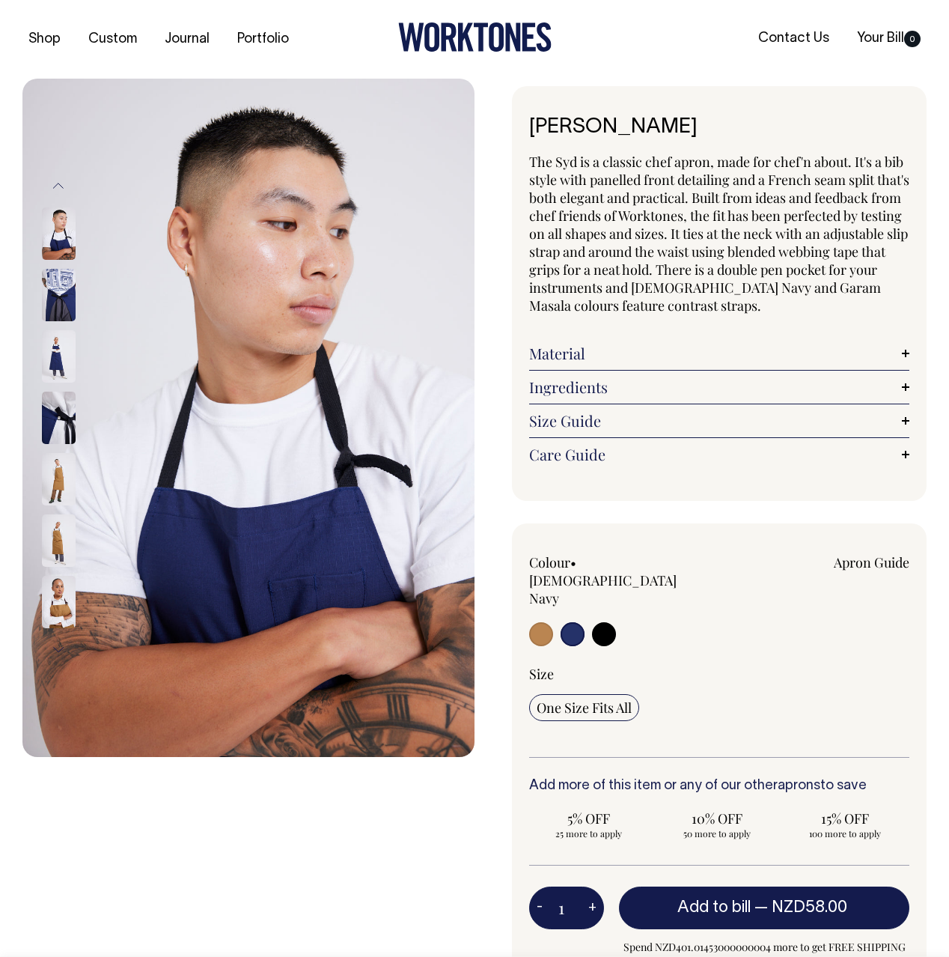
click at [65, 286] on div at bounding box center [78, 233] width 75 height 2517
click at [664, 185] on span "The Syd is a classic chef apron, made for chef'n about. It's a bib style with p…" at bounding box center [719, 234] width 380 height 162
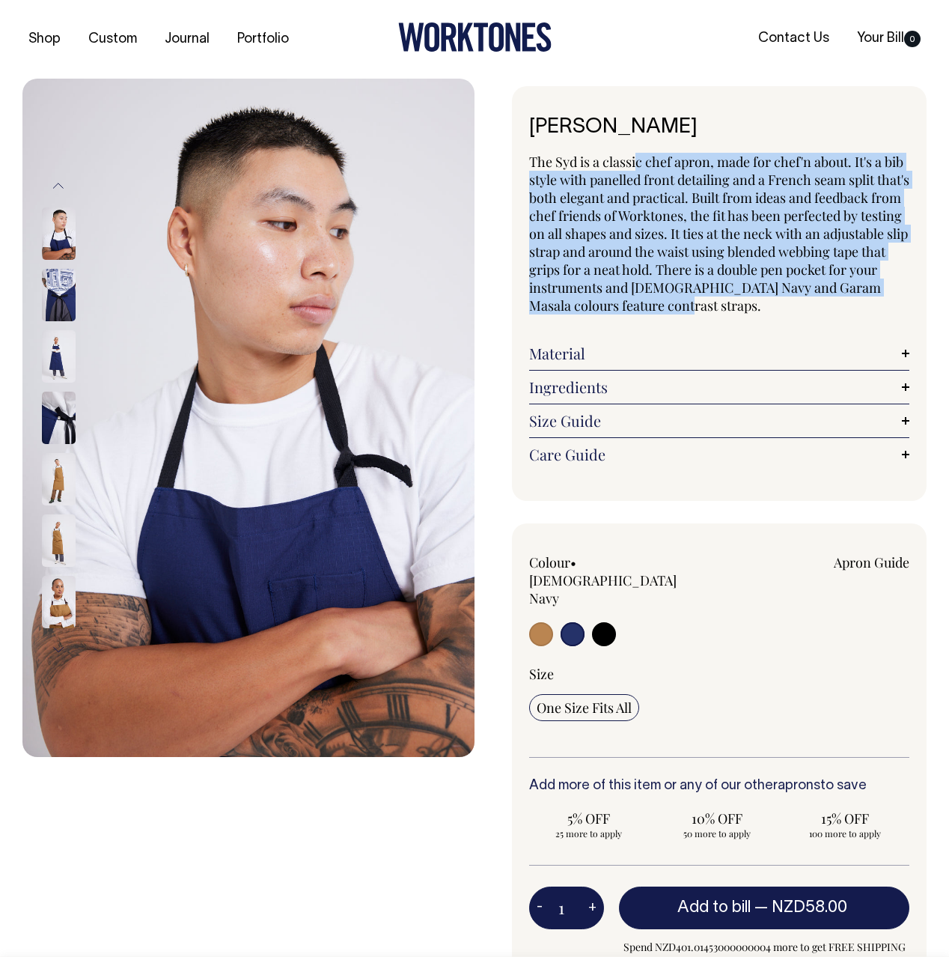
drag, startPoint x: 636, startPoint y: 154, endPoint x: 784, endPoint y: 302, distance: 208.6
click at [784, 302] on p "The Syd is a classic chef apron, made for chef'n about. It's a bib style with p…" at bounding box center [719, 234] width 380 height 162
drag, startPoint x: 784, startPoint y: 302, endPoint x: 632, endPoint y: 152, distance: 213.4
click at [632, 153] on p "The Syd is a classic chef apron, made for chef'n about. It's a bib style with p…" at bounding box center [719, 234] width 380 height 162
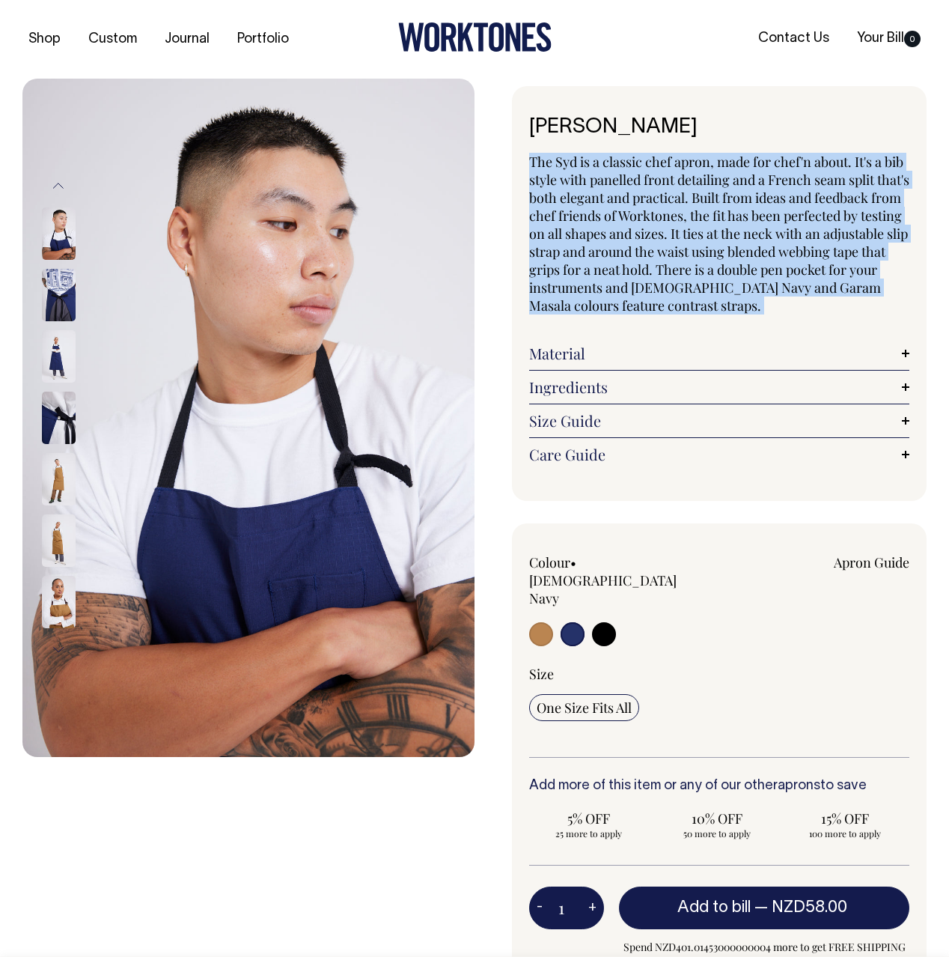
click at [632, 153] on span "The Syd is a classic chef apron, made for chef'n about. It's a bib style with p…" at bounding box center [719, 234] width 380 height 162
drag, startPoint x: 574, startPoint y: 122, endPoint x: 816, endPoint y: 300, distance: 300.4
click at [815, 299] on div "[PERSON_NAME] The Syd is a classic chef apron, made for chef'n about. It's a bi…" at bounding box center [719, 293] width 415 height 415
click at [816, 300] on p "The Syd is a classic chef apron, made for chef'n about. It's a bib style with p…" at bounding box center [719, 234] width 380 height 162
drag, startPoint x: 816, startPoint y: 300, endPoint x: 552, endPoint y: 124, distance: 317.9
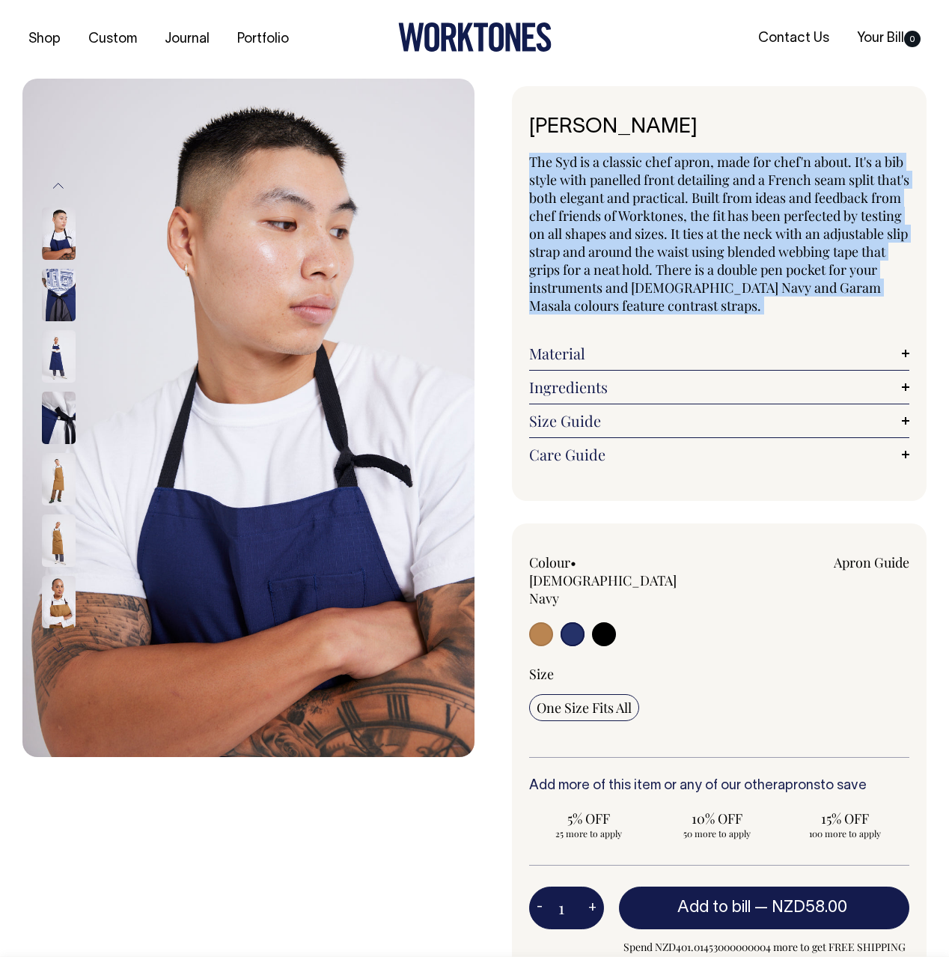
click at [553, 121] on div "[PERSON_NAME] The Syd is a classic chef apron, made for chef'n about. It's a bi…" at bounding box center [719, 293] width 415 height 415
click at [552, 124] on h1 "[PERSON_NAME]" at bounding box center [719, 127] width 380 height 23
drag, startPoint x: 552, startPoint y: 124, endPoint x: 776, endPoint y: 294, distance: 281.1
click at [774, 289] on div "[PERSON_NAME] The Syd is a classic chef apron, made for chef'n about. It's a bi…" at bounding box center [719, 293] width 415 height 415
click at [776, 294] on span "The Syd is a classic chef apron, made for chef'n about. It's a bib style with p…" at bounding box center [719, 234] width 380 height 162
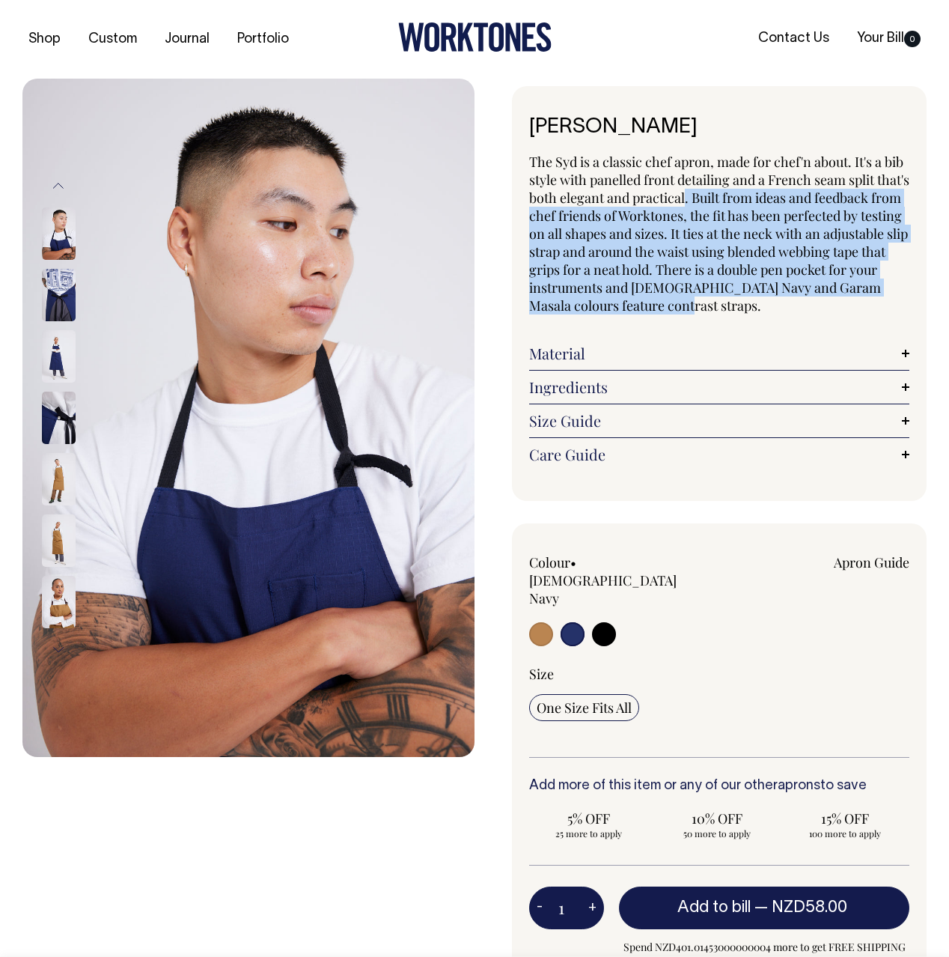
drag, startPoint x: 723, startPoint y: 198, endPoint x: 782, endPoint y: 311, distance: 126.9
click at [782, 311] on p "The Syd is a classic chef apron, made for chef'n about. It's a bib style with p…" at bounding box center [719, 234] width 380 height 162
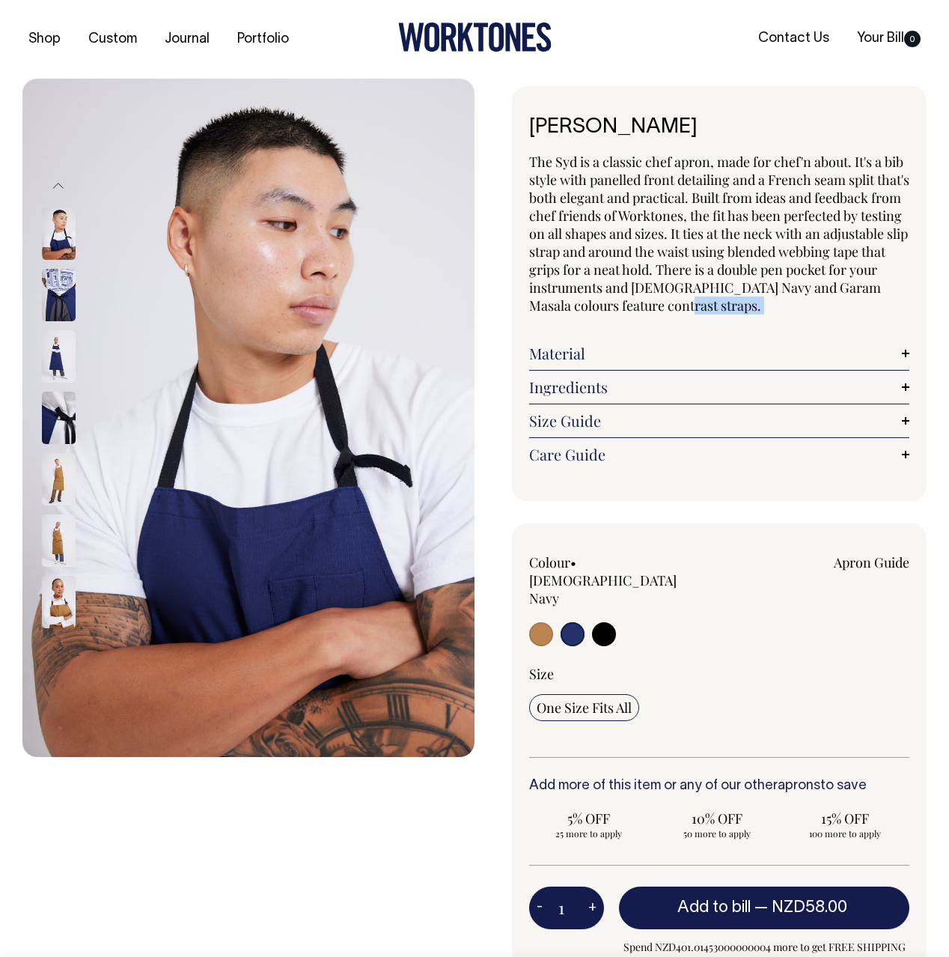
click at [782, 311] on p "The Syd is a classic chef apron, made for chef'n about. It's a bib style with p…" at bounding box center [719, 234] width 380 height 162
